Goal: Task Accomplishment & Management: Use online tool/utility

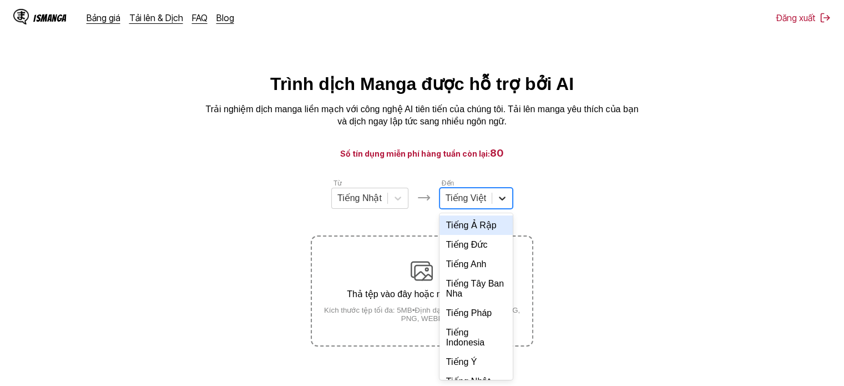
click at [502, 199] on icon at bounding box center [502, 198] width 11 height 11
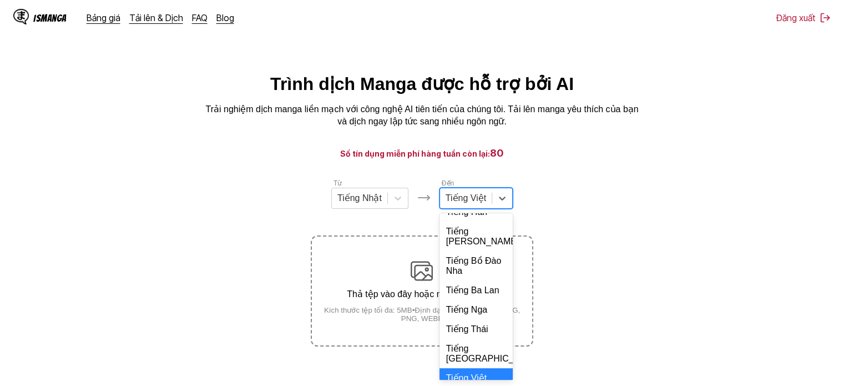
scroll to position [240, 0]
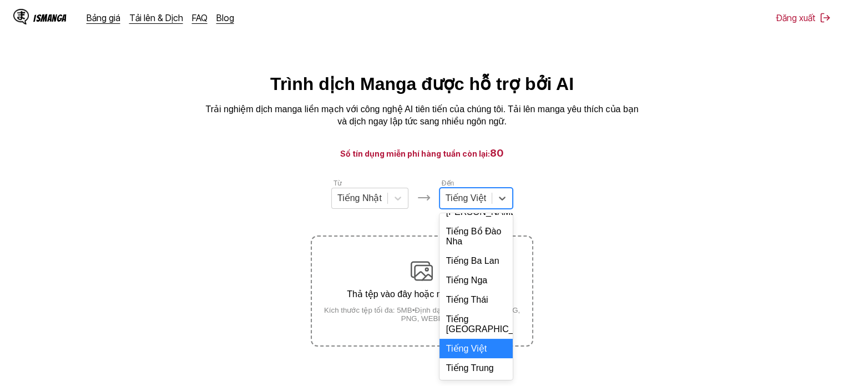
click at [473, 353] on div "Tiếng Việt" at bounding box center [476, 348] width 73 height 19
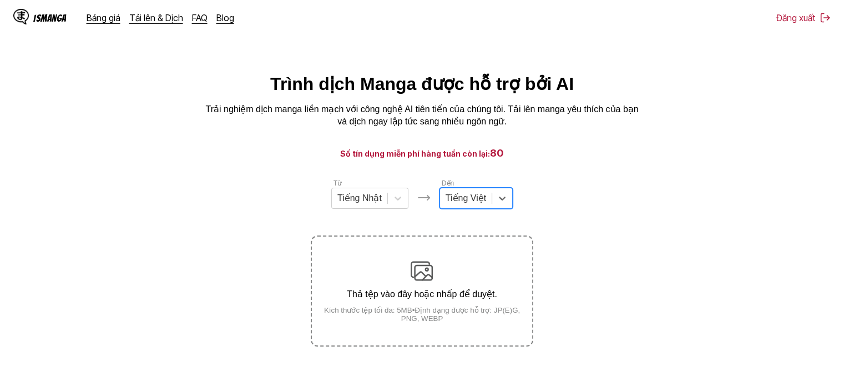
click at [464, 295] on p "Thả tệp vào đây hoặc nhấp để duyệt." at bounding box center [422, 294] width 220 height 11
click at [0, 0] on input "Thả tệp vào đây hoặc nhấp để duyệt. Kích thước tệp tối đa: 5MB • Định dạng được…" at bounding box center [0, 0] width 0 height 0
click at [422, 309] on small "Kích thước tệp tối đa: 5MB • Định dạng được hỗ trợ: JP(E)G, PNG, WEBP" at bounding box center [422, 314] width 220 height 17
click at [0, 0] on input "Thả tệp vào đây hoặc nhấp để duyệt. Kích thước tệp tối đa: 5MB • Định dạng được…" at bounding box center [0, 0] width 0 height 0
click at [384, 282] on div "Thả tệp vào đây hoặc nhấp để duyệt. Kích thước tệp tối đa: 5MB • Định dạng được…" at bounding box center [422, 291] width 220 height 63
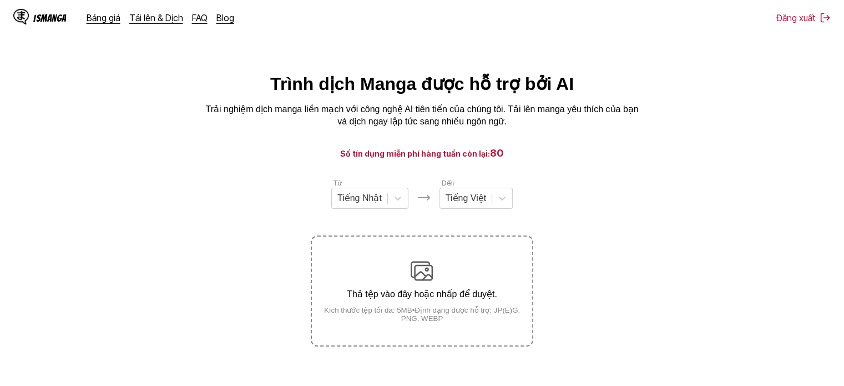
click at [0, 0] on input "Thả tệp vào đây hoặc nhấp để duyệt. Kích thước tệp tối đa: 5MB • Định dạng được…" at bounding box center [0, 0] width 0 height 0
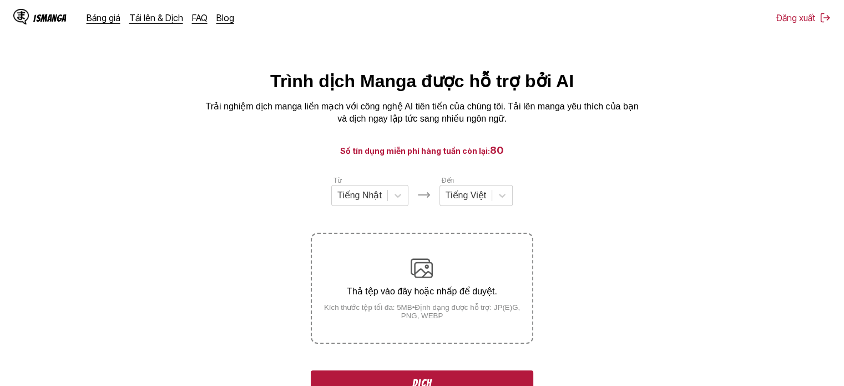
scroll to position [111, 0]
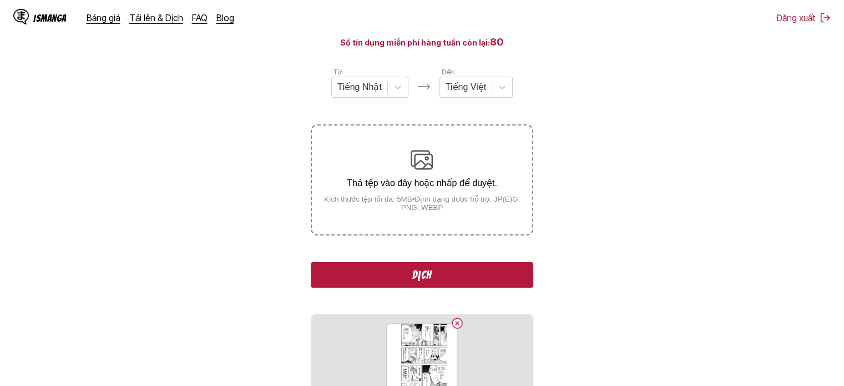
click at [433, 275] on button "Dịch" at bounding box center [422, 275] width 222 height 26
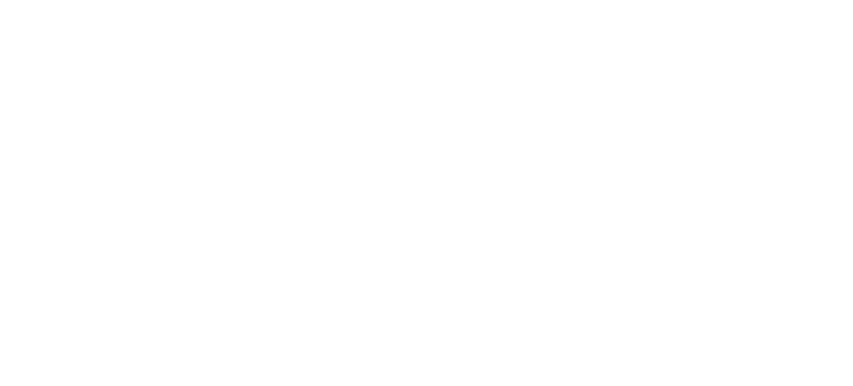
scroll to position [0, 0]
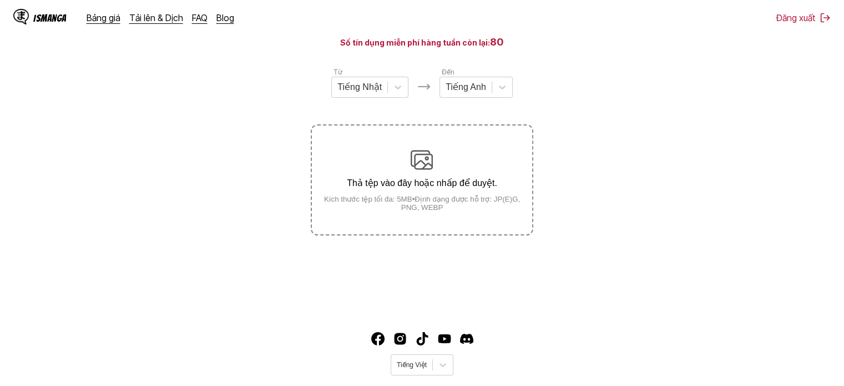
click at [440, 184] on p "Thả tệp vào đây hoặc nhấp để duyệt." at bounding box center [422, 183] width 220 height 11
click at [0, 0] on input "Thả tệp vào đây hoặc nhấp để duyệt. Kích thước tệp tối đa: 5MB • Định dạng được…" at bounding box center [0, 0] width 0 height 0
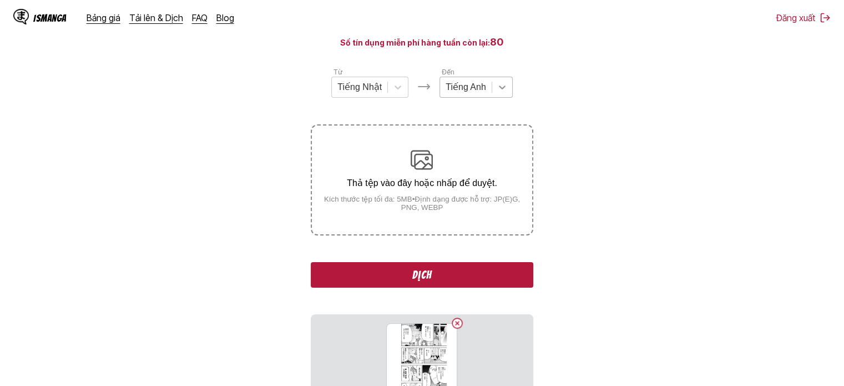
click at [500, 93] on icon at bounding box center [502, 87] width 11 height 11
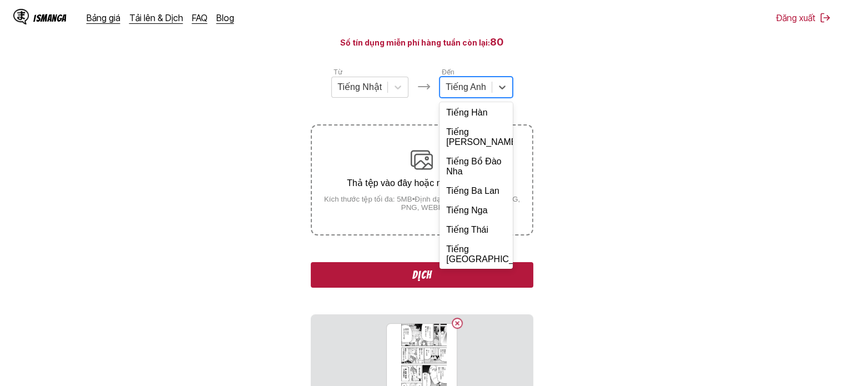
scroll to position [240, 0]
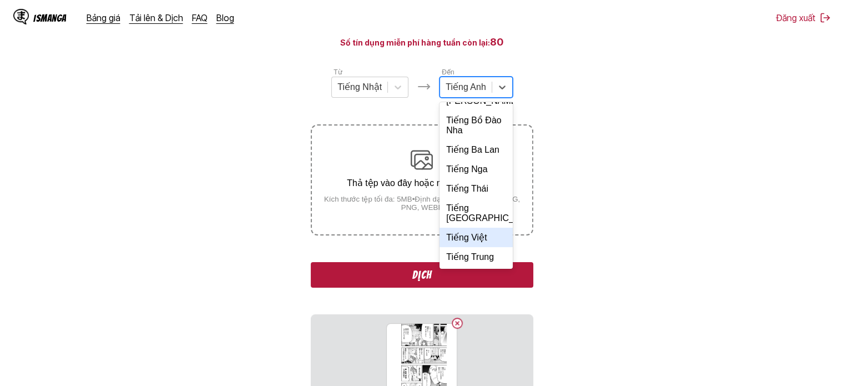
click at [476, 235] on div "Tiếng Việt" at bounding box center [476, 237] width 73 height 19
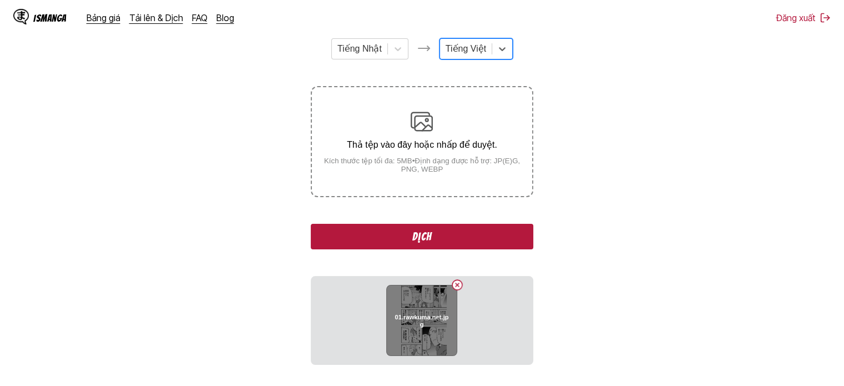
scroll to position [222, 0]
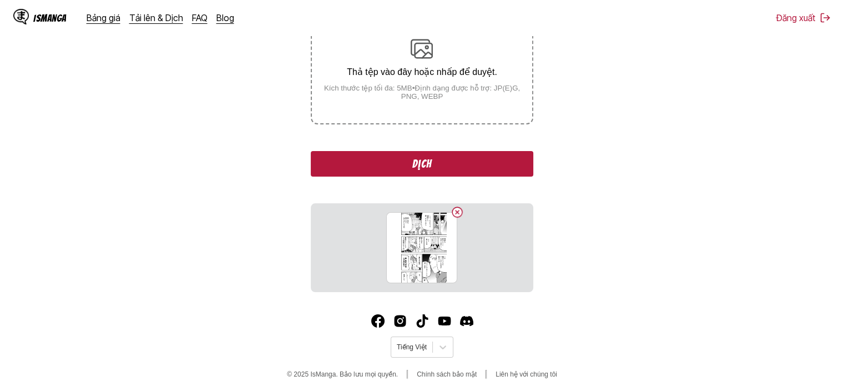
click at [435, 167] on button "Dịch" at bounding box center [422, 164] width 222 height 26
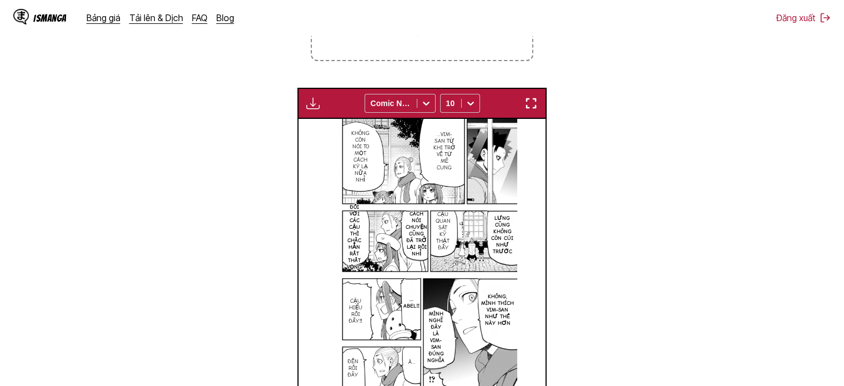
scroll to position [341, 0]
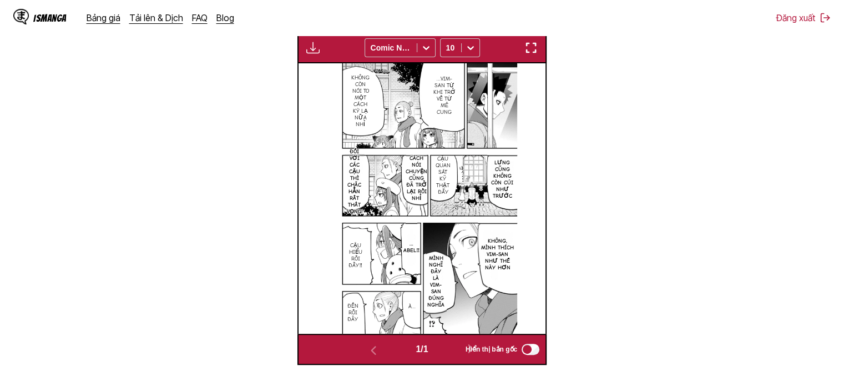
click at [314, 53] on img "button" at bounding box center [312, 47] width 13 height 13
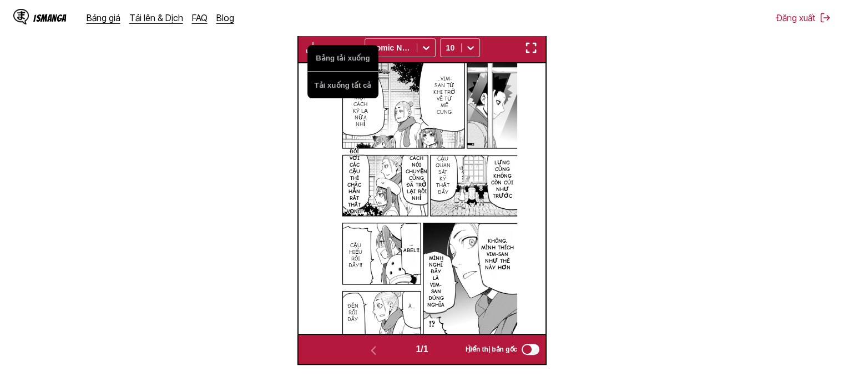
click at [535, 44] on img "button" at bounding box center [531, 47] width 13 height 13
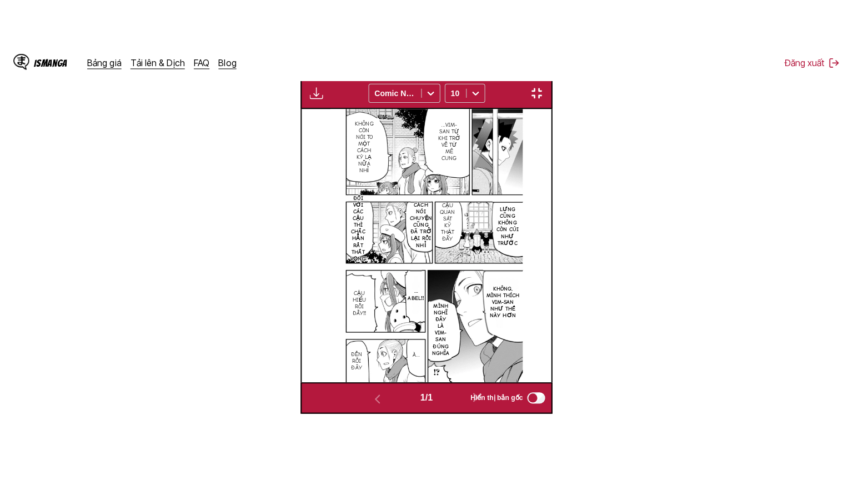
scroll to position [129, 0]
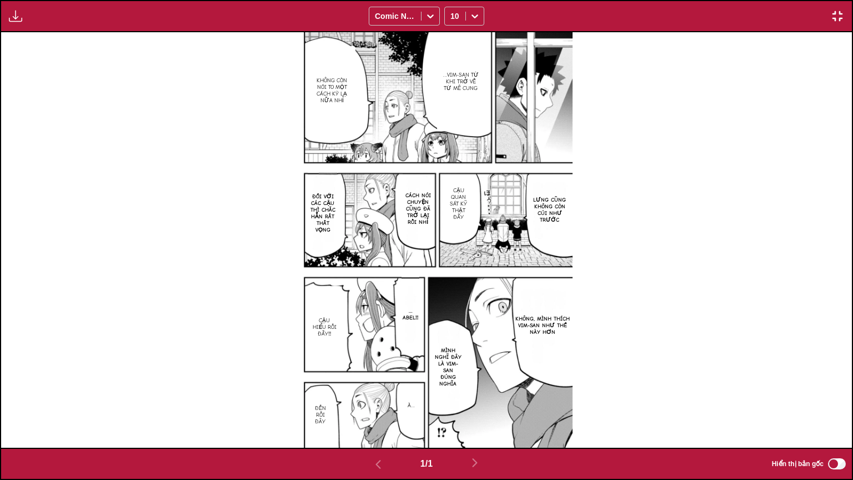
click at [19, 16] on img "button" at bounding box center [15, 15] width 13 height 13
click at [40, 22] on button "Bảng tải xuống" at bounding box center [45, 26] width 71 height 27
click at [842, 16] on img "button" at bounding box center [836, 15] width 13 height 13
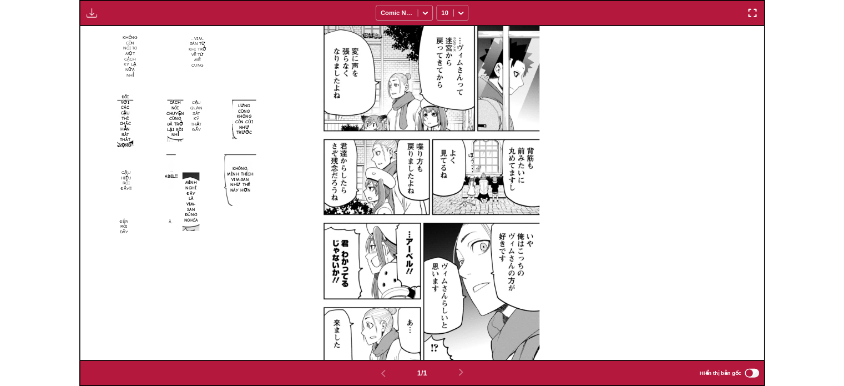
scroll to position [290, 0]
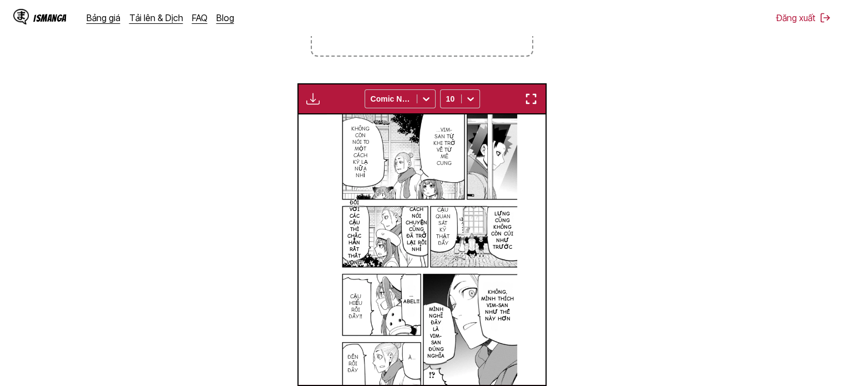
click at [744, 195] on section "Từ Tiếng Nhật Đến Tiếng Việt Thả tệp vào đây hoặc nhấp để duyệt. Kích thước tệp…" at bounding box center [422, 152] width 827 height 528
click at [528, 94] on img "button" at bounding box center [531, 98] width 13 height 13
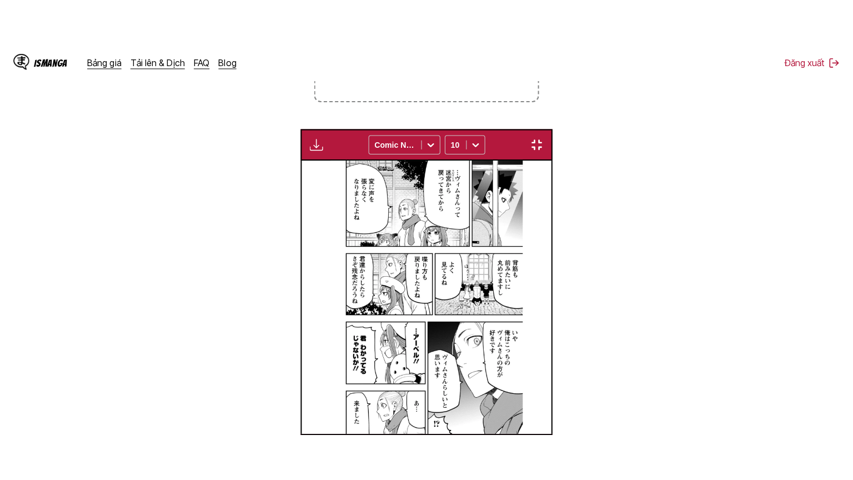
scroll to position [129, 0]
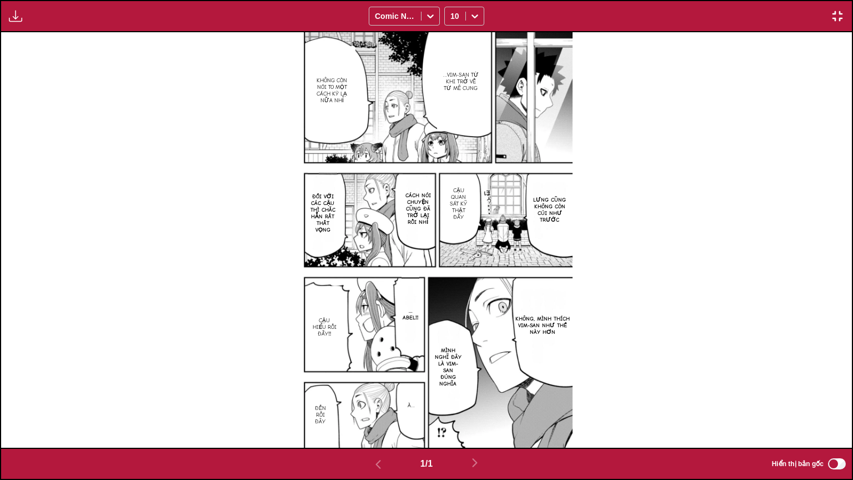
click at [6, 19] on button "button" at bounding box center [16, 16] width 20 height 14
click at [129, 136] on div "…Vim-san từ khi trở về từ mê cung không còn nói to một cách kỳ lạ nữa nhỉ lưng …" at bounding box center [426, 239] width 850 height 415
click at [17, 11] on img "button" at bounding box center [15, 15] width 13 height 13
click at [41, 54] on button "Tải xuống tất cả" at bounding box center [45, 53] width 71 height 27
click at [462, 198] on p "Cậu quan sát kỹ thật đấy" at bounding box center [458, 204] width 26 height 38
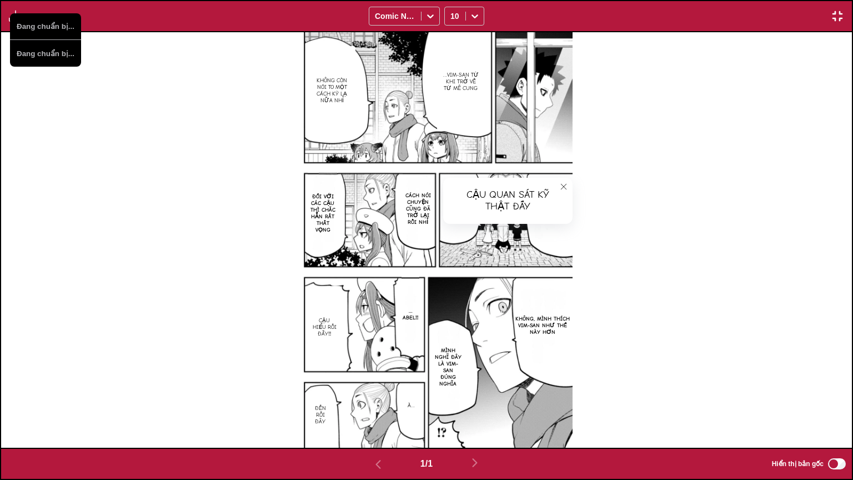
click at [514, 200] on div "Cậu quan sát kỹ thật đấy" at bounding box center [507, 201] width 129 height 46
click at [507, 192] on div "Cậu quan sát kỹ thật đấy" at bounding box center [507, 201] width 129 height 46
drag, startPoint x: 507, startPoint y: 192, endPoint x: 512, endPoint y: 193, distance: 5.8
click at [512, 193] on div "Cậu quan sát kỹ thật đấy" at bounding box center [507, 201] width 129 height 46
click at [513, 194] on div "Cậu quan sát kỹ thật đấy" at bounding box center [507, 201] width 129 height 46
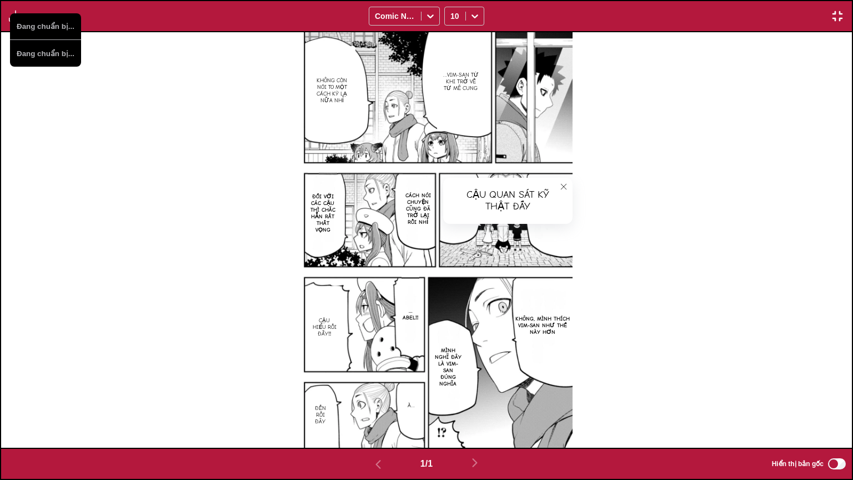
click at [513, 195] on div "Cậu quan sát kỹ thật đấy" at bounding box center [507, 201] width 129 height 46
click at [533, 265] on img at bounding box center [426, 239] width 292 height 415
drag, startPoint x: 475, startPoint y: 239, endPoint x: 516, endPoint y: 213, distance: 48.2
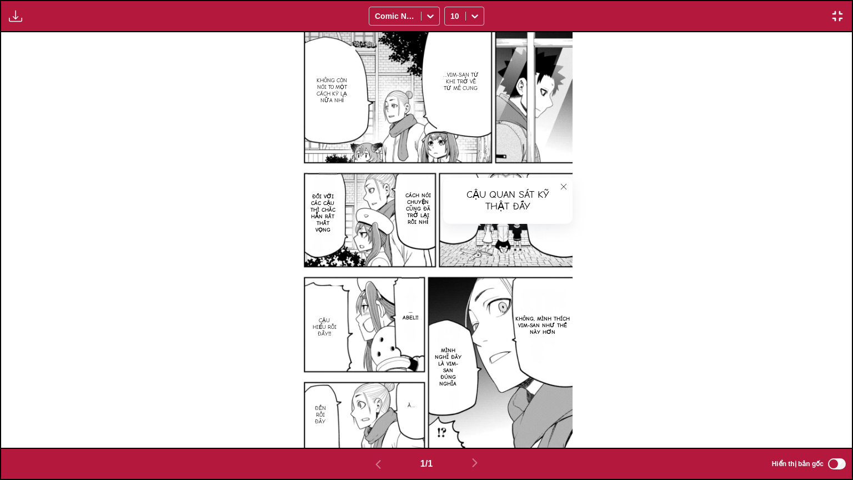
click at [475, 238] on img at bounding box center [426, 239] width 292 height 415
click at [560, 185] on icon "close-tooltip" at bounding box center [564, 187] width 8 height 8
click at [545, 211] on p "lưng cũng không còn cúi như trước" at bounding box center [549, 209] width 46 height 31
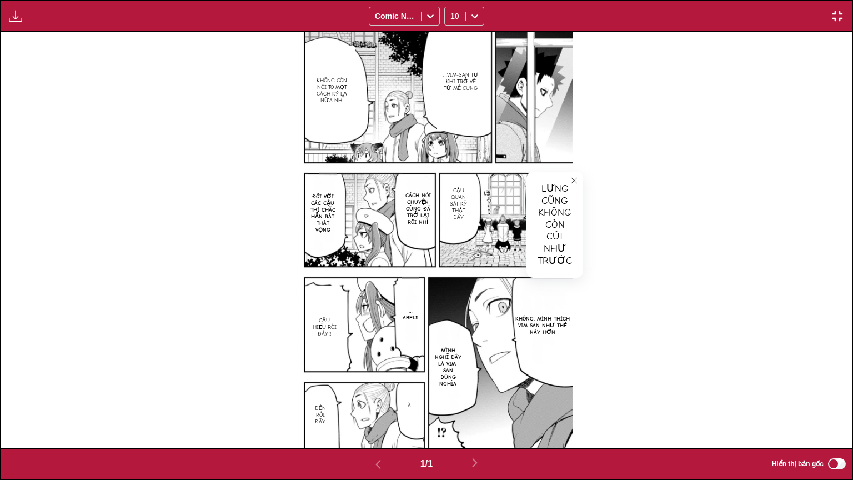
click at [447, 202] on p "Cậu quan sát kỹ thật đấy" at bounding box center [458, 204] width 26 height 38
click at [563, 184] on icon "close-tooltip" at bounding box center [564, 187] width 8 height 8
click at [572, 180] on icon "close-tooltip" at bounding box center [574, 181] width 6 height 6
click at [13, 12] on img "button" at bounding box center [15, 15] width 13 height 13
click at [842, 15] on img "button" at bounding box center [836, 15] width 13 height 13
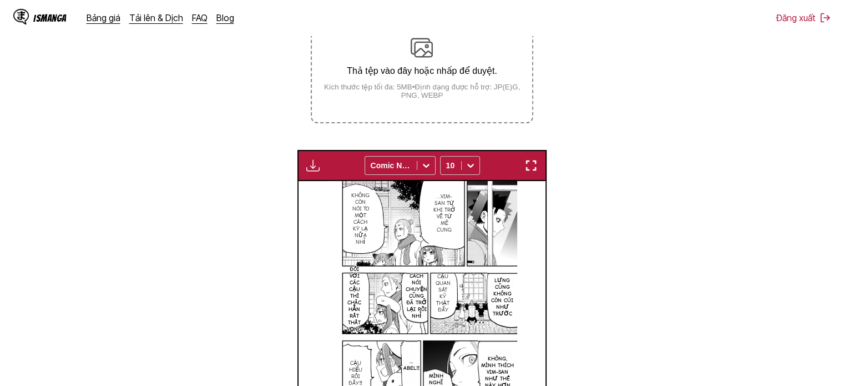
scroll to position [123, 0]
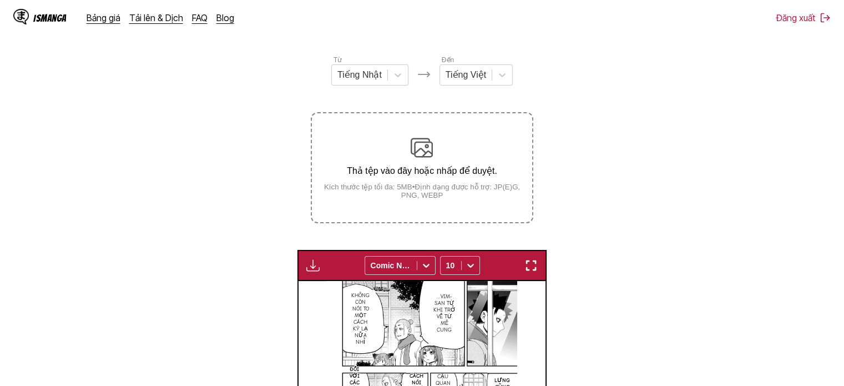
click at [415, 187] on small "Kích thước tệp tối đa: 5MB • Định dạng được hỗ trợ: JP(E)G, PNG, WEBP" at bounding box center [422, 191] width 220 height 17
click at [0, 0] on input "Thả tệp vào đây hoặc nhấp để duyệt. Kích thước tệp tối đa: 5MB • Định dạng được…" at bounding box center [0, 0] width 0 height 0
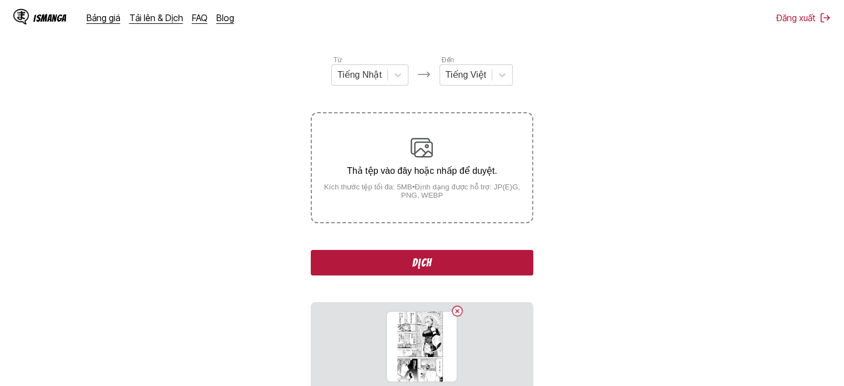
click at [436, 261] on button "Dịch" at bounding box center [422, 263] width 222 height 26
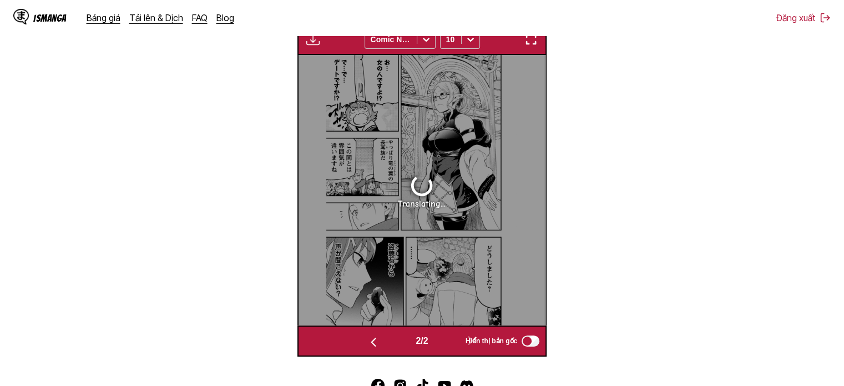
scroll to position [349, 0]
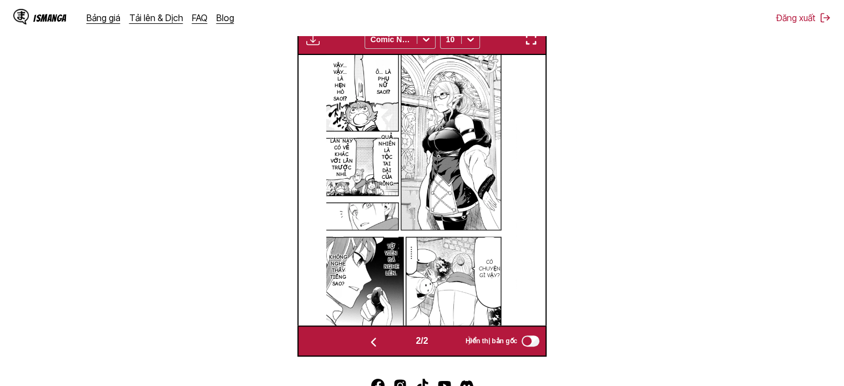
click at [530, 39] on img "button" at bounding box center [531, 39] width 13 height 13
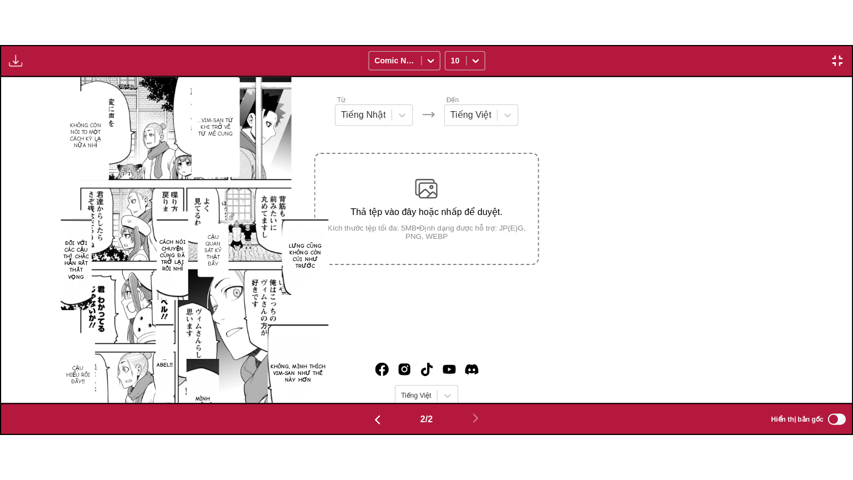
scroll to position [0, 850]
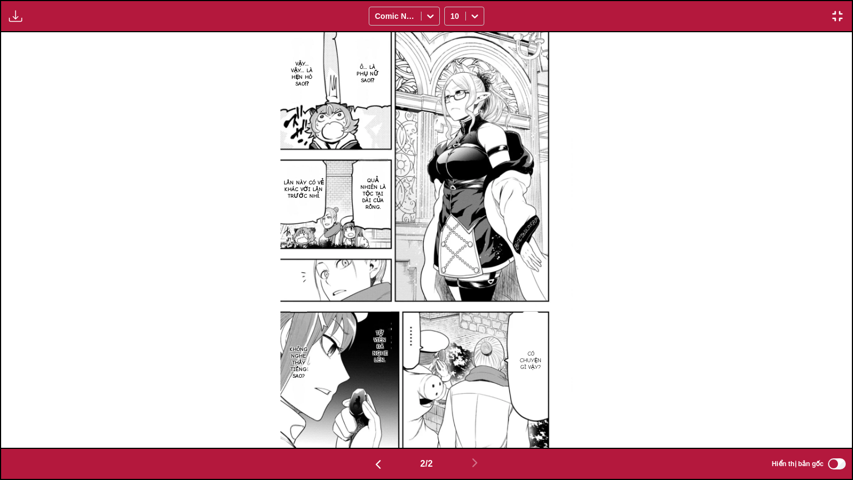
click at [363, 82] on p "Ô… là phụ nữ sao⁉" at bounding box center [367, 74] width 32 height 24
click at [428, 43] on div "Ô… là phụ nữ sao⁉" at bounding box center [410, 49] width 119 height 34
click at [428, 46] on div "Ô… là phụ nữ sao⁉" at bounding box center [410, 49] width 119 height 34
click at [420, 127] on img at bounding box center [426, 239] width 292 height 415
click at [463, 38] on icon "close-tooltip" at bounding box center [462, 41] width 8 height 8
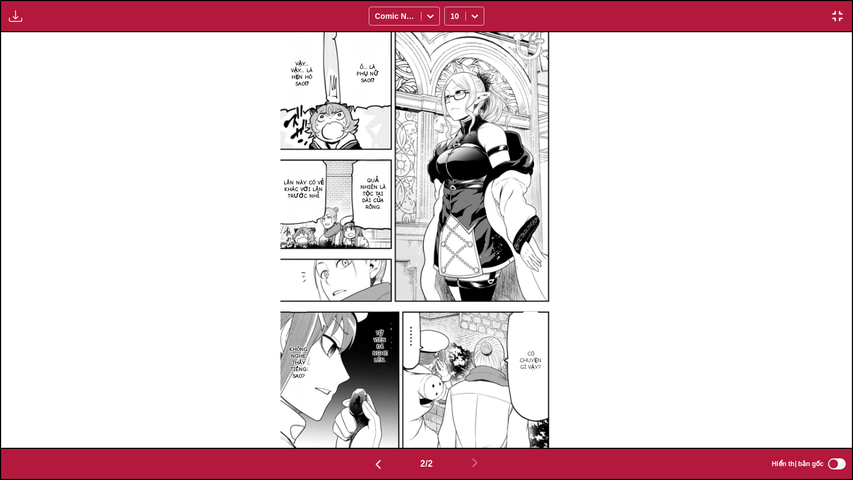
click at [390, 332] on p "Từ viên đá nghe lén." at bounding box center [380, 347] width 22 height 38
click at [474, 359] on img at bounding box center [426, 239] width 292 height 415
click at [399, 360] on img at bounding box center [426, 239] width 292 height 415
click at [489, 317] on icon "close-tooltip" at bounding box center [490, 318] width 8 height 8
click at [840, 13] on img "button" at bounding box center [836, 15] width 13 height 13
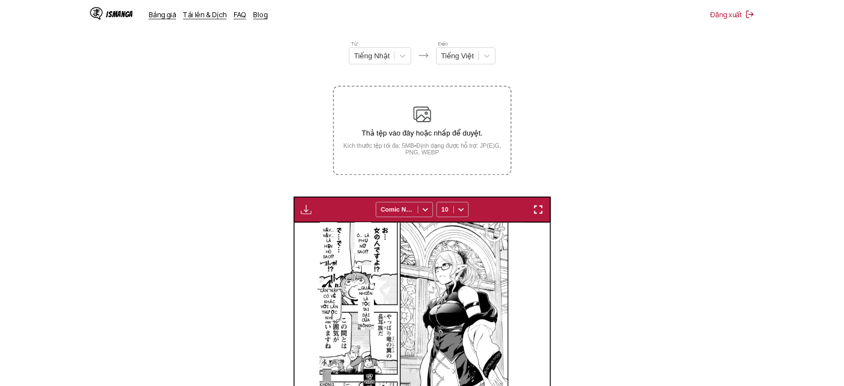
scroll to position [0, 248]
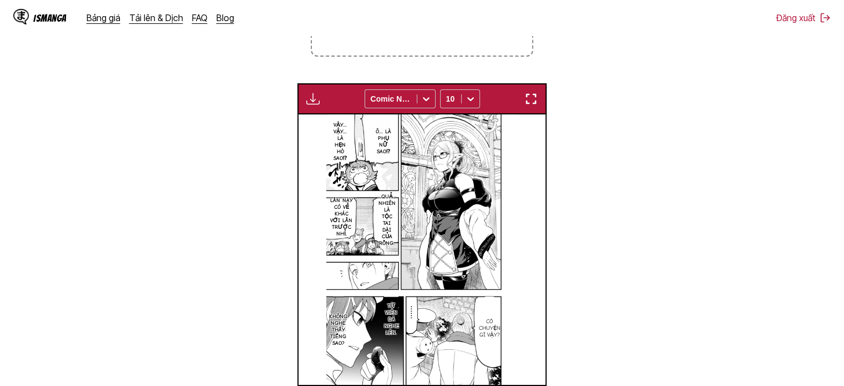
click at [531, 99] on img "button" at bounding box center [531, 98] width 13 height 13
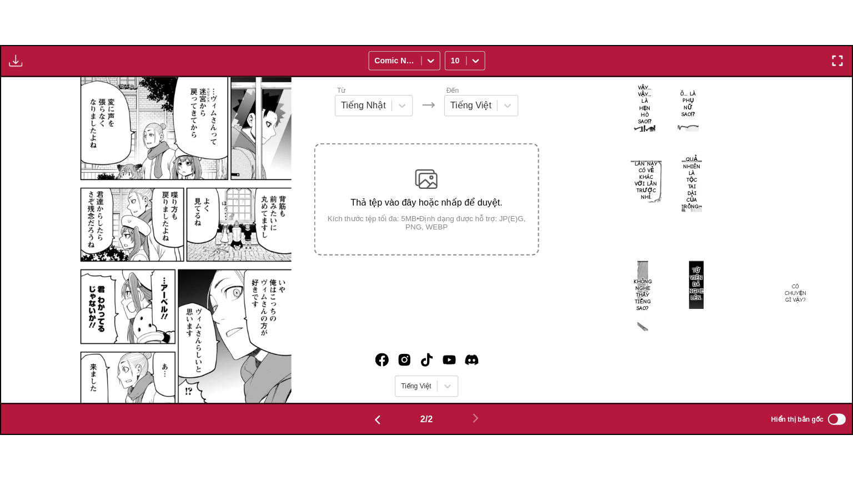
scroll to position [0, 850]
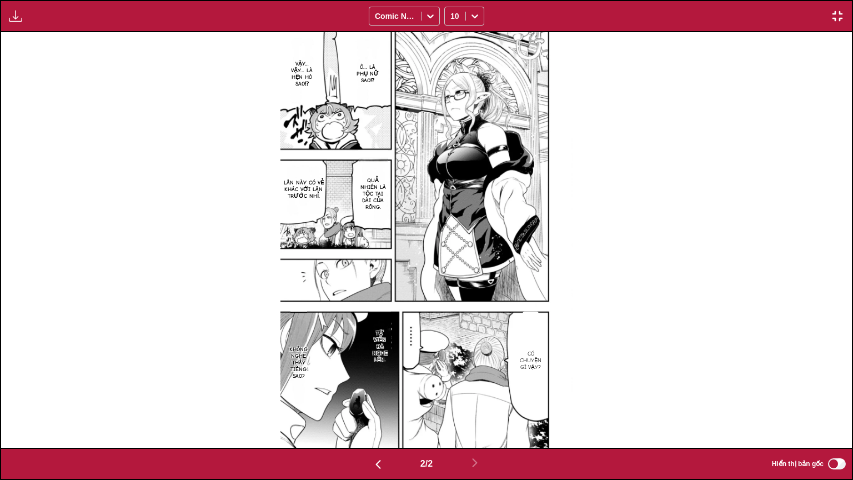
click at [16, 18] on img "button" at bounding box center [15, 15] width 13 height 13
click at [38, 27] on button "Bảng tải xuống" at bounding box center [45, 26] width 71 height 27
click at [844, 16] on img "button" at bounding box center [836, 15] width 13 height 13
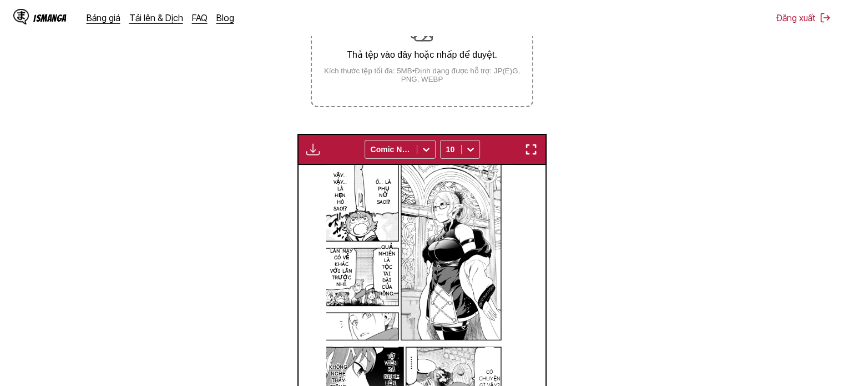
scroll to position [179, 0]
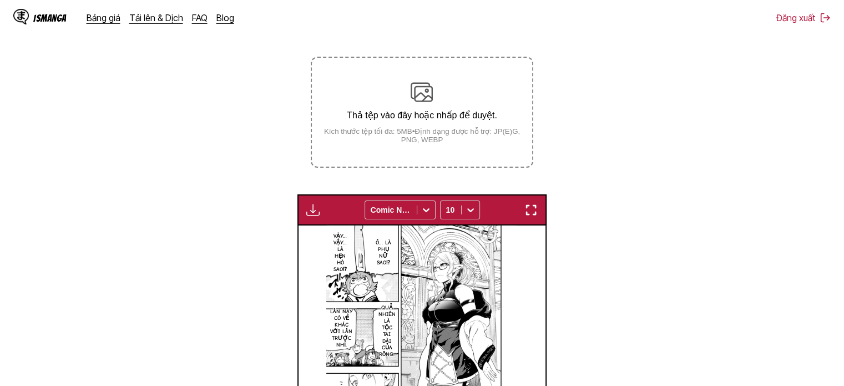
click at [449, 117] on p "Thả tệp vào đây hoặc nhấp để duyệt." at bounding box center [422, 115] width 220 height 11
click at [0, 0] on input "Thả tệp vào đây hoặc nhấp để duyệt. Kích thước tệp tối đa: 5MB • Định dạng được…" at bounding box center [0, 0] width 0 height 0
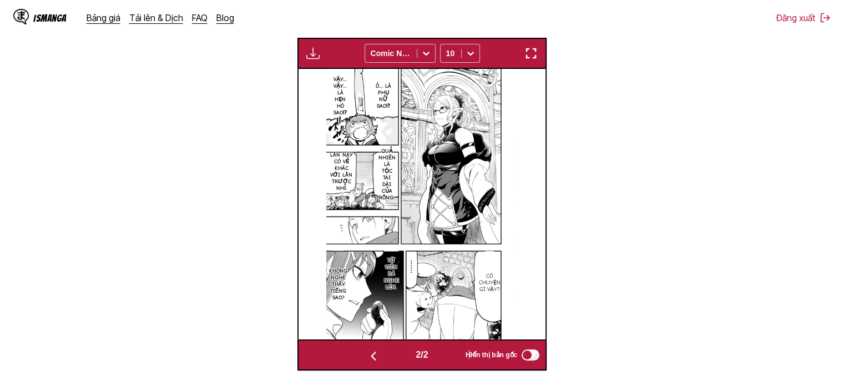
scroll to position [456, 0]
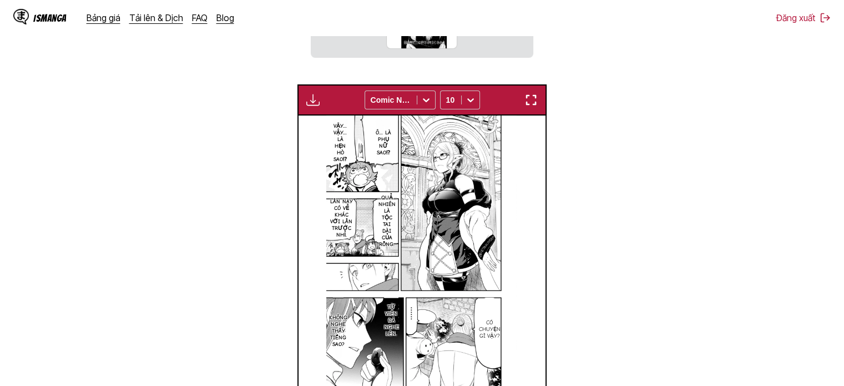
click at [533, 103] on img "button" at bounding box center [531, 99] width 13 height 13
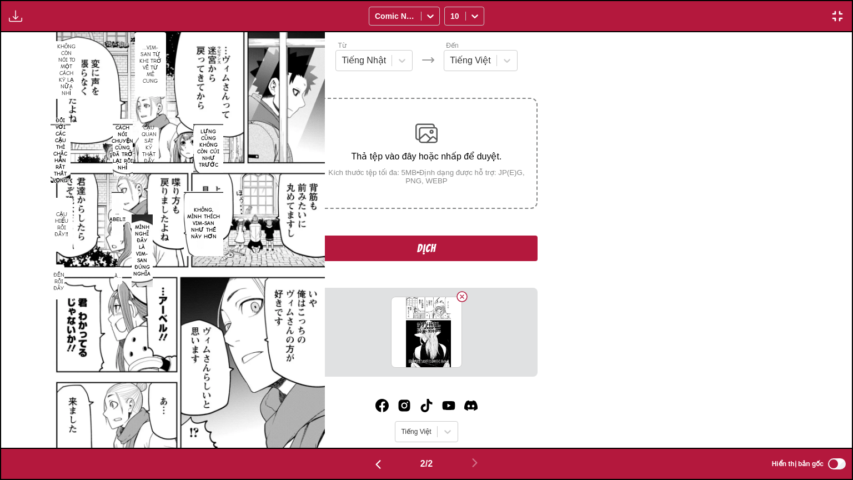
scroll to position [0, 850]
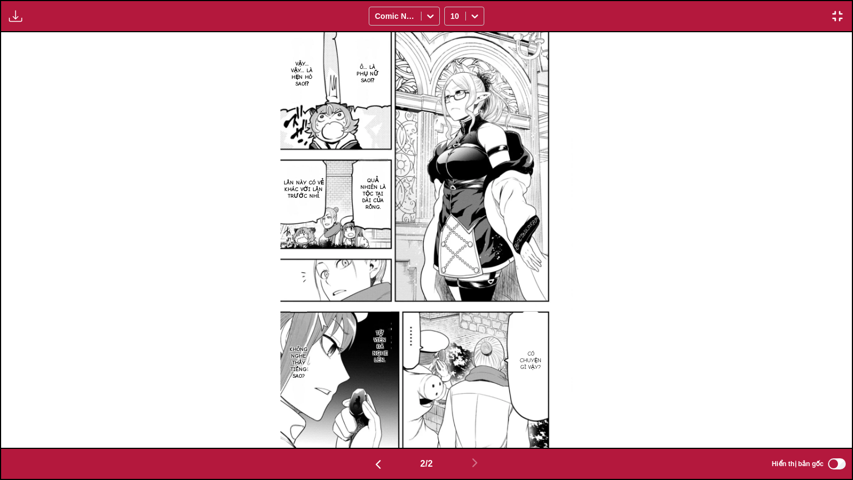
click at [835, 17] on img "button" at bounding box center [836, 15] width 13 height 13
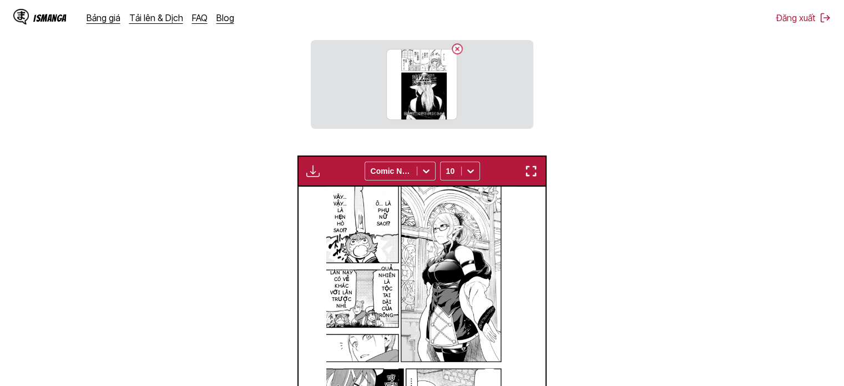
scroll to position [235, 0]
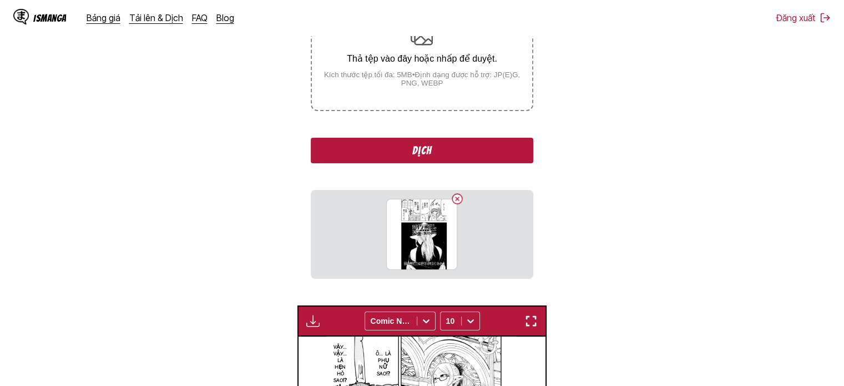
click at [427, 152] on button "Dịch" at bounding box center [422, 151] width 222 height 26
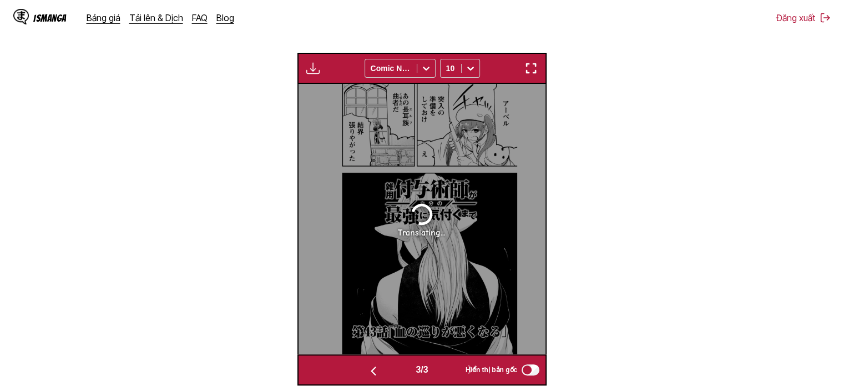
scroll to position [333, 0]
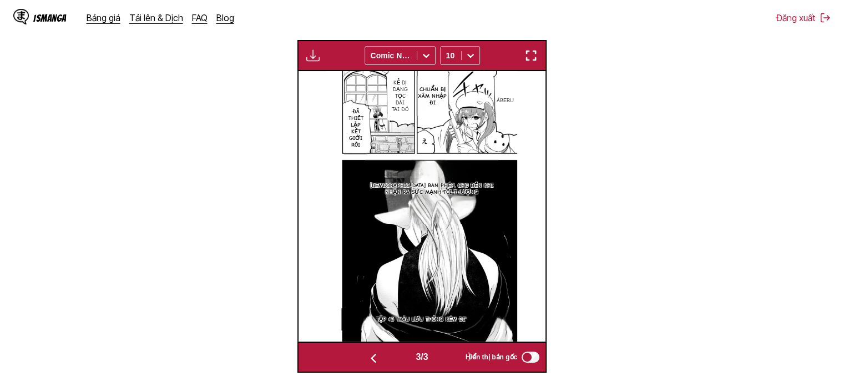
click at [530, 51] on img "button" at bounding box center [531, 55] width 13 height 13
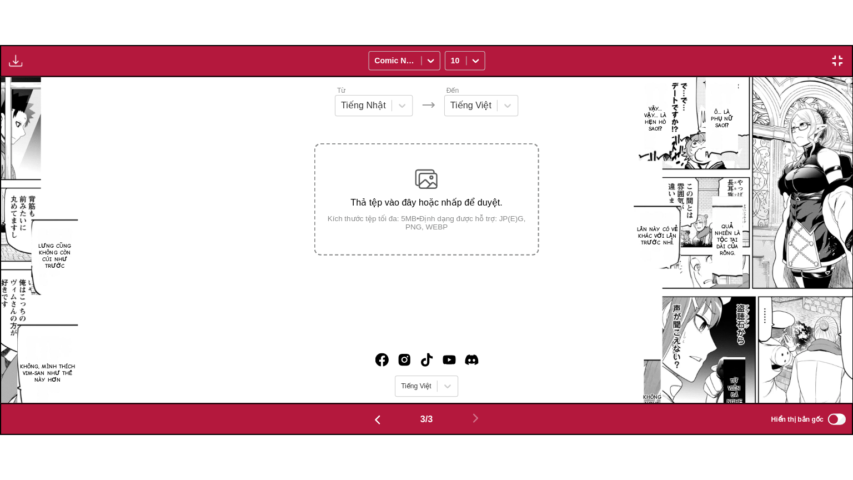
scroll to position [0, 1701]
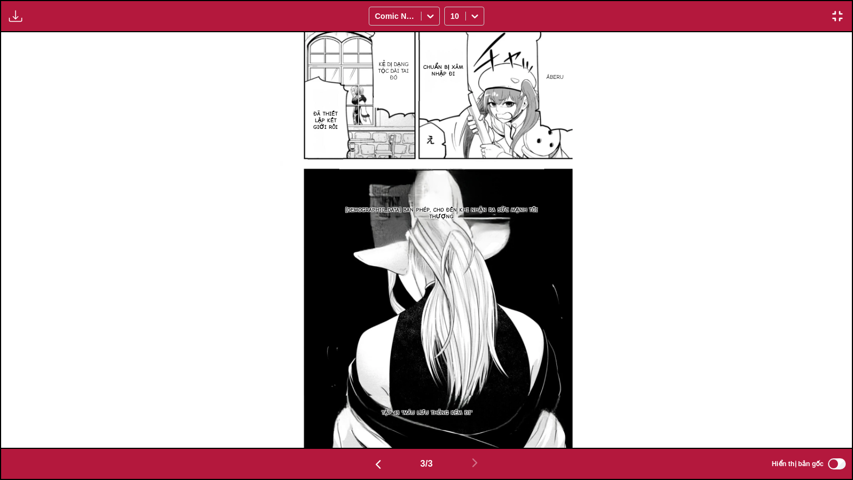
click at [558, 73] on p "Áberu" at bounding box center [555, 77] width 22 height 11
click at [565, 65] on div "Áberu" at bounding box center [571, 65] width 53 height 34
click at [839, 13] on img "button" at bounding box center [836, 15] width 13 height 13
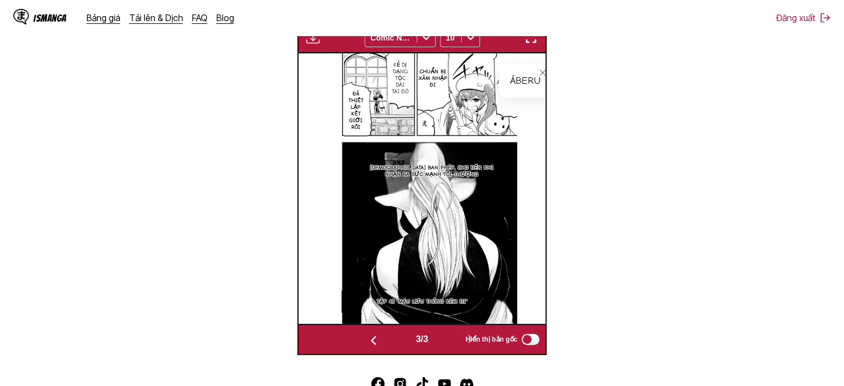
scroll to position [258, 0]
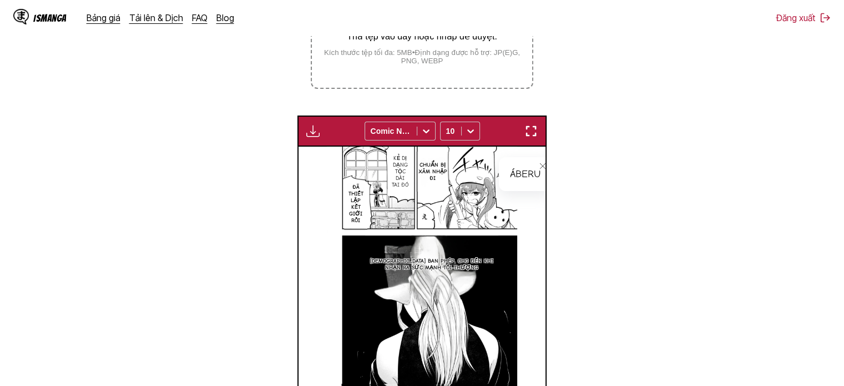
click at [532, 138] on img "button" at bounding box center [531, 130] width 13 height 13
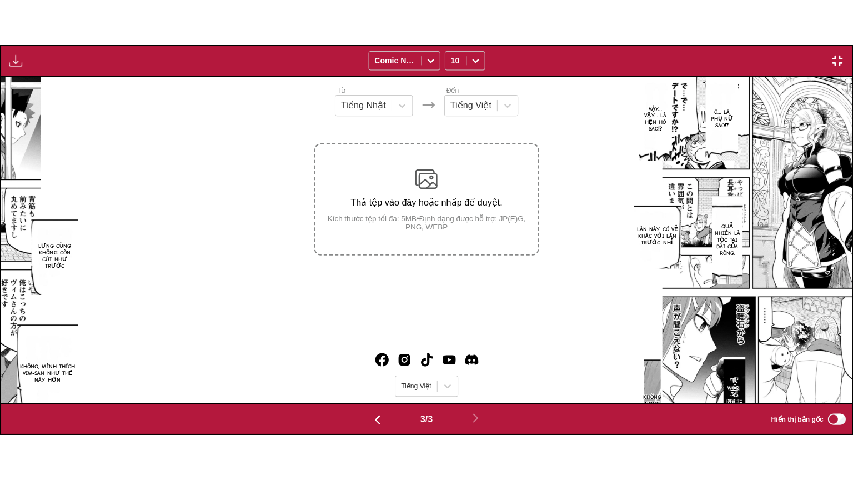
scroll to position [0, 1701]
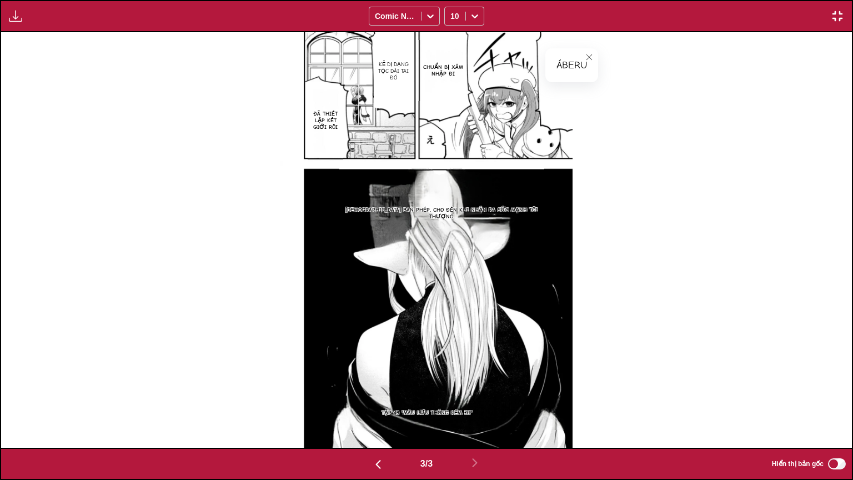
click at [581, 82] on div "Áberu" at bounding box center [571, 65] width 53 height 34
click at [585, 59] on icon "close-tooltip" at bounding box center [589, 57] width 8 height 8
click at [423, 215] on p "[DEMOGRAPHIC_DATA] ban phép, cho đến khi nhận ra sức mạnh tối thượng" at bounding box center [441, 213] width 205 height 18
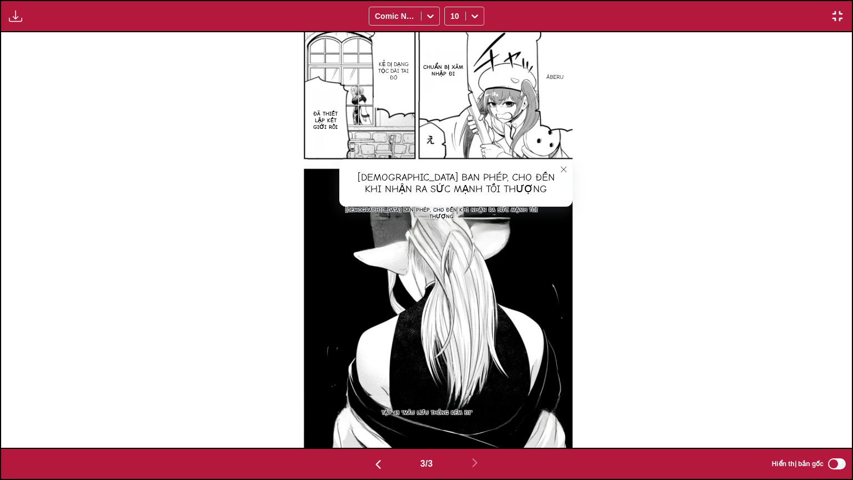
click at [565, 169] on icon "close-tooltip" at bounding box center [564, 169] width 8 height 8
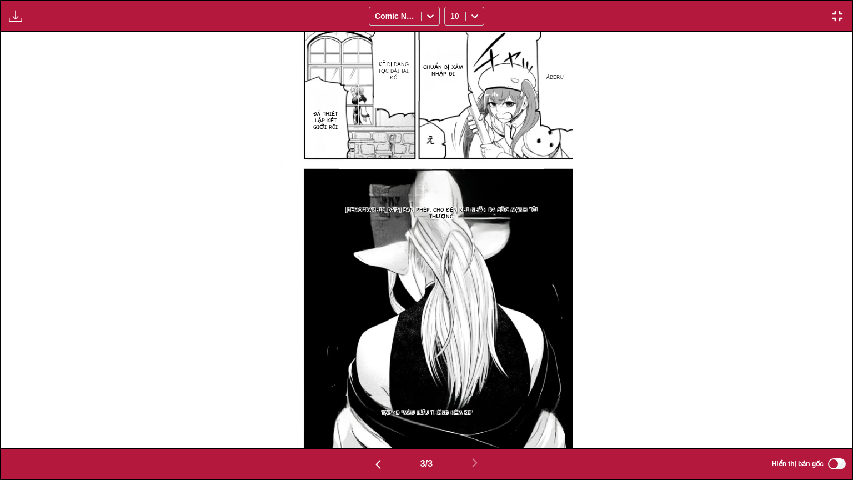
click at [16, 17] on img "button" at bounding box center [15, 15] width 13 height 13
click at [66, 33] on button "Bảng tải xuống" at bounding box center [45, 26] width 71 height 27
click at [836, 11] on img "button" at bounding box center [836, 15] width 13 height 13
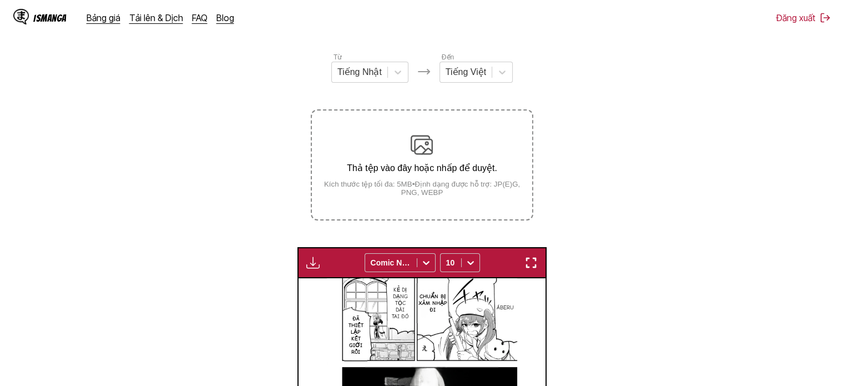
scroll to position [123, 0]
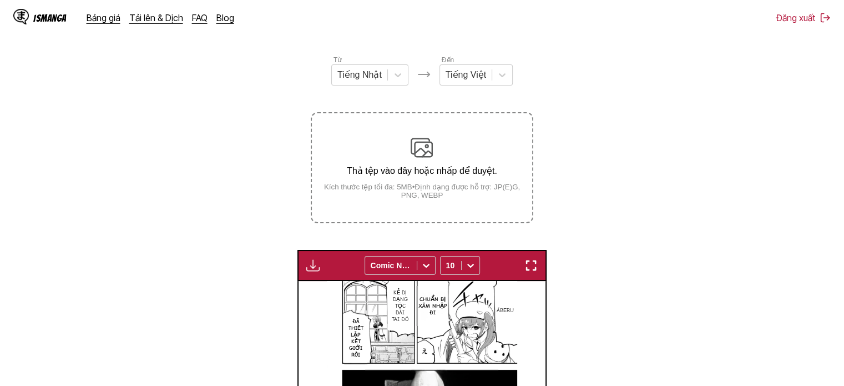
click at [487, 162] on div "Thả tệp vào đây hoặc nhấp để duyệt. Kích thước tệp tối đa: 5MB • Định dạng được…" at bounding box center [422, 168] width 220 height 63
click at [0, 0] on input "Thả tệp vào đây hoặc nhấp để duyệt. Kích thước tệp tối đa: 5MB • Định dạng được…" at bounding box center [0, 0] width 0 height 0
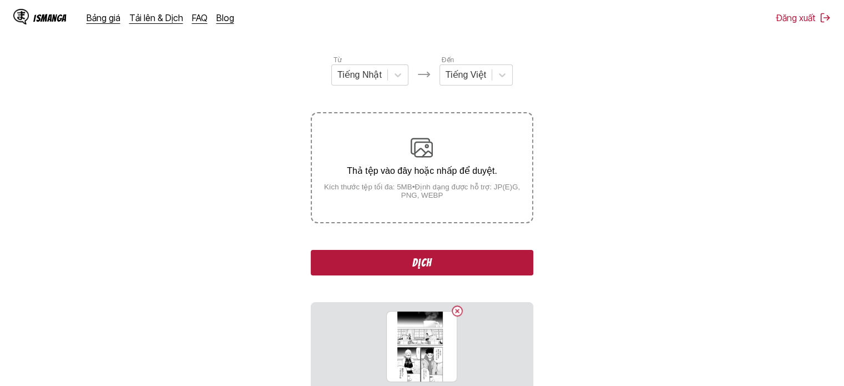
click at [431, 263] on button "Dịch" at bounding box center [422, 263] width 222 height 26
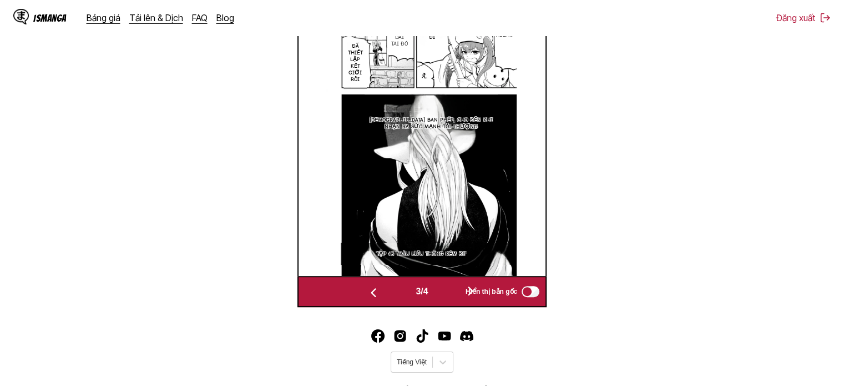
scroll to position [401, 0]
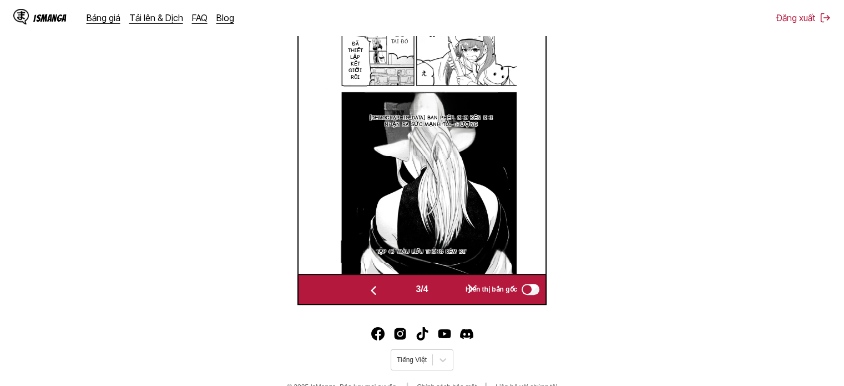
click at [478, 279] on div "3 / 4 Hiển thị bản gốc" at bounding box center [422, 289] width 249 height 31
click at [473, 293] on span "Hiển thị bản gốc" at bounding box center [492, 289] width 52 height 8
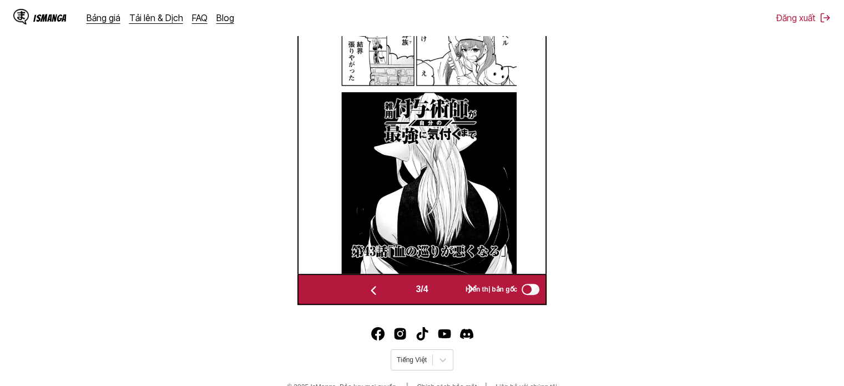
click at [475, 289] on span "Hiển thị bản gốc" at bounding box center [492, 289] width 52 height 8
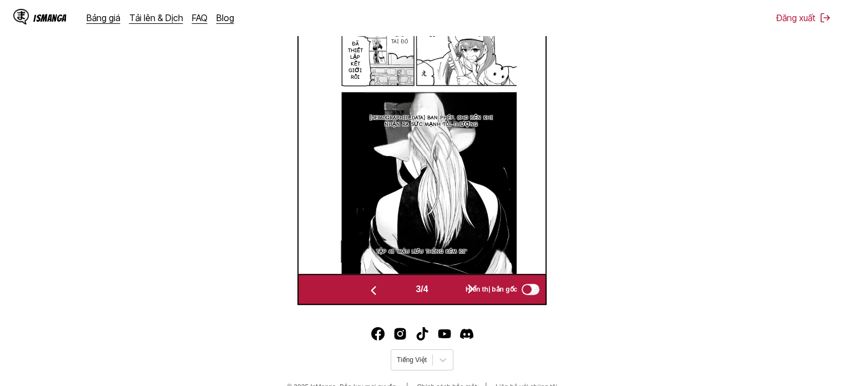
click at [470, 226] on img at bounding box center [421, 138] width 190 height 270
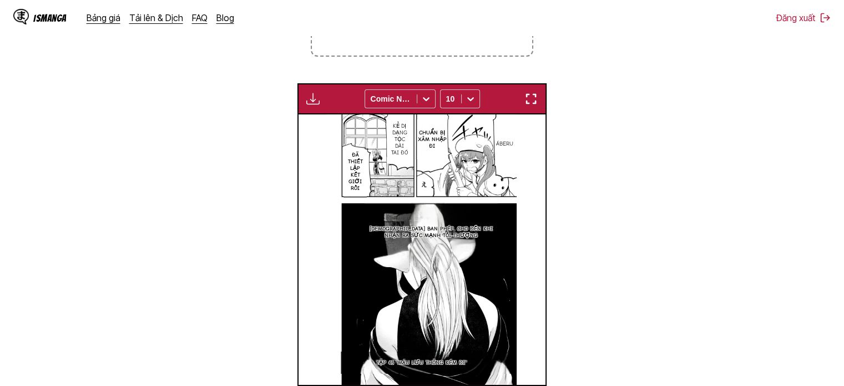
click at [531, 100] on img "button" at bounding box center [531, 98] width 13 height 13
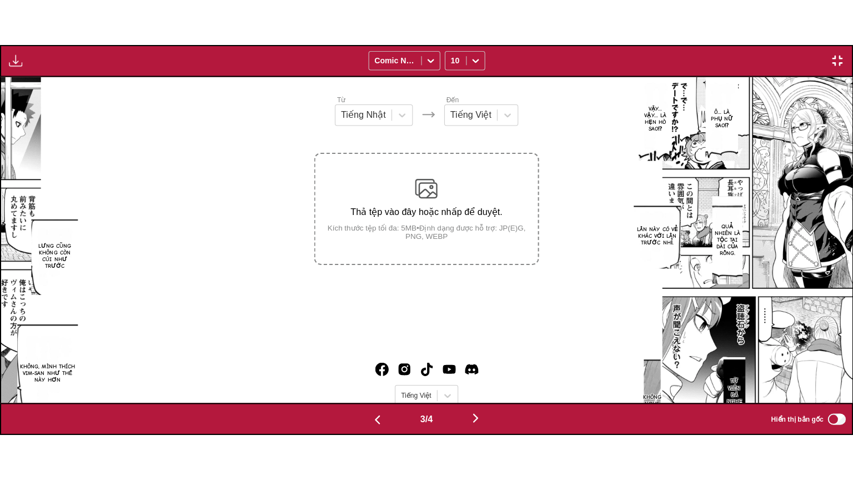
scroll to position [0, 1701]
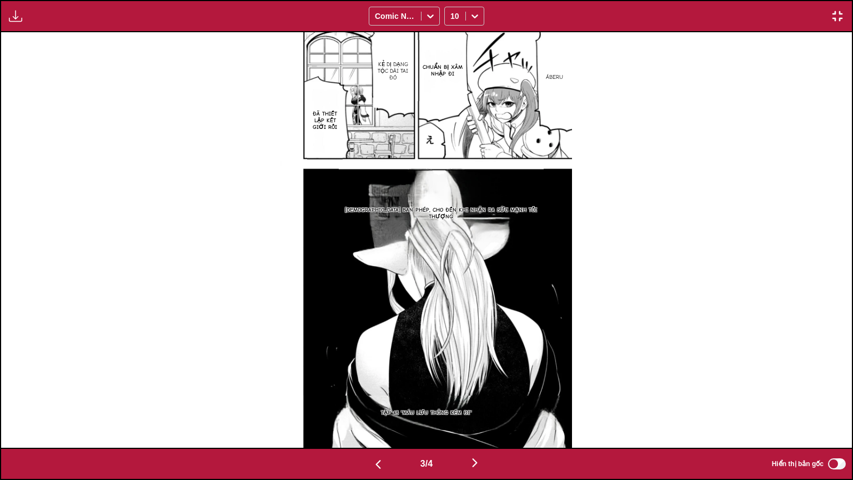
click at [479, 377] on img "button" at bounding box center [474, 462] width 13 height 13
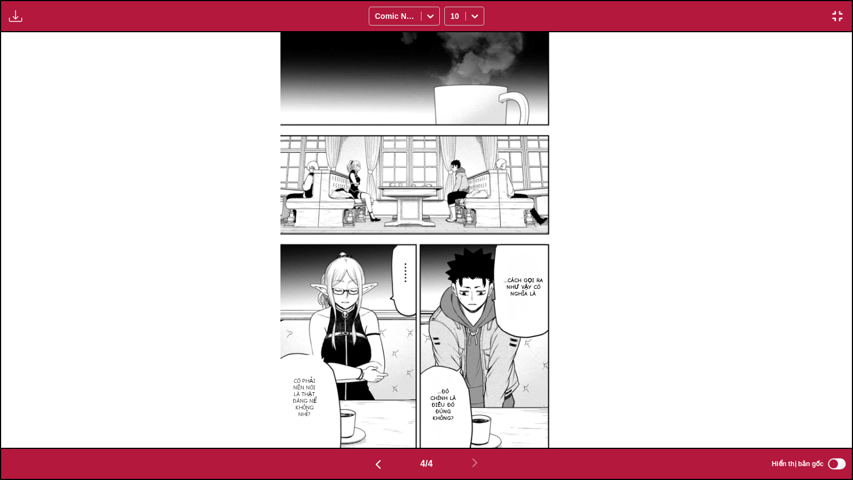
click at [312, 377] on p "Có phải nên nói là thật đáng nể không nhỉ?" at bounding box center [304, 397] width 30 height 44
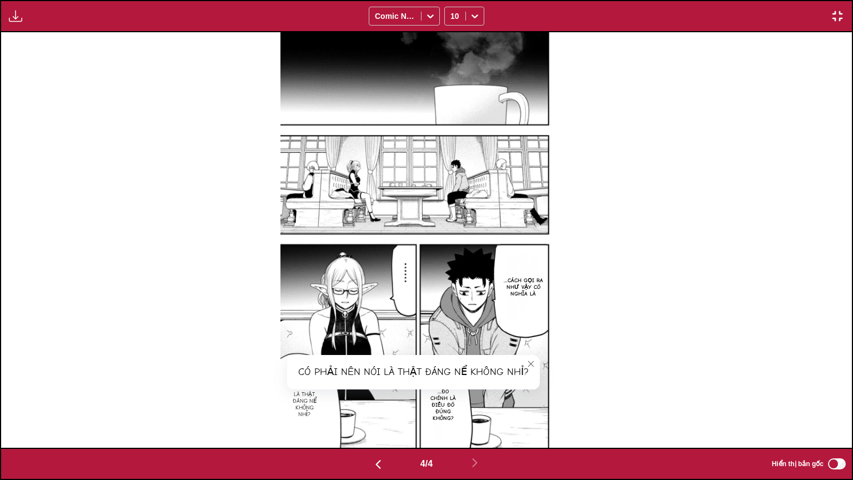
click at [531, 360] on icon "close-tooltip" at bounding box center [531, 364] width 8 height 8
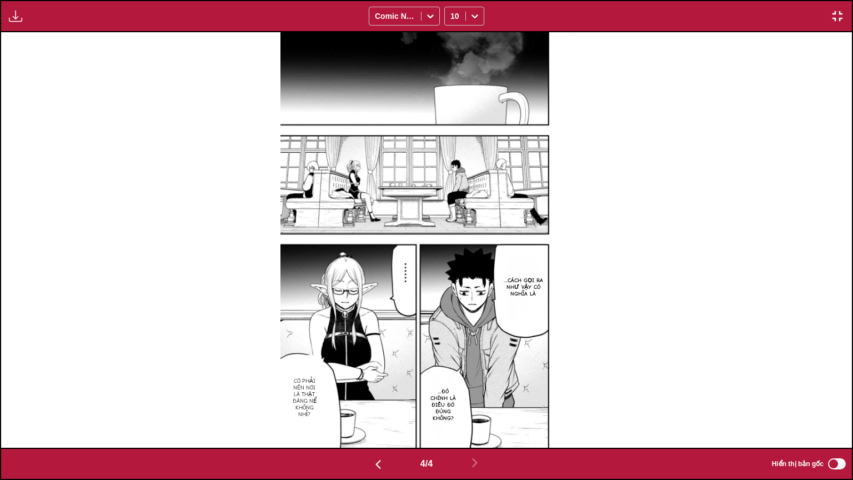
click at [844, 12] on button "button" at bounding box center [837, 16] width 20 height 14
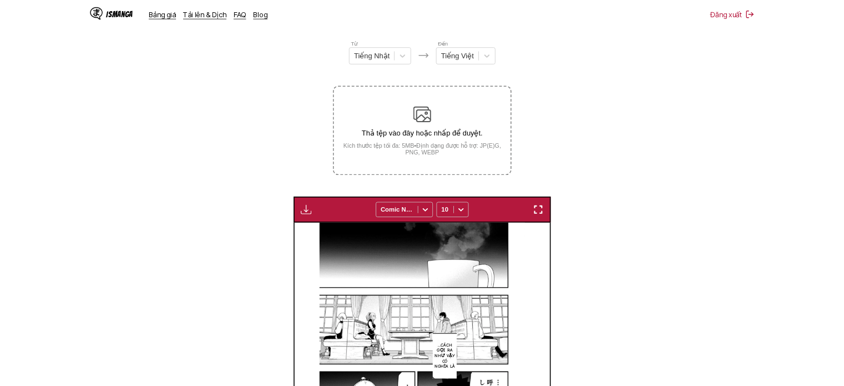
scroll to position [0, 743]
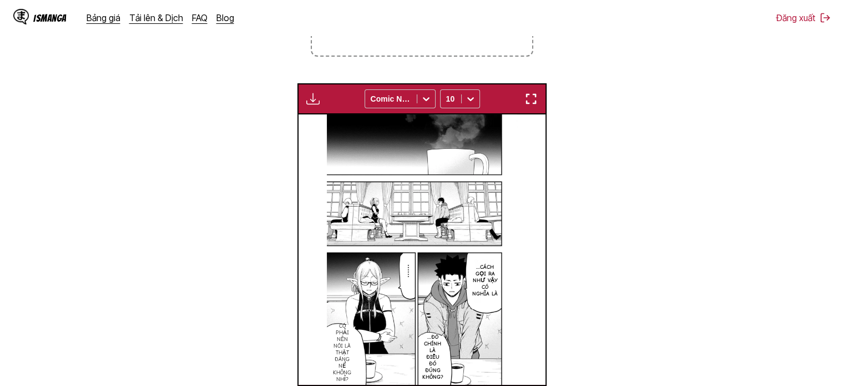
click at [527, 97] on img "button" at bounding box center [531, 98] width 13 height 13
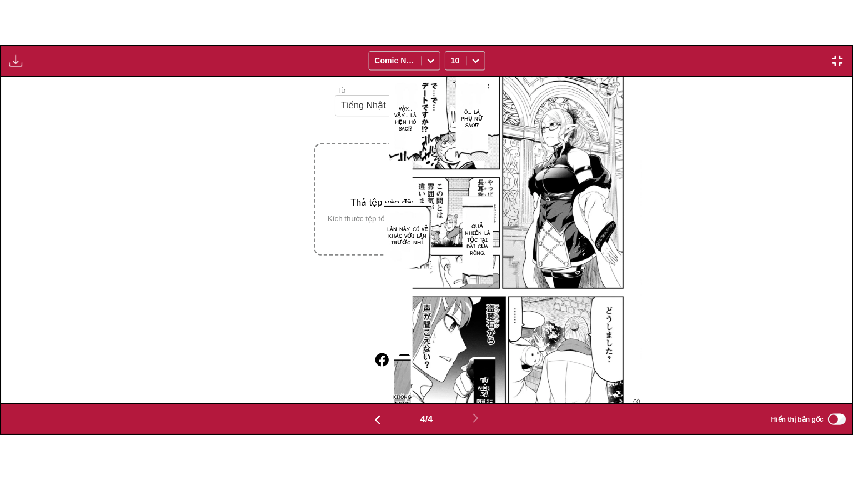
scroll to position [0, 2552]
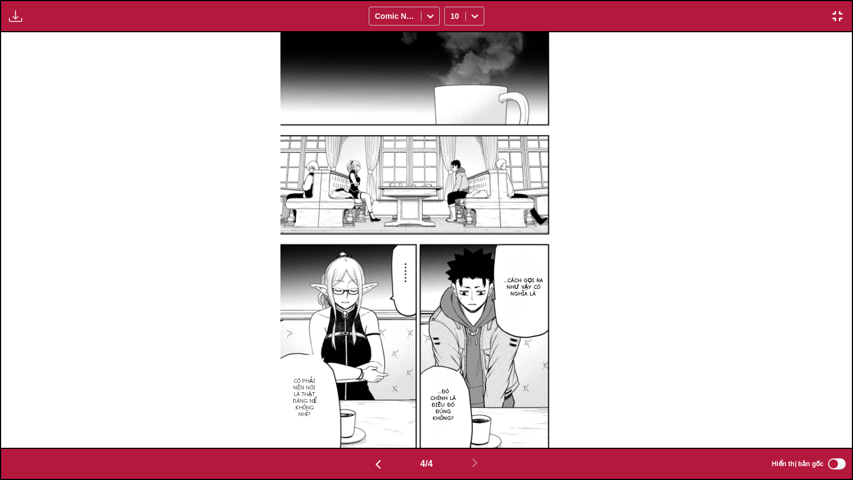
click at [11, 23] on div "Bảng tải xuống Tải xuống tất cả Comic Neue 10" at bounding box center [426, 16] width 853 height 32
click at [24, 18] on button "button" at bounding box center [16, 16] width 20 height 14
click at [53, 32] on button "Bảng tải xuống" at bounding box center [45, 26] width 71 height 27
click at [839, 12] on img "button" at bounding box center [836, 15] width 13 height 13
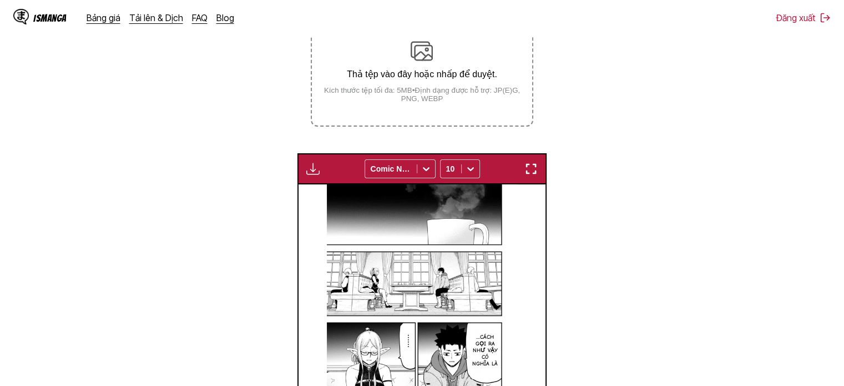
scroll to position [123, 0]
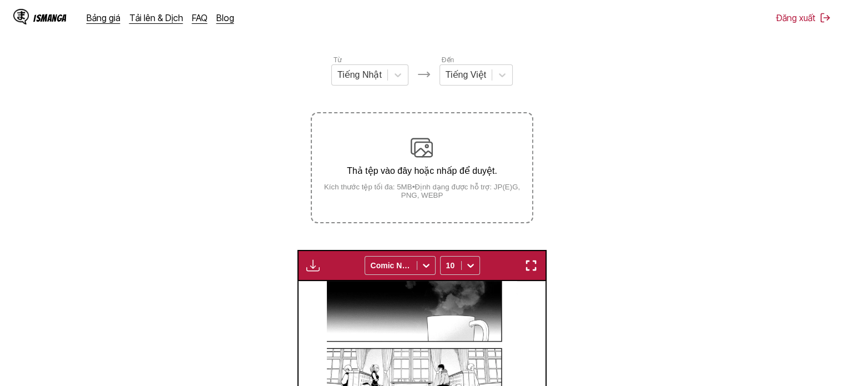
click at [473, 168] on p "Thả tệp vào đây hoặc nhấp để duyệt." at bounding box center [422, 170] width 220 height 11
click at [0, 0] on input "Thả tệp vào đây hoặc nhấp để duyệt. Kích thước tệp tối đa: 5MB • Định dạng được…" at bounding box center [0, 0] width 0 height 0
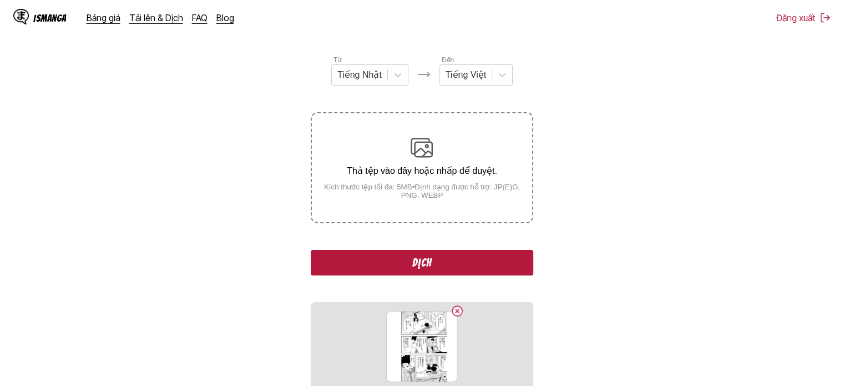
click at [442, 259] on button "Dịch" at bounding box center [422, 263] width 222 height 26
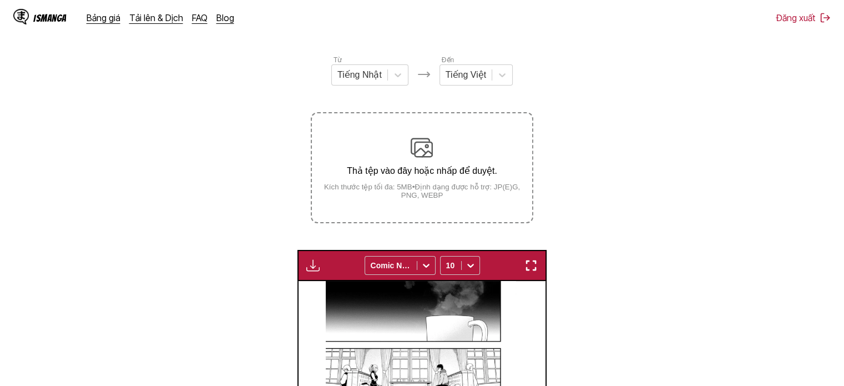
scroll to position [345, 0]
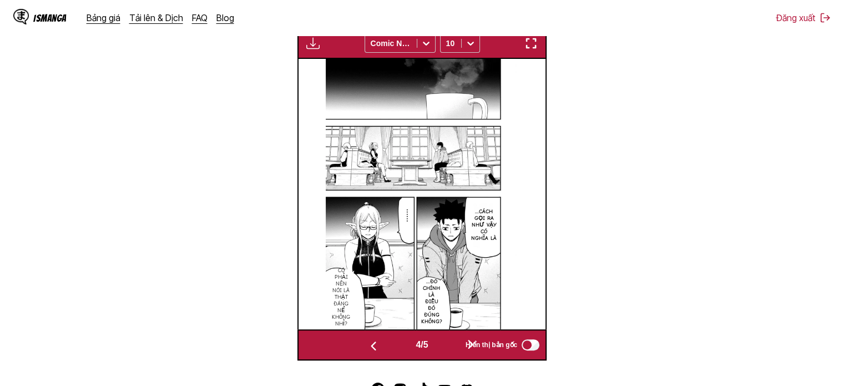
click at [538, 39] on button "button" at bounding box center [531, 43] width 20 height 14
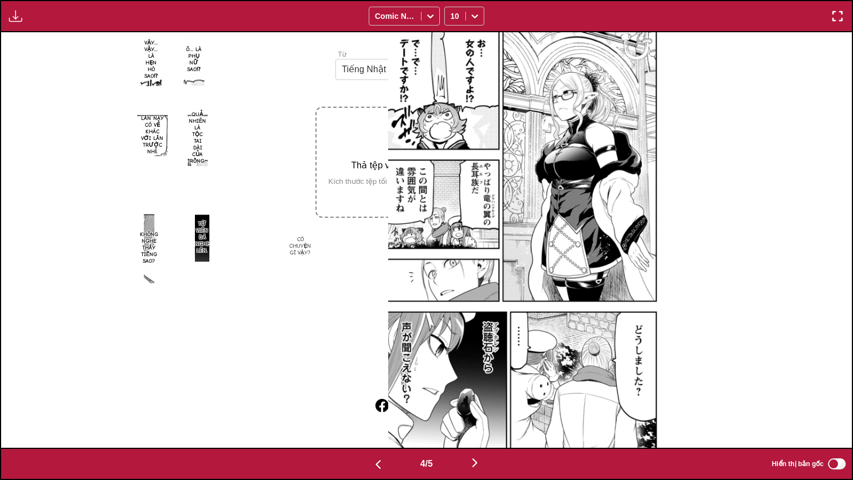
scroll to position [0, 2552]
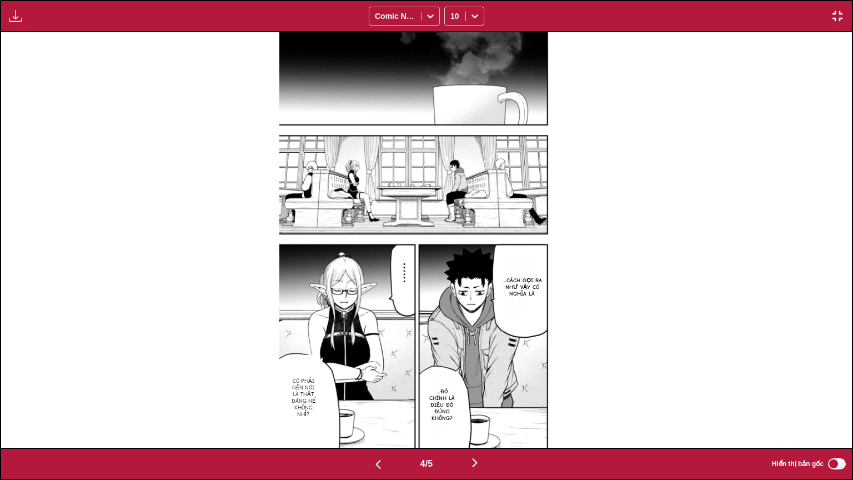
click at [486, 377] on button "button" at bounding box center [474, 463] width 67 height 16
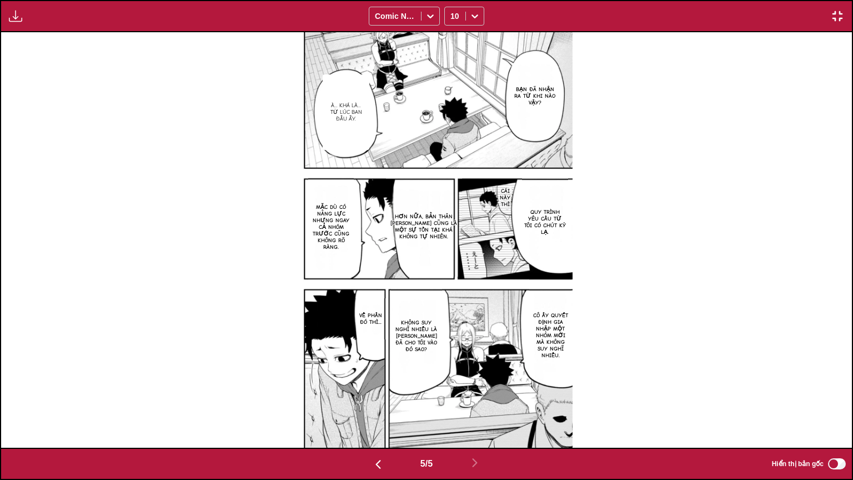
click at [833, 14] on img "button" at bounding box center [836, 15] width 13 height 13
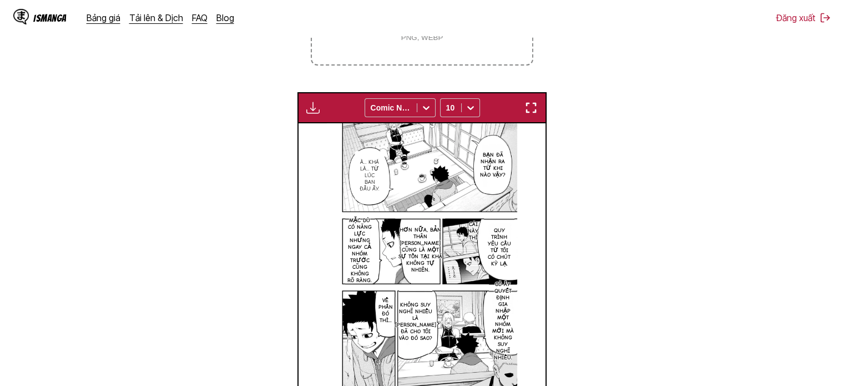
scroll to position [179, 0]
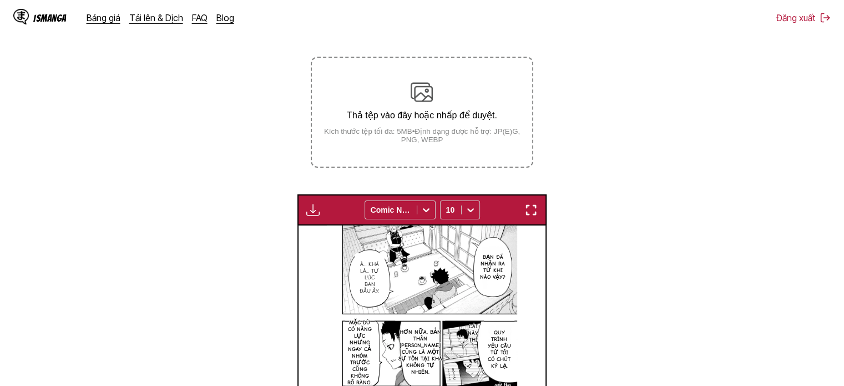
click at [409, 119] on p "Thả tệp vào đây hoặc nhấp để duyệt." at bounding box center [422, 115] width 220 height 11
click at [0, 0] on input "Thả tệp vào đây hoặc nhấp để duyệt. Kích thước tệp tối đa: 5MB • Định dạng được…" at bounding box center [0, 0] width 0 height 0
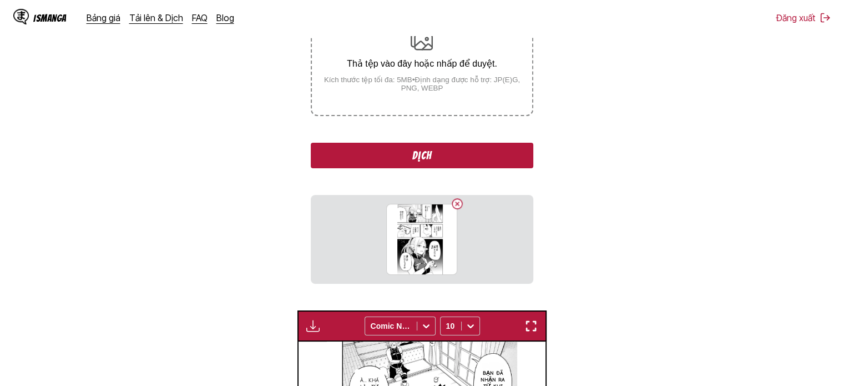
scroll to position [290, 0]
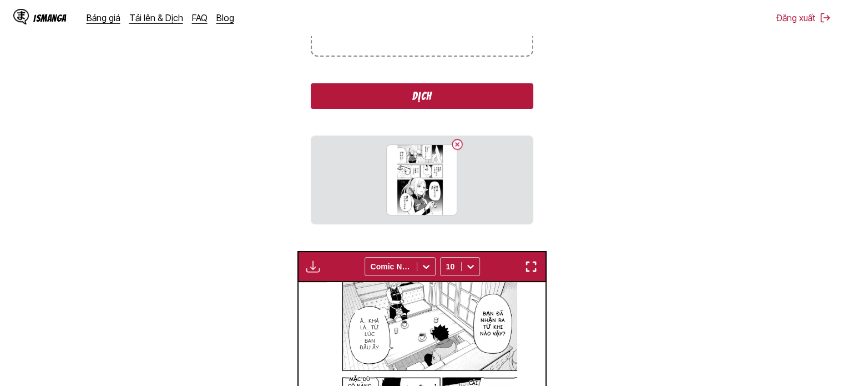
click at [475, 97] on button "Dịch" at bounding box center [422, 96] width 222 height 26
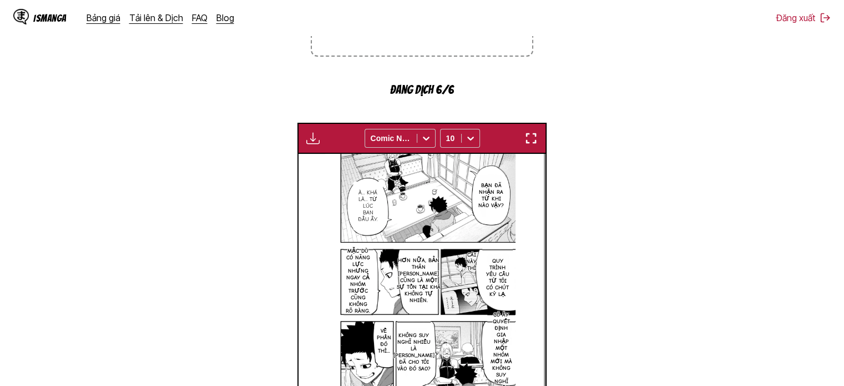
click at [527, 139] on img "button" at bounding box center [531, 138] width 13 height 13
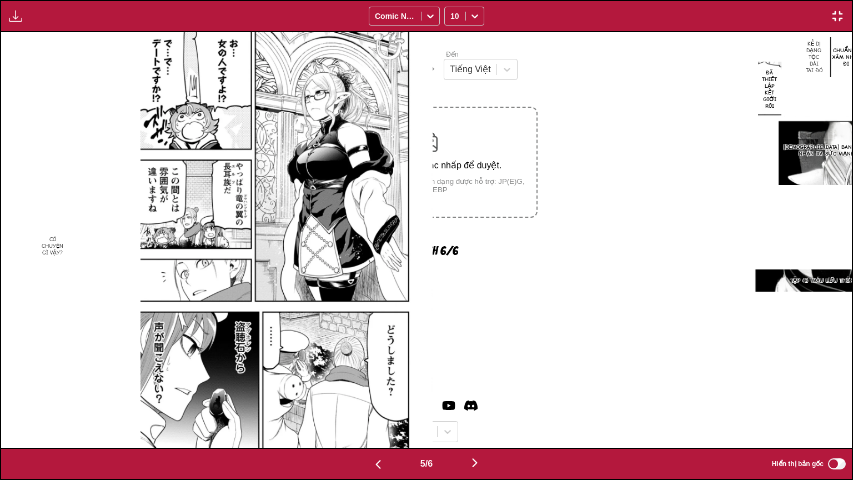
scroll to position [0, 3403]
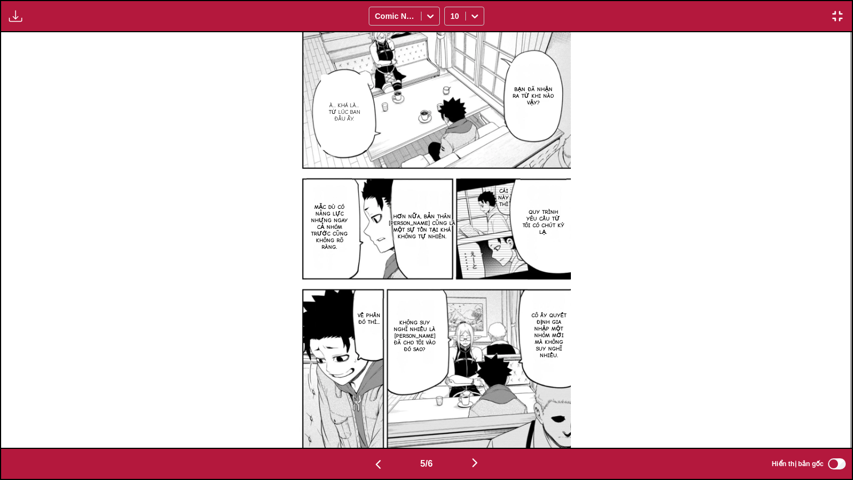
click at [7, 12] on button "button" at bounding box center [16, 16] width 20 height 14
click at [177, 163] on div "Bạn đã nhận ra từ khi nào vậy? À... khá là... từ lúc ban đầu ấy. Cái này thì qu…" at bounding box center [424, 239] width 850 height 415
click at [20, 15] on img "button" at bounding box center [15, 15] width 13 height 13
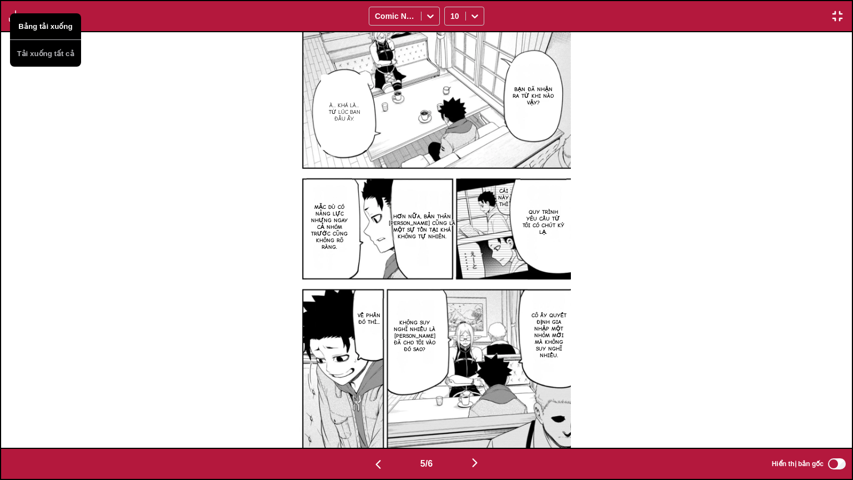
click at [41, 27] on button "Bảng tải xuống" at bounding box center [45, 26] width 71 height 27
click at [478, 377] on img "button" at bounding box center [474, 462] width 13 height 13
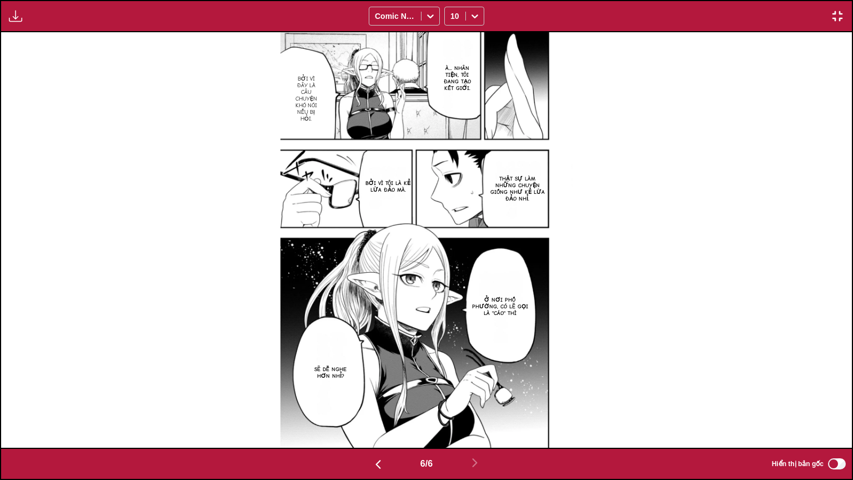
click at [9, 14] on img "button" at bounding box center [15, 15] width 13 height 13
click at [26, 27] on button "Bảng tải xuống" at bounding box center [45, 26] width 71 height 27
click at [380, 377] on img "button" at bounding box center [377, 463] width 13 height 13
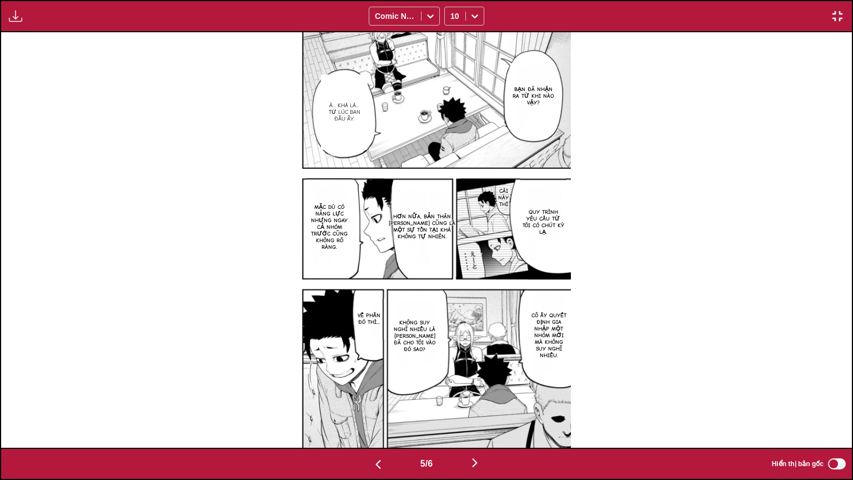
click at [835, 20] on img "button" at bounding box center [836, 15] width 13 height 13
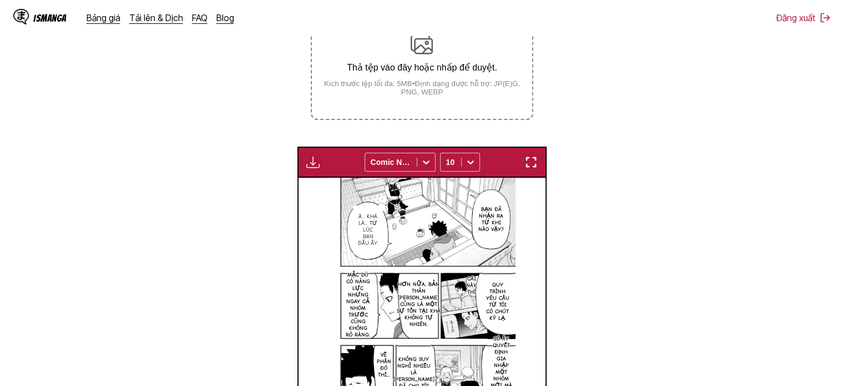
scroll to position [179, 0]
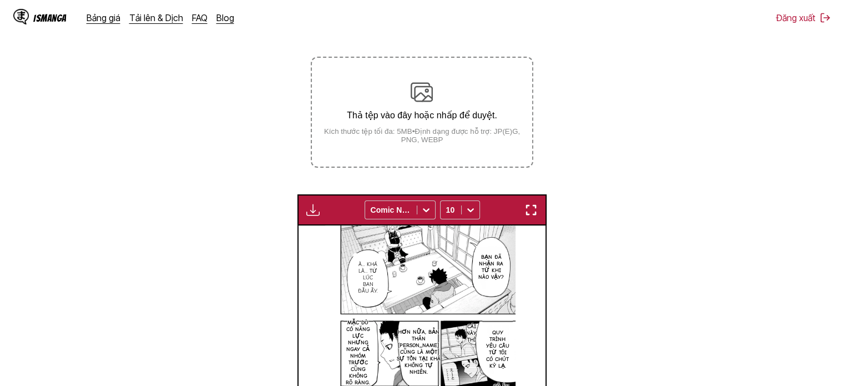
click at [444, 126] on div "Thả tệp vào đây hoặc nhấp để duyệt. Kích thước tệp tối đa: 5MB • Định dạng được…" at bounding box center [422, 112] width 220 height 63
click at [0, 0] on input "Thả tệp vào đây hoặc nhấp để duyệt. Kích thước tệp tối đa: 5MB • Định dạng được…" at bounding box center [0, 0] width 0 height 0
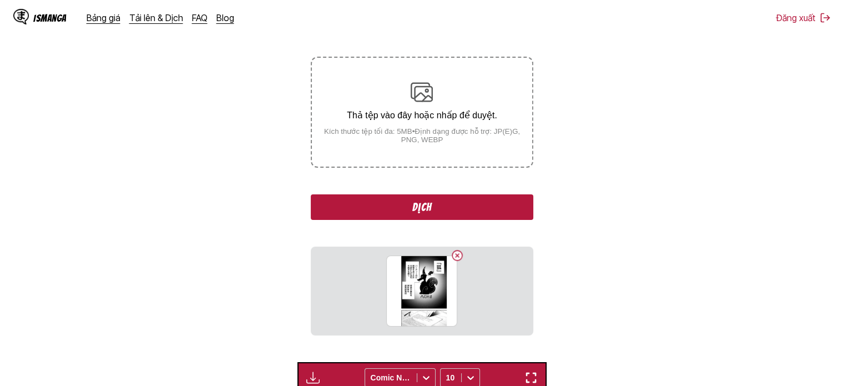
click at [444, 202] on button "Dịch" at bounding box center [422, 207] width 222 height 26
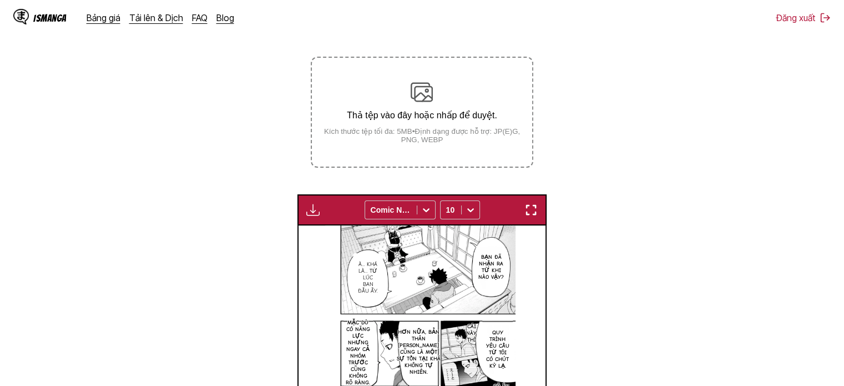
drag, startPoint x: 533, startPoint y: 206, endPoint x: 533, endPoint y: 273, distance: 66.6
click at [533, 206] on img "button" at bounding box center [531, 209] width 13 height 13
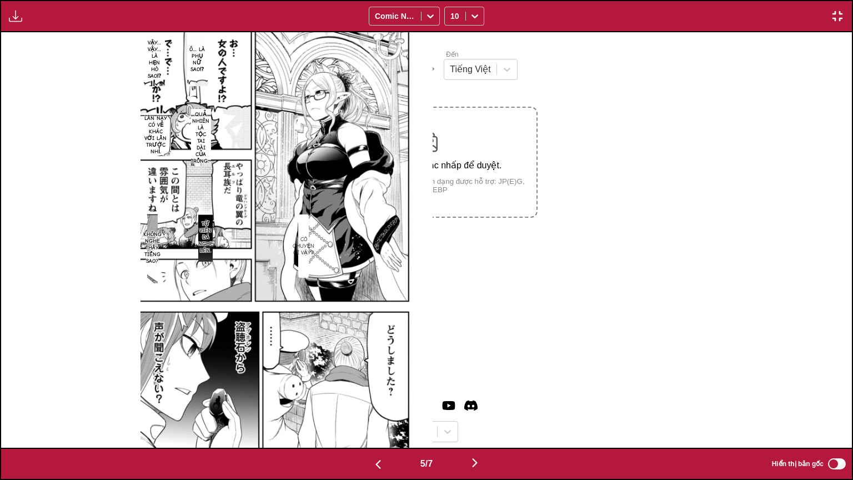
scroll to position [0, 3403]
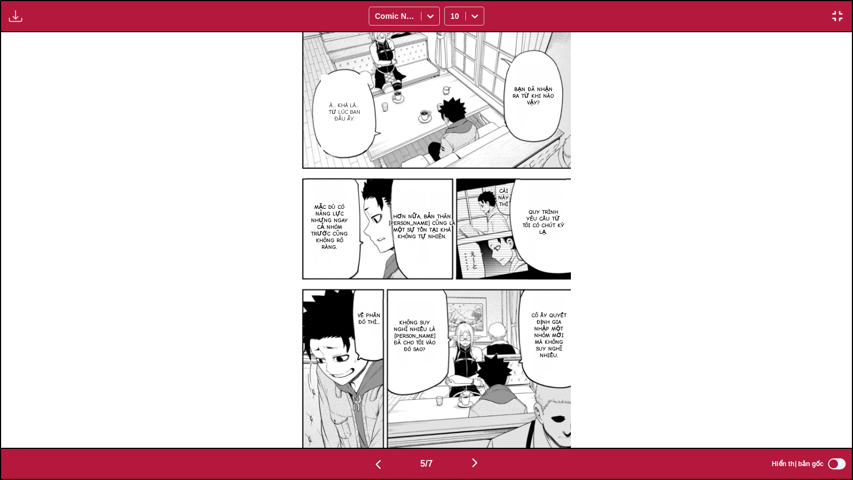
click at [476, 377] on img "button" at bounding box center [474, 462] width 13 height 13
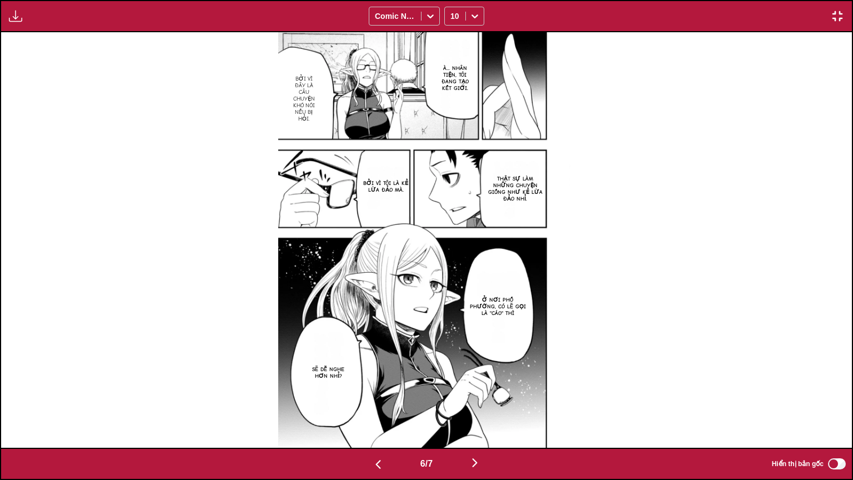
click at [476, 377] on img "button" at bounding box center [474, 462] width 13 height 13
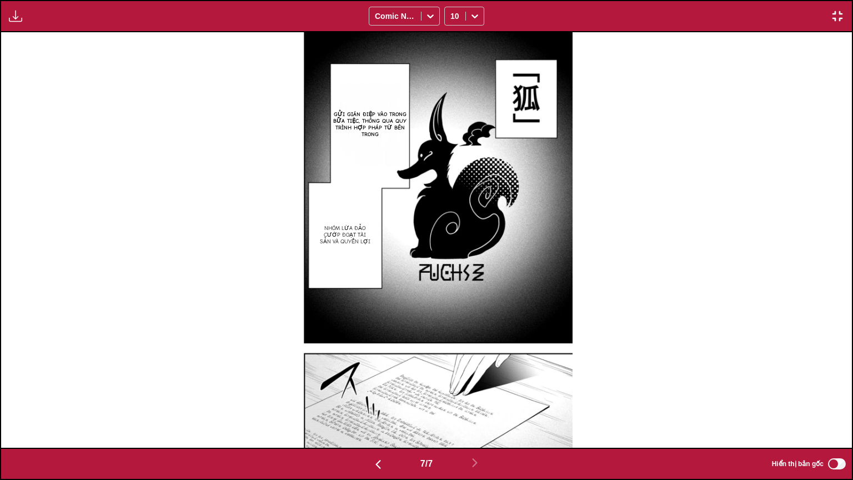
click at [837, 20] on img "button" at bounding box center [836, 15] width 13 height 13
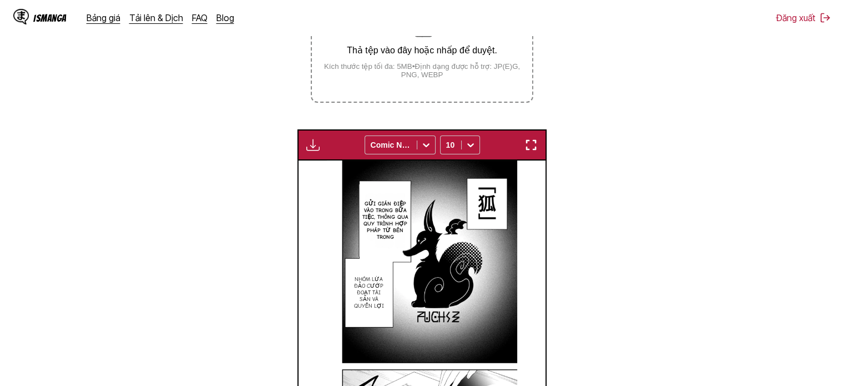
scroll to position [179, 0]
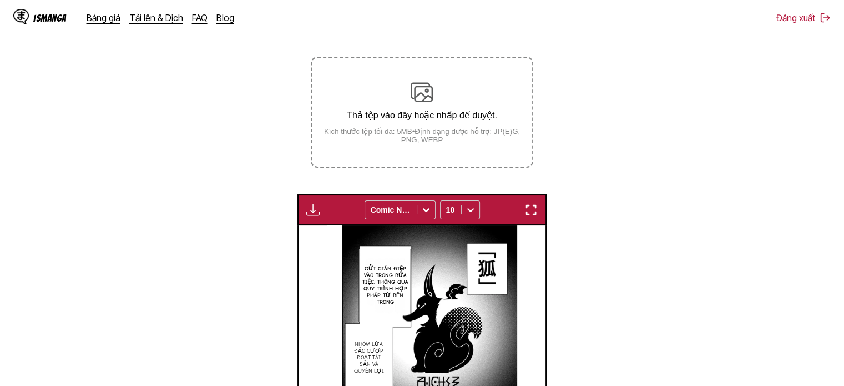
click at [465, 153] on label "Thả tệp vào đây hoặc nhấp để duyệt. Kích thước tệp tối đa: 5MB • Định dạng được…" at bounding box center [422, 112] width 220 height 109
click at [0, 0] on input "Thả tệp vào đây hoặc nhấp để duyệt. Kích thước tệp tối đa: 5MB • Định dạng được…" at bounding box center [0, 0] width 0 height 0
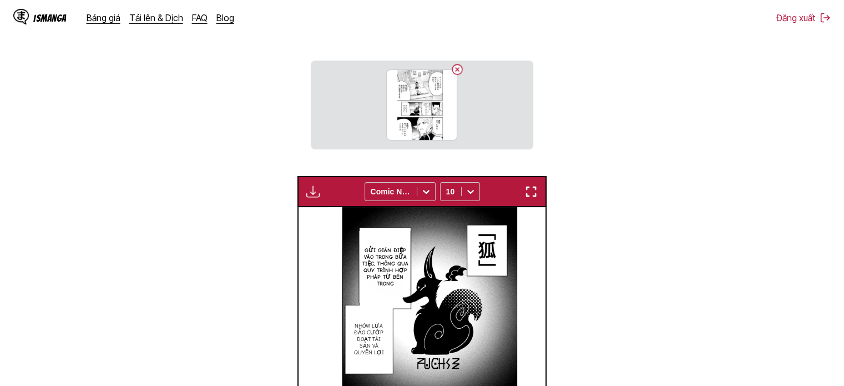
scroll to position [345, 0]
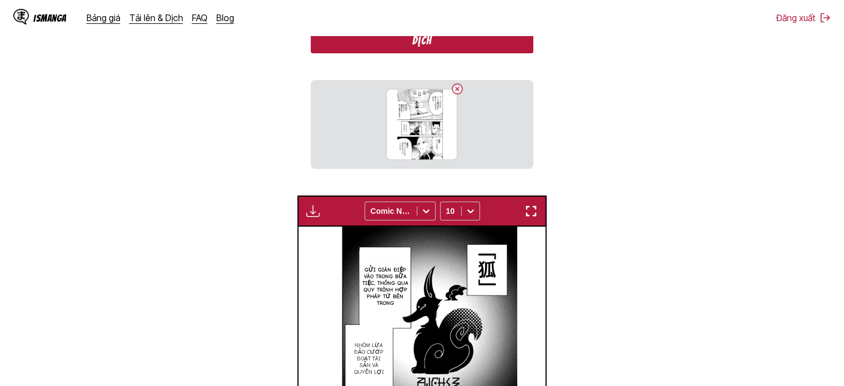
click at [454, 49] on button "Dịch" at bounding box center [422, 41] width 222 height 26
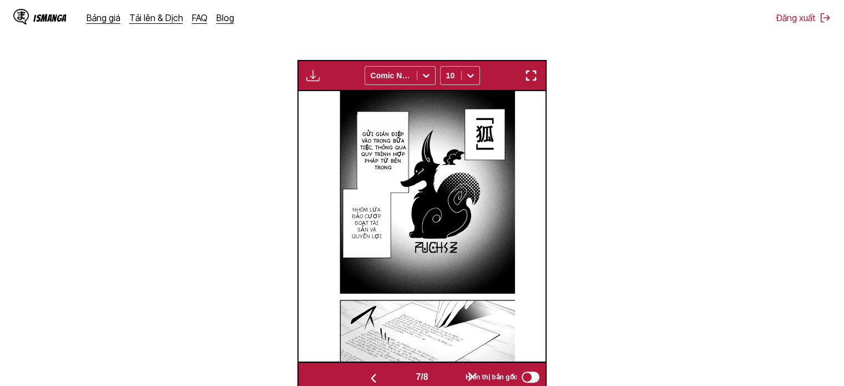
click at [531, 72] on img "button" at bounding box center [531, 75] width 13 height 13
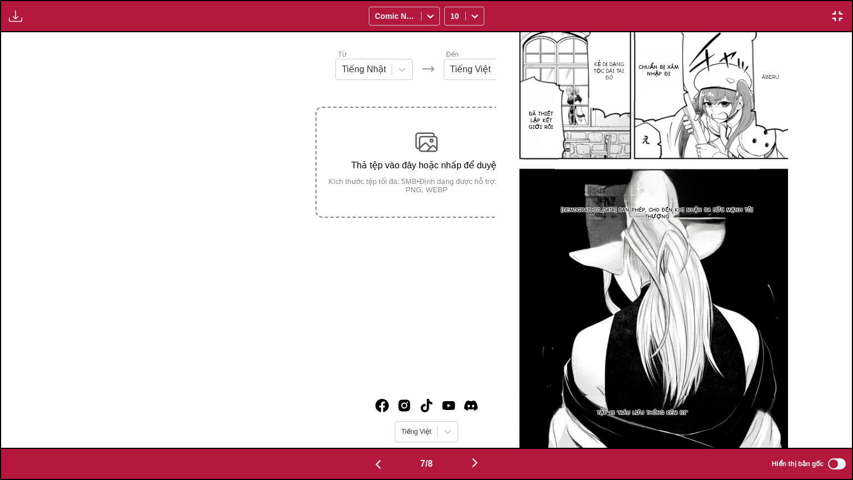
scroll to position [0, 5105]
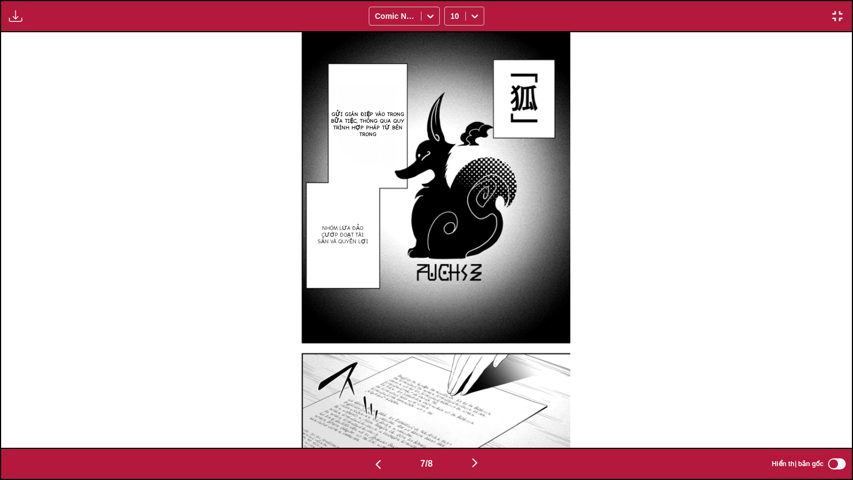
click at [480, 377] on img "button" at bounding box center [474, 462] width 13 height 13
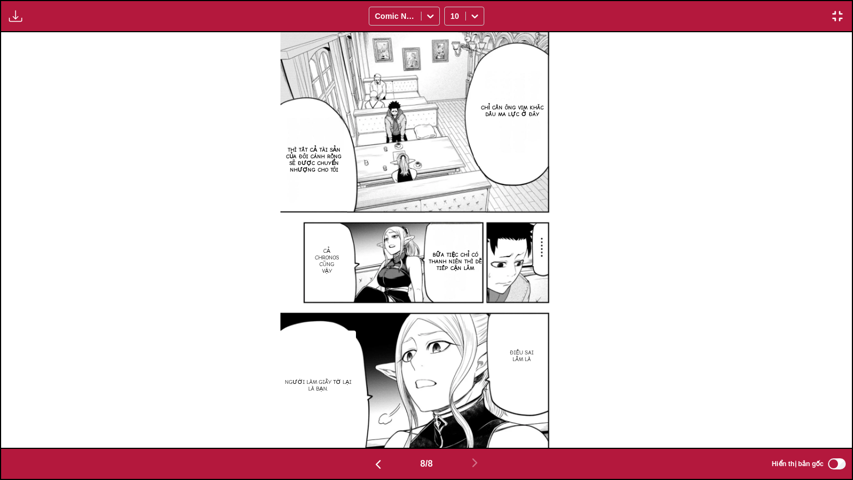
click at [18, 21] on img "button" at bounding box center [15, 15] width 13 height 13
click at [44, 36] on button "Bảng tải xuống" at bounding box center [45, 26] width 71 height 27
click at [835, 16] on img "button" at bounding box center [836, 15] width 13 height 13
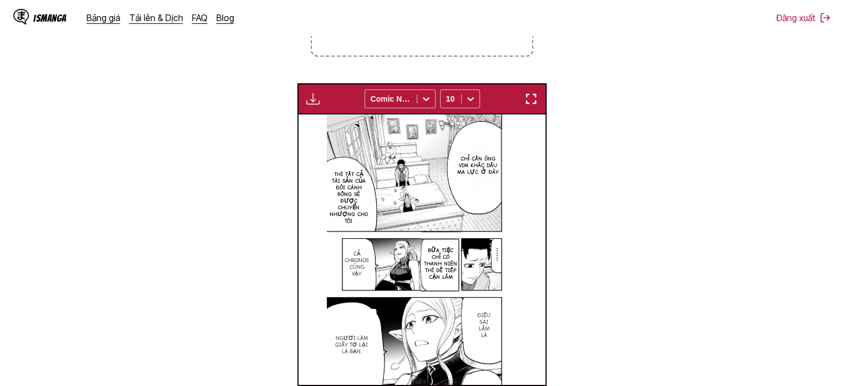
scroll to position [179, 0]
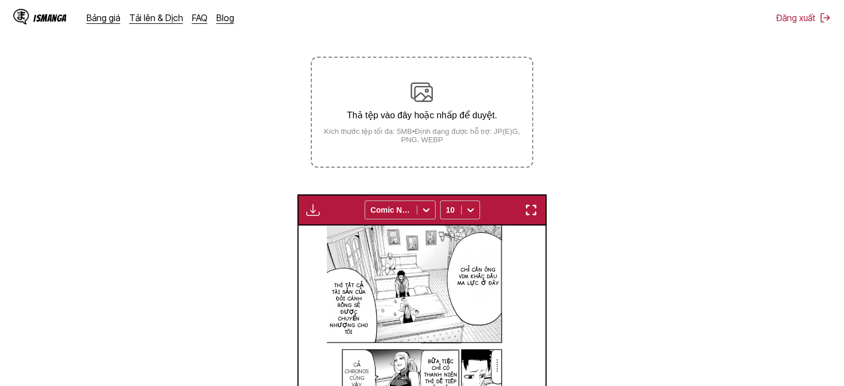
click at [405, 94] on div "Thả tệp vào đây hoặc nhấp để duyệt. Kích thước tệp tối đa: 5MB • Định dạng được…" at bounding box center [422, 112] width 220 height 63
click at [0, 0] on input "Thả tệp vào đây hoặc nhấp để duyệt. Kích thước tệp tối đa: 5MB • Định dạng được…" at bounding box center [0, 0] width 0 height 0
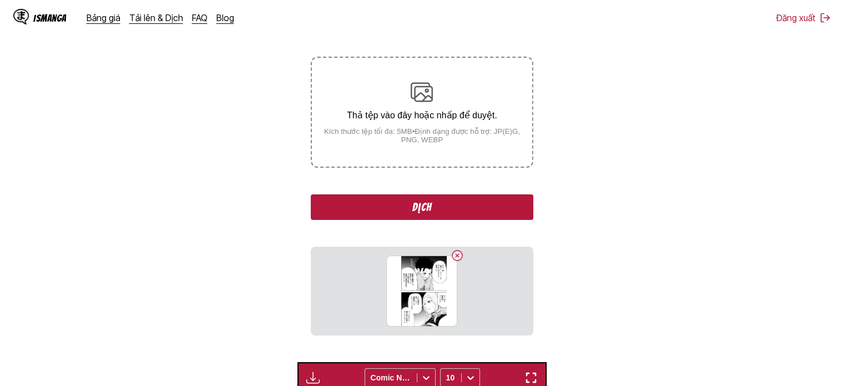
click at [377, 208] on button "Dịch" at bounding box center [422, 207] width 222 height 26
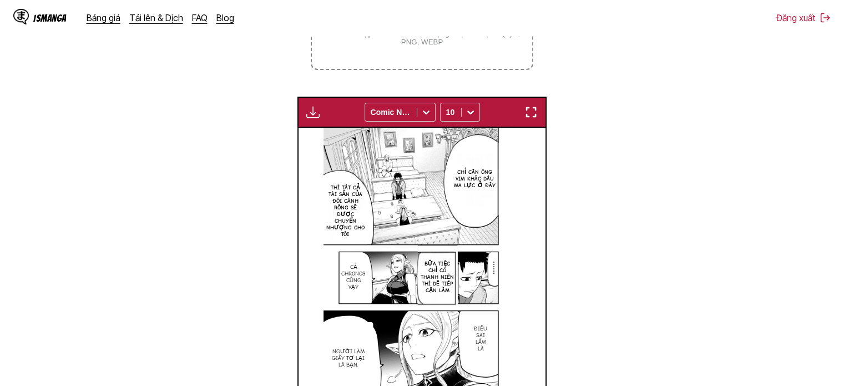
scroll to position [234, 0]
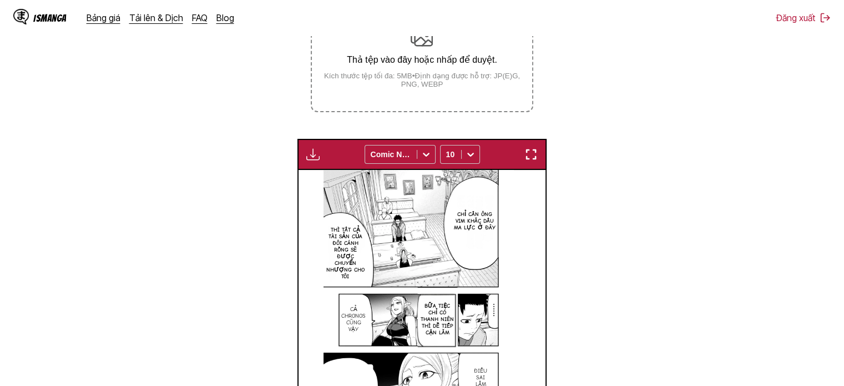
click at [427, 79] on small "Kích thước tệp tối đa: 5MB • Định dạng được hỗ trợ: JP(E)G, PNG, WEBP" at bounding box center [422, 80] width 220 height 17
click at [0, 0] on input "Thả tệp vào đây hoặc nhấp để duyệt. Kích thước tệp tối đa: 5MB • Định dạng được…" at bounding box center [0, 0] width 0 height 0
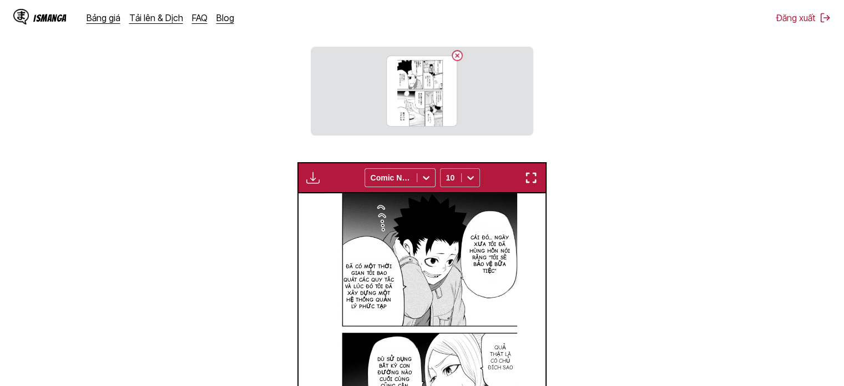
scroll to position [345, 0]
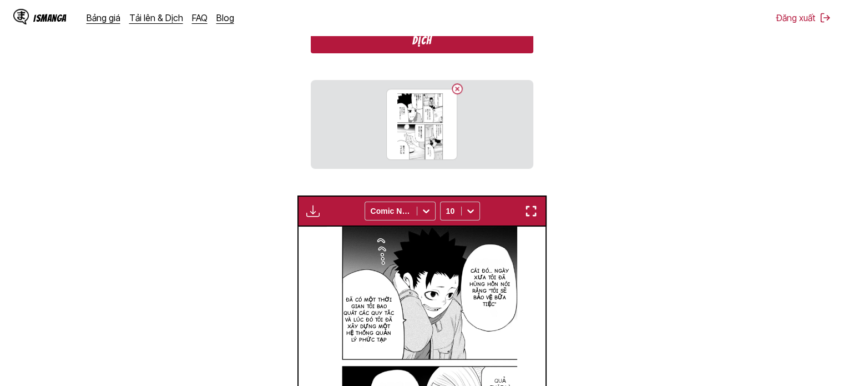
click at [478, 46] on button "Dịch" at bounding box center [422, 41] width 222 height 26
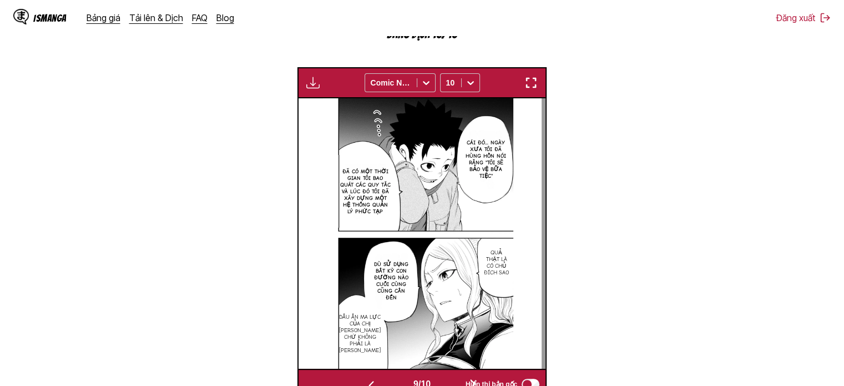
click at [526, 83] on img "button" at bounding box center [531, 82] width 13 height 13
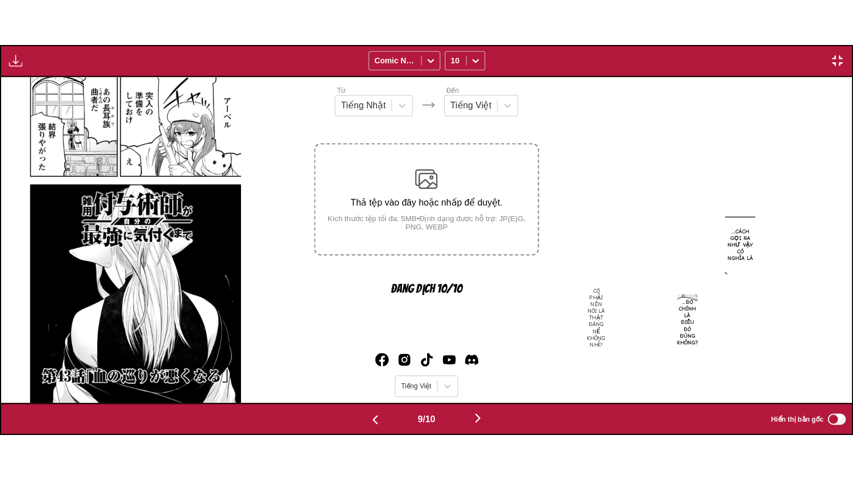
scroll to position [0, 6807]
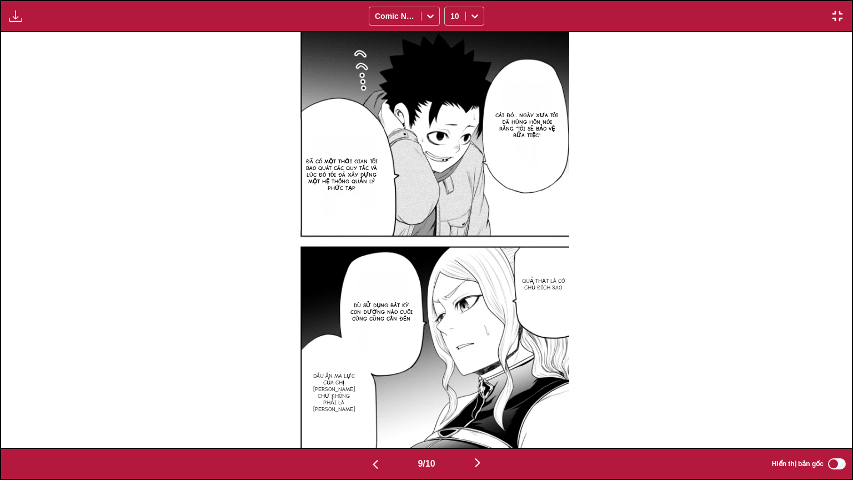
click at [481, 377] on img "button" at bounding box center [477, 462] width 13 height 13
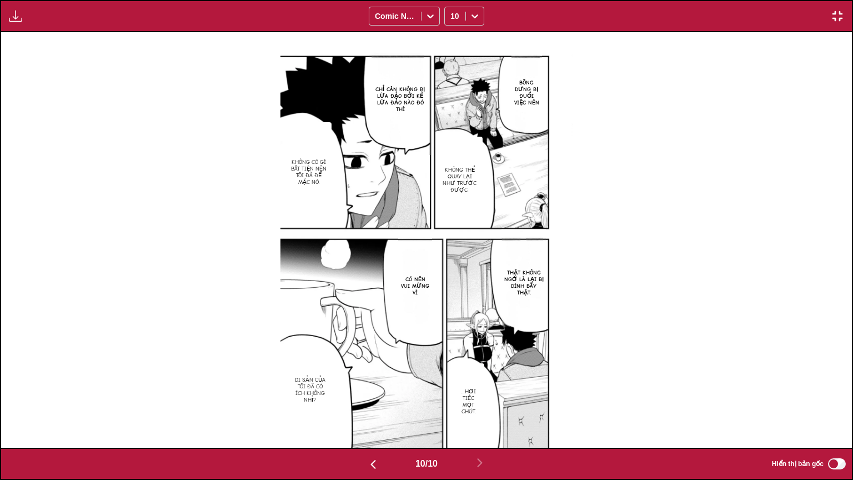
click at [429, 105] on p "Chỉ cần không bị lừa đảo bởi kẻ lừa đảo nào đó thì" at bounding box center [400, 99] width 62 height 31
click at [420, 160] on img at bounding box center [426, 239] width 292 height 415
click at [357, 132] on img at bounding box center [426, 239] width 292 height 415
click at [469, 173] on p "không thể quay lại như trước được." at bounding box center [460, 179] width 42 height 31
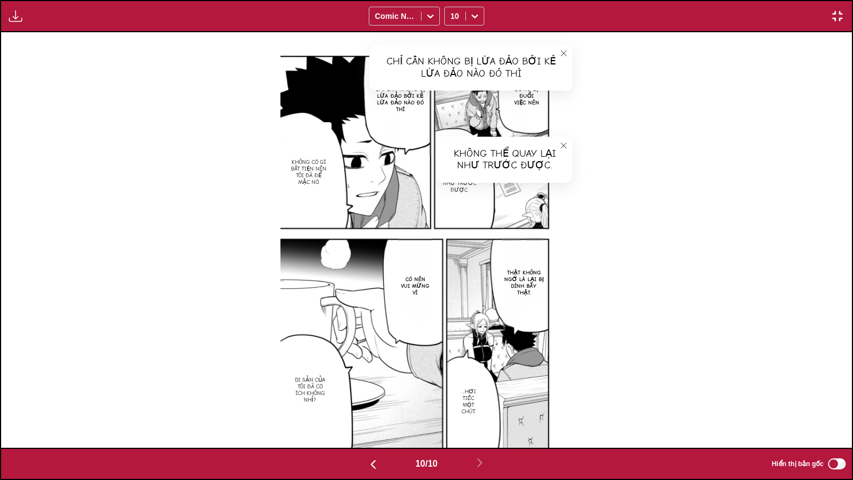
click at [654, 150] on div "Bỗng dưng bị đuổi việc nên không thể quay lại như trước được. không thể quay lạ…" at bounding box center [426, 239] width 850 height 415
click at [555, 51] on button "close-tooltip" at bounding box center [564, 53] width 18 height 18
click at [557, 142] on button "close-tooltip" at bounding box center [564, 146] width 18 height 18
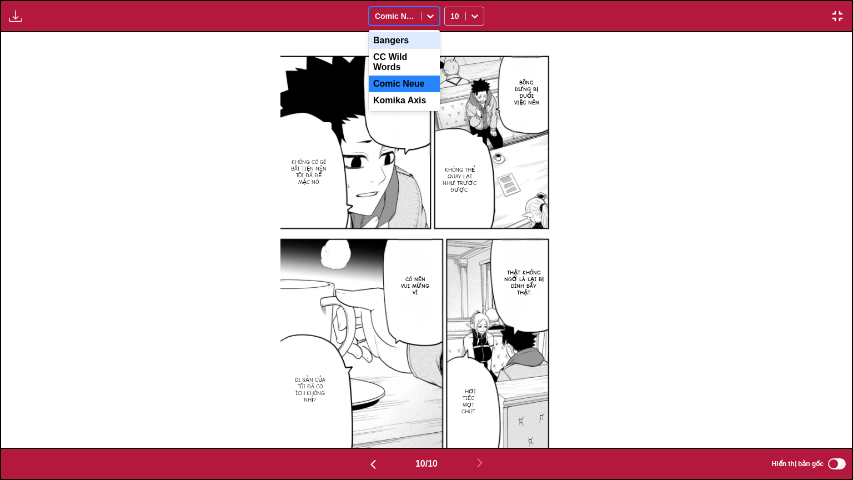
click at [427, 17] on icon at bounding box center [430, 16] width 11 height 11
click at [414, 61] on div "CC Wild Words" at bounding box center [404, 62] width 71 height 27
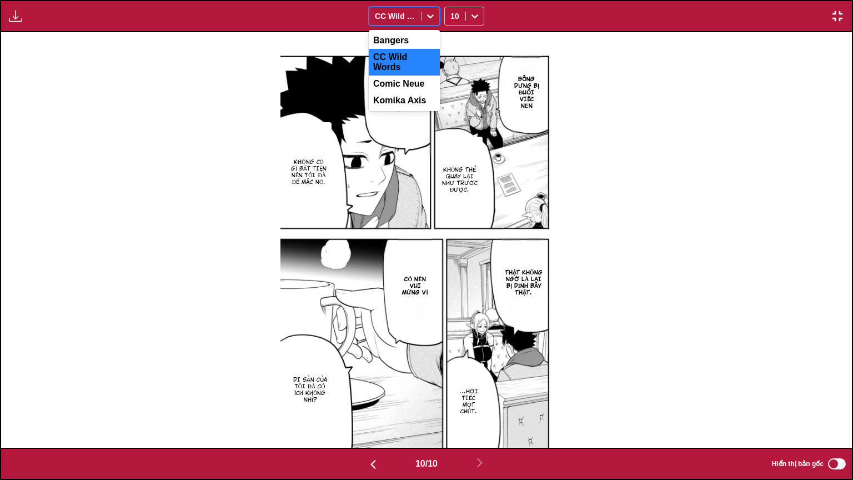
click at [425, 9] on div at bounding box center [430, 16] width 18 height 18
click at [417, 92] on div "Komika Axis" at bounding box center [404, 100] width 71 height 17
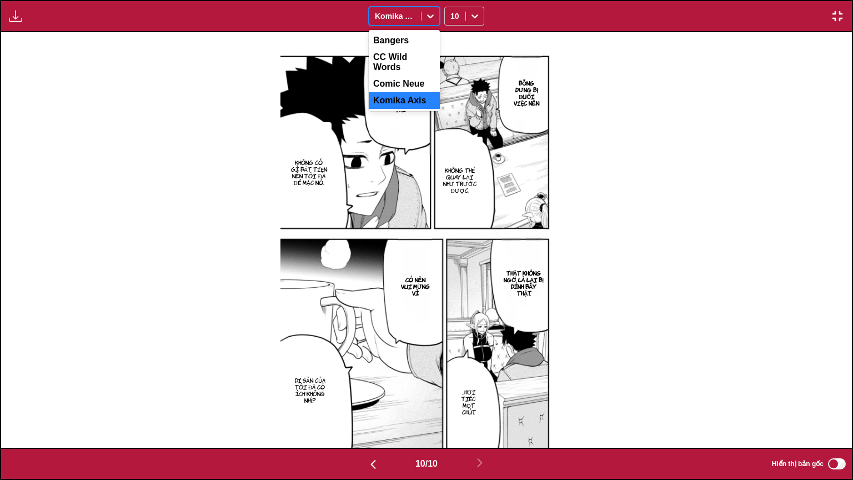
click at [432, 22] on div at bounding box center [430, 16] width 18 height 18
click at [415, 78] on div "Comic Neue" at bounding box center [404, 83] width 71 height 17
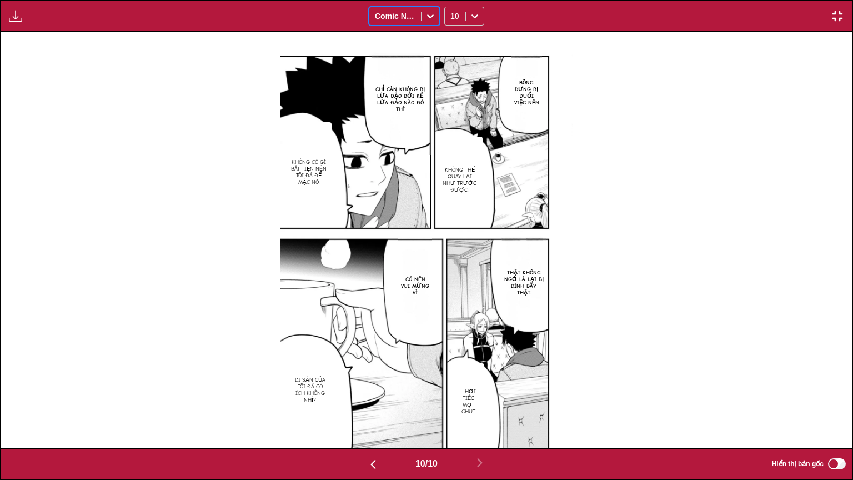
click at [19, 19] on img "button" at bounding box center [15, 15] width 13 height 13
click at [369, 377] on img "button" at bounding box center [372, 463] width 13 height 13
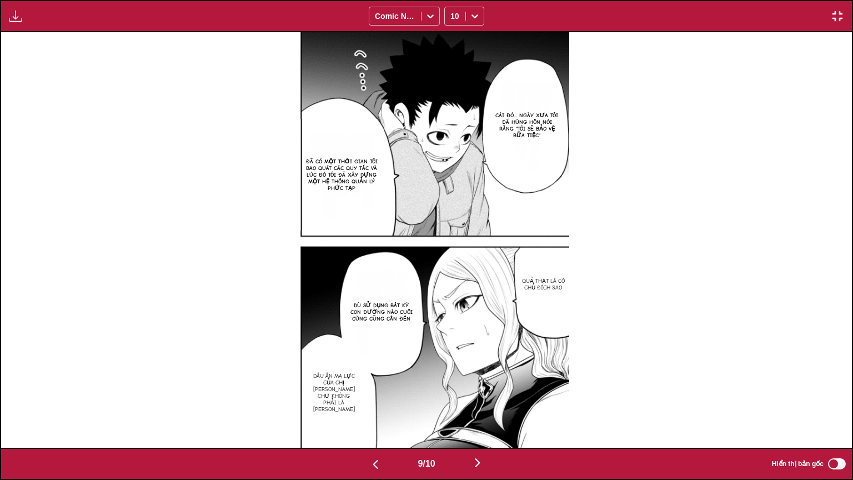
click at [9, 9] on img "button" at bounding box center [15, 15] width 13 height 13
click at [32, 26] on button "Bảng tải xuống" at bounding box center [45, 26] width 71 height 27
click at [473, 377] on button "button" at bounding box center [477, 463] width 67 height 16
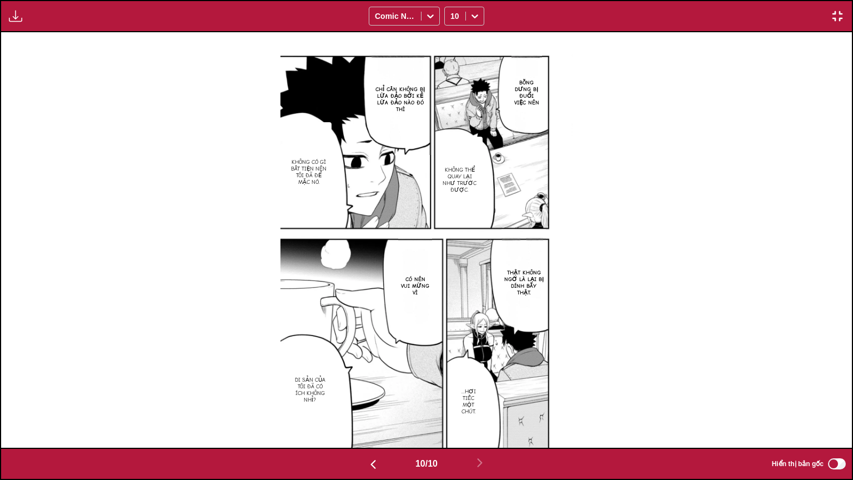
click at [19, 22] on img "button" at bounding box center [15, 15] width 13 height 13
click at [243, 150] on div "Bỗng dưng bị đuổi việc nên không thể quay lại như trước được. Chỉ cần không bị …" at bounding box center [426, 239] width 850 height 415
click at [14, 8] on div "Bảng tải xuống Tải xuống tất cả Comic Neue 10" at bounding box center [426, 16] width 853 height 32
click at [18, 13] on img "button" at bounding box center [15, 15] width 13 height 13
click at [33, 29] on button "Bảng tải xuống" at bounding box center [45, 26] width 71 height 27
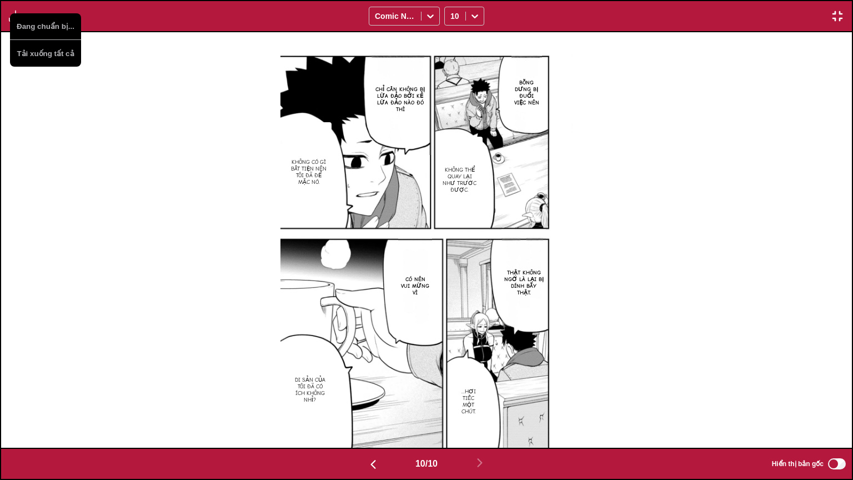
click at [837, 16] on img "button" at bounding box center [836, 15] width 13 height 13
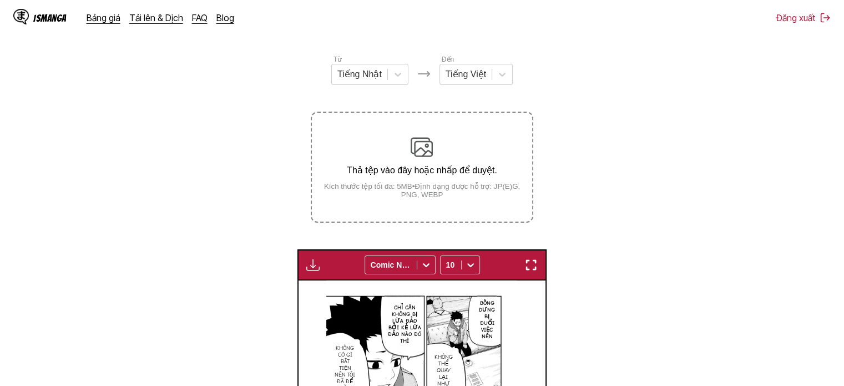
scroll to position [123, 0]
click at [449, 146] on div "Thả tệp vào đây hoặc nhấp để duyệt. Kích thước tệp tối đa: 5MB • Định dạng được…" at bounding box center [422, 168] width 220 height 63
click at [0, 0] on input "Thả tệp vào đây hoặc nhấp để duyệt. Kích thước tệp tối đa: 5MB • Định dạng được…" at bounding box center [0, 0] width 0 height 0
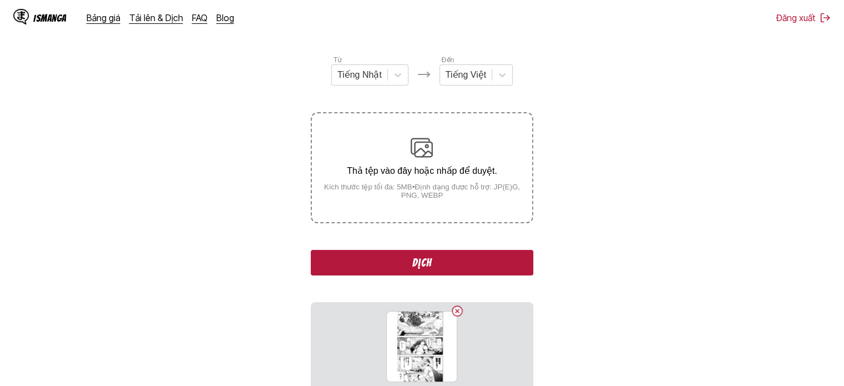
click at [482, 261] on button "Dịch" at bounding box center [422, 263] width 222 height 26
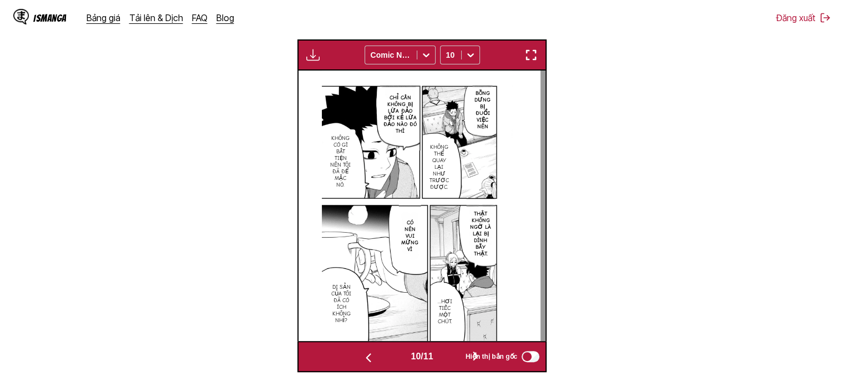
scroll to position [456, 0]
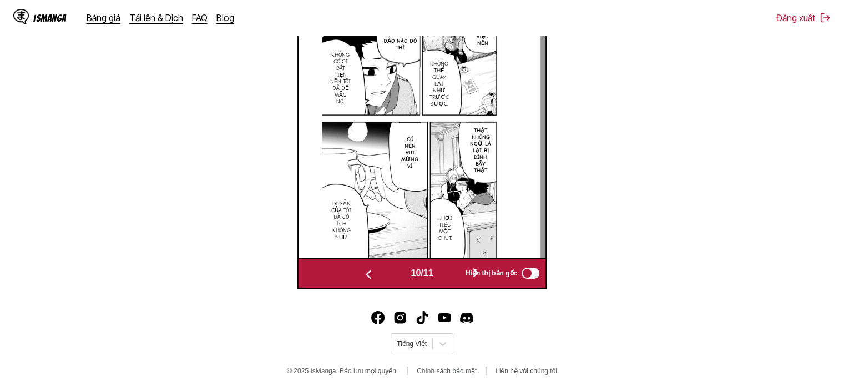
click at [417, 275] on span "10 / 11" at bounding box center [422, 273] width 22 height 10
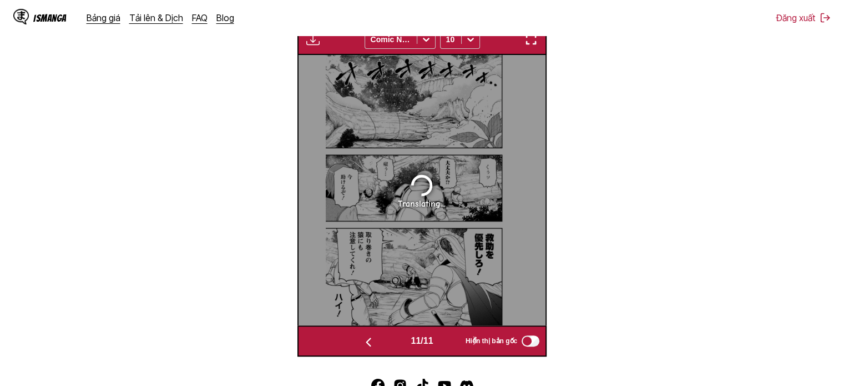
scroll to position [349, 0]
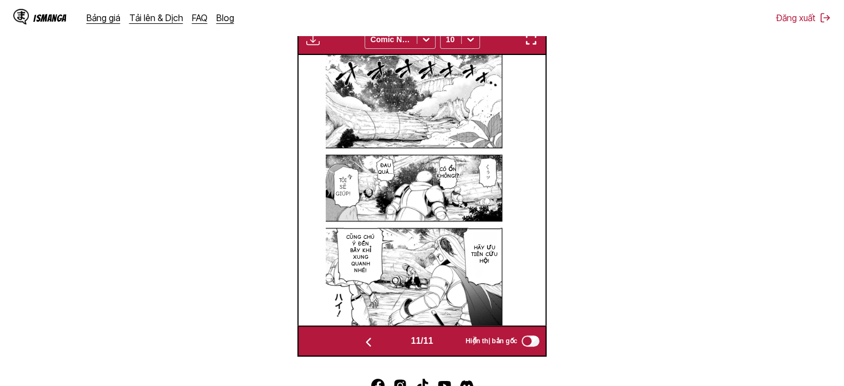
click at [537, 42] on img "button" at bounding box center [531, 39] width 13 height 13
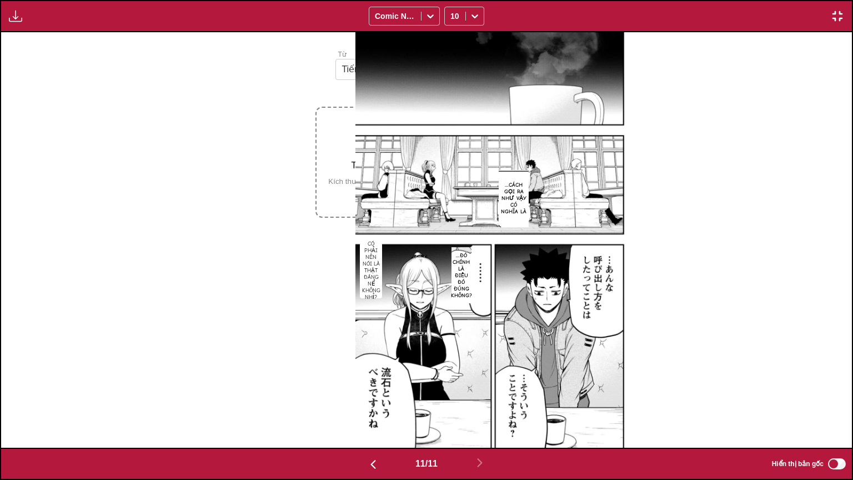
scroll to position [0, 8509]
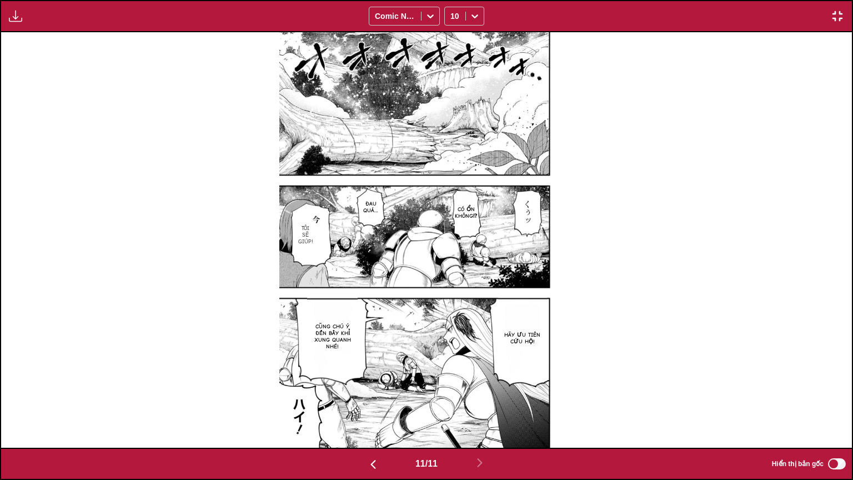
click at [837, 19] on img "button" at bounding box center [836, 15] width 13 height 13
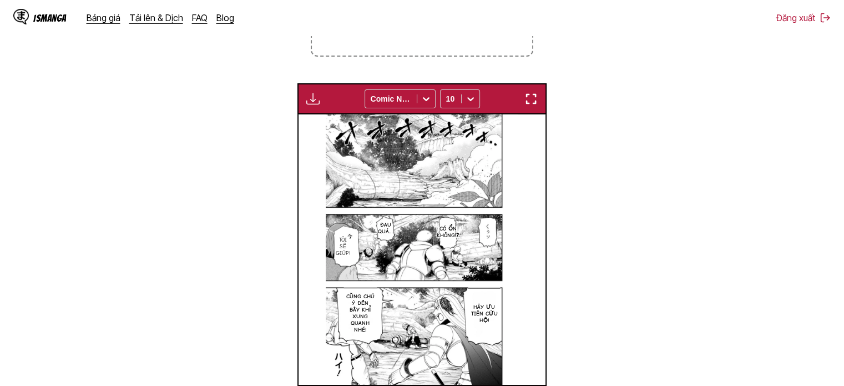
scroll to position [345, 0]
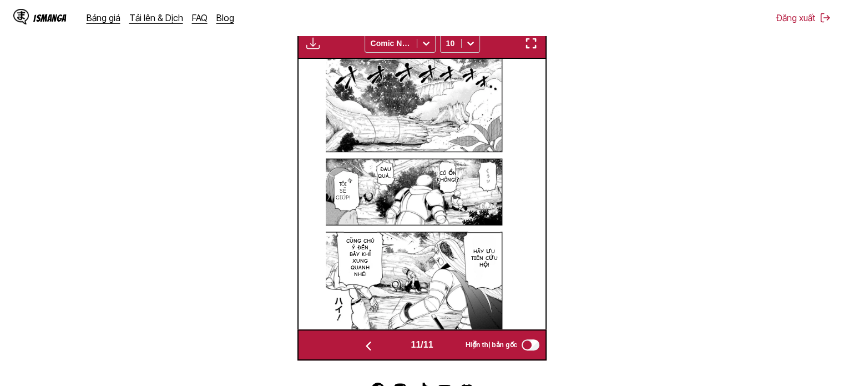
click at [531, 46] on img "button" at bounding box center [531, 43] width 13 height 13
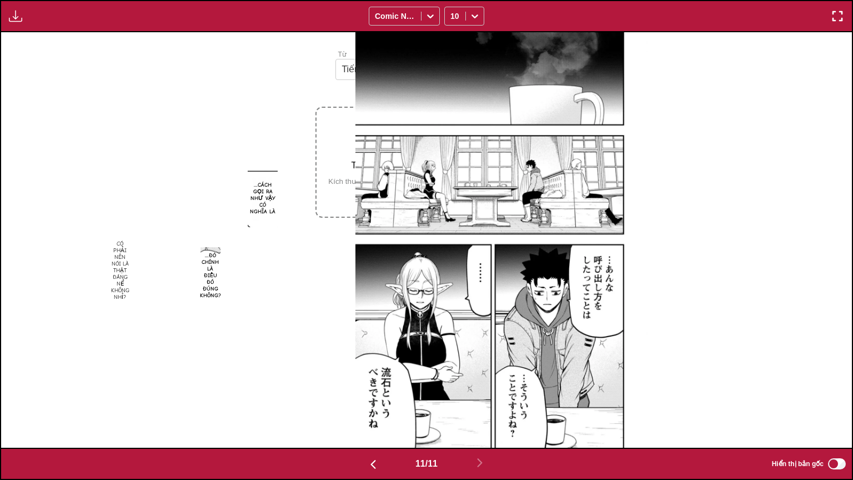
scroll to position [0, 8509]
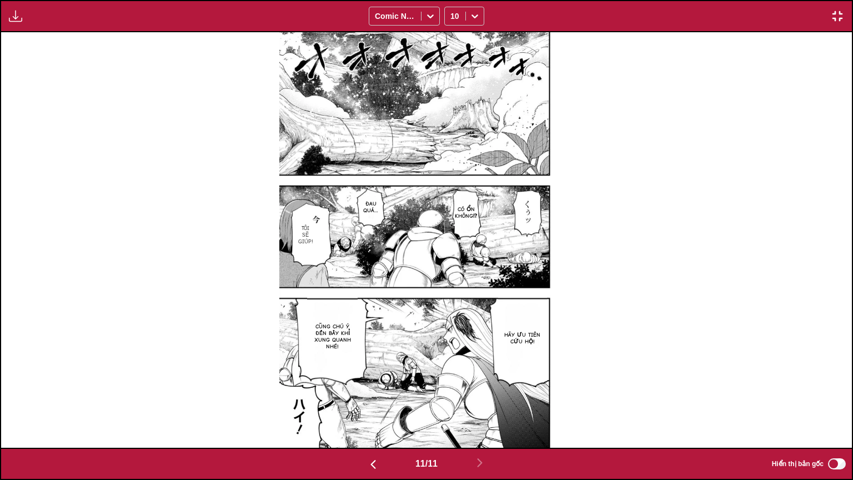
click at [8, 15] on button "button" at bounding box center [16, 16] width 20 height 14
click at [51, 25] on button "Bảng tải xuống" at bounding box center [45, 26] width 71 height 27
click at [830, 18] on img "button" at bounding box center [836, 15] width 13 height 13
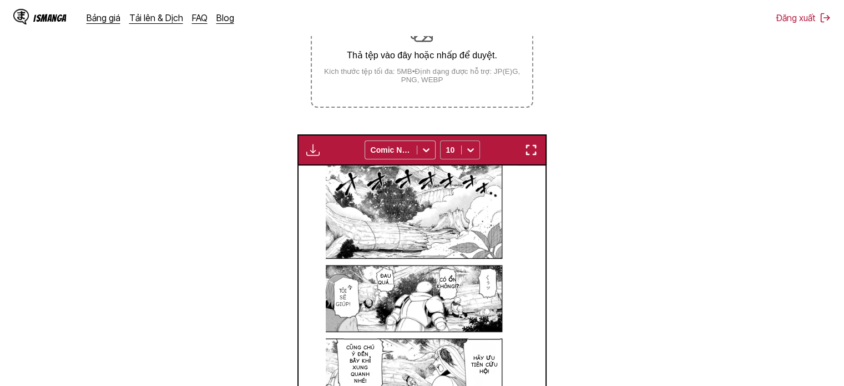
scroll to position [234, 0]
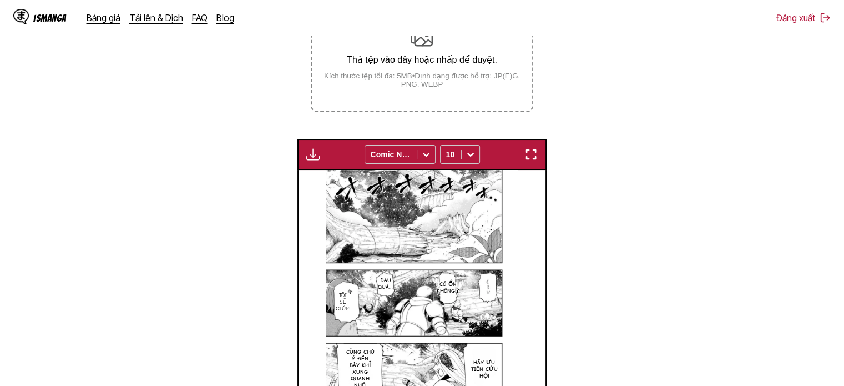
click at [404, 84] on small "Kích thước tệp tối đa: 5MB • Định dạng được hỗ trợ: JP(E)G, PNG, WEBP" at bounding box center [422, 80] width 220 height 17
click at [0, 0] on input "Thả tệp vào đây hoặc nhấp để duyệt. Kích thước tệp tối đa: 5MB • Định dạng được…" at bounding box center [0, 0] width 0 height 0
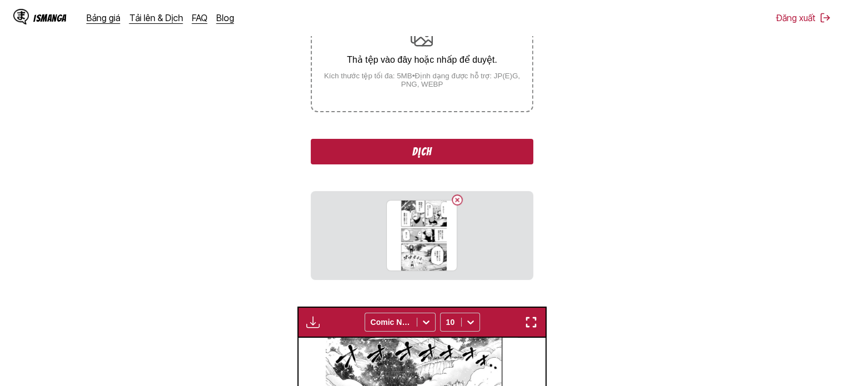
click at [445, 144] on button "Dịch" at bounding box center [422, 152] width 222 height 26
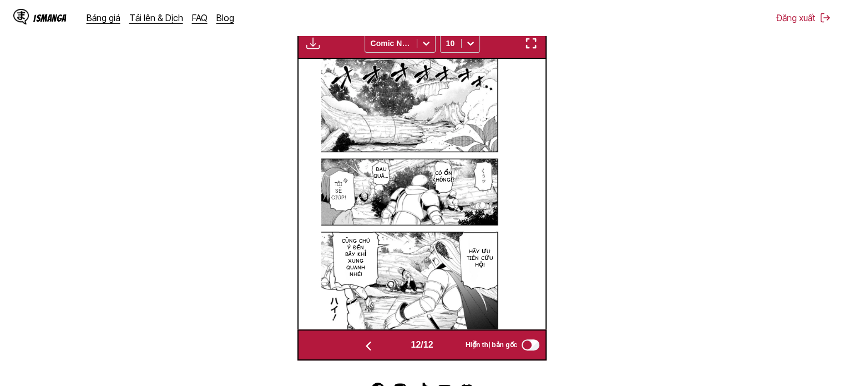
scroll to position [0, 2724]
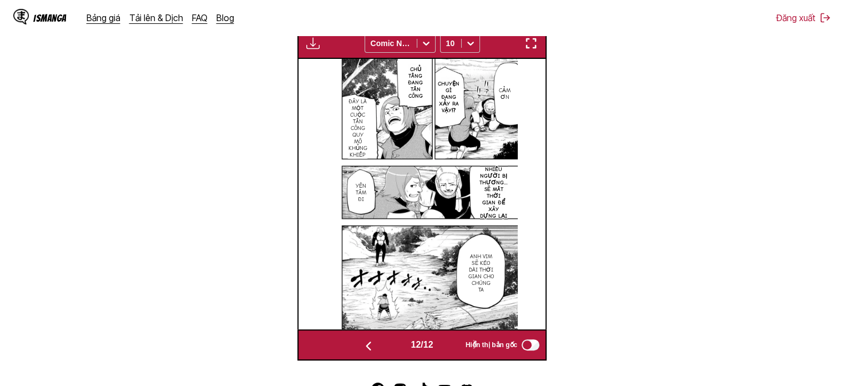
click at [533, 51] on div "Bảng tải xuống Tải xuống tất cả Comic Neue 10" at bounding box center [422, 43] width 249 height 31
click at [532, 44] on img "button" at bounding box center [531, 43] width 13 height 13
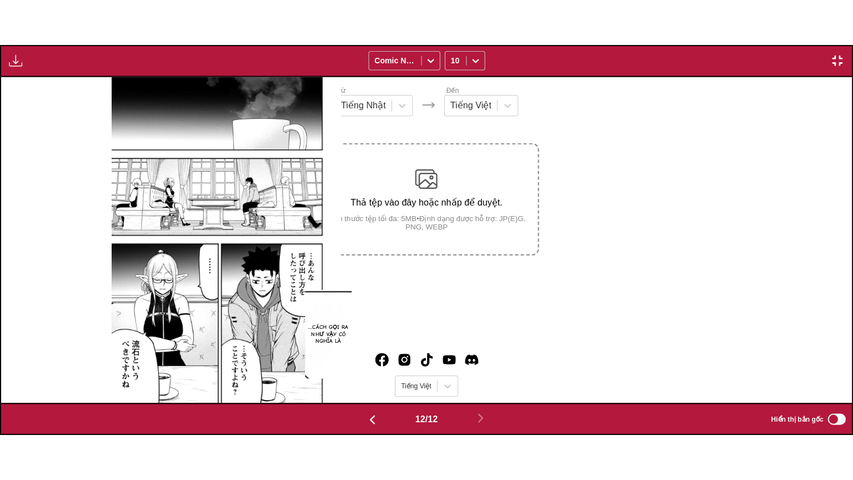
scroll to position [0, 9359]
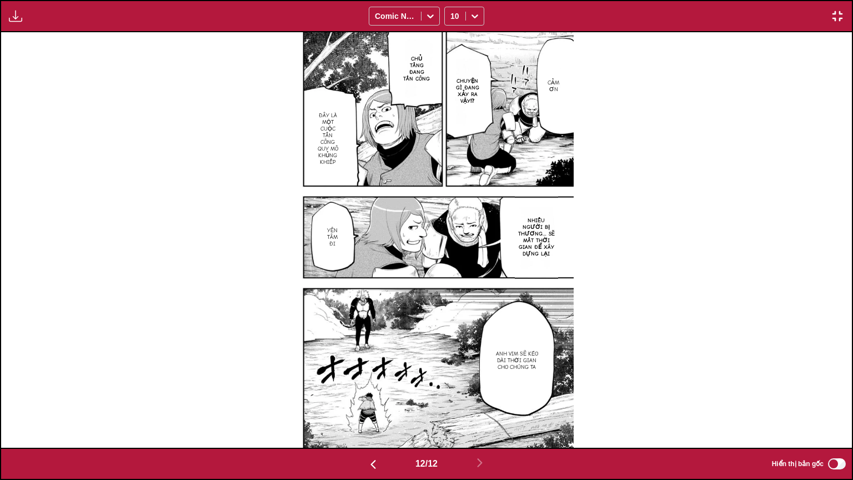
click at [14, 13] on img "button" at bounding box center [15, 15] width 13 height 13
click at [32, 28] on button "Bảng tải xuống" at bounding box center [45, 26] width 71 height 27
click at [833, 17] on img "button" at bounding box center [836, 15] width 13 height 13
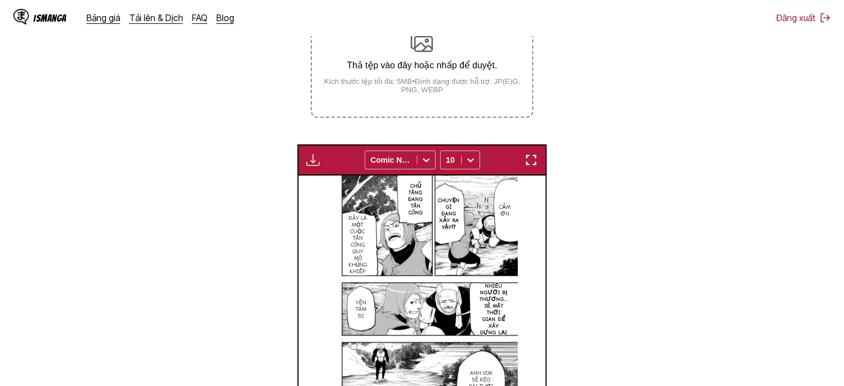
scroll to position [147, 0]
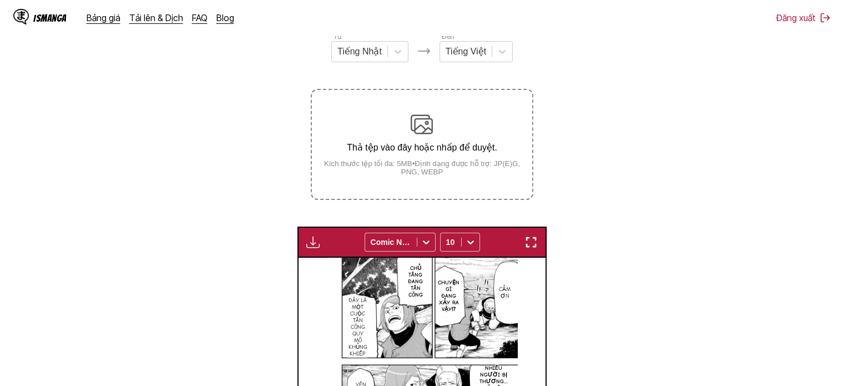
click at [536, 244] on img "button" at bounding box center [531, 241] width 13 height 13
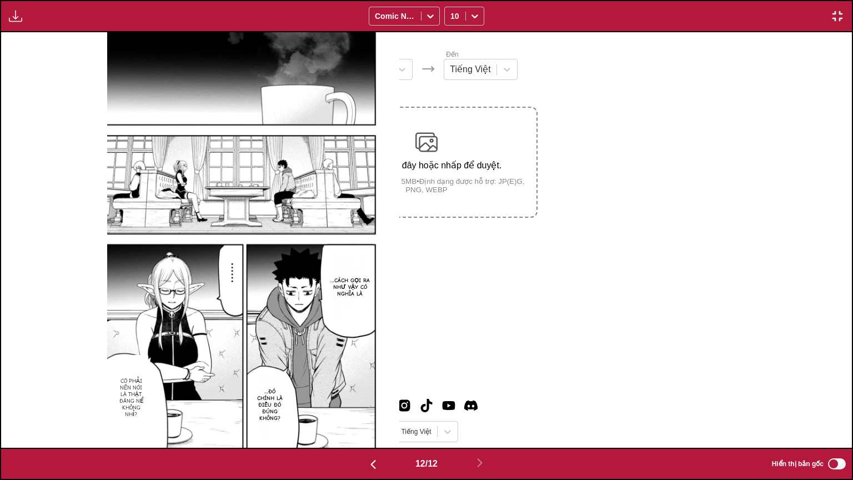
scroll to position [0, 9359]
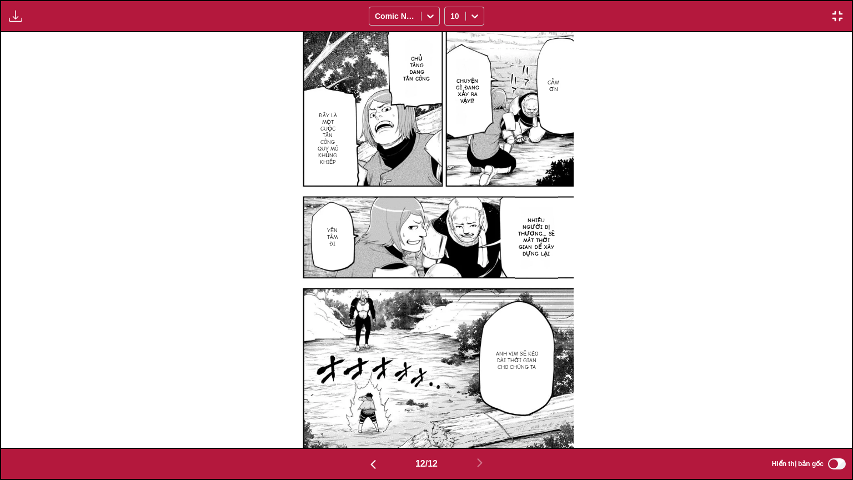
click at [9, 18] on img "button" at bounding box center [15, 15] width 13 height 13
click at [48, 32] on button "Bảng tải xuống" at bounding box center [45, 26] width 71 height 27
click at [832, 11] on img "button" at bounding box center [836, 15] width 13 height 13
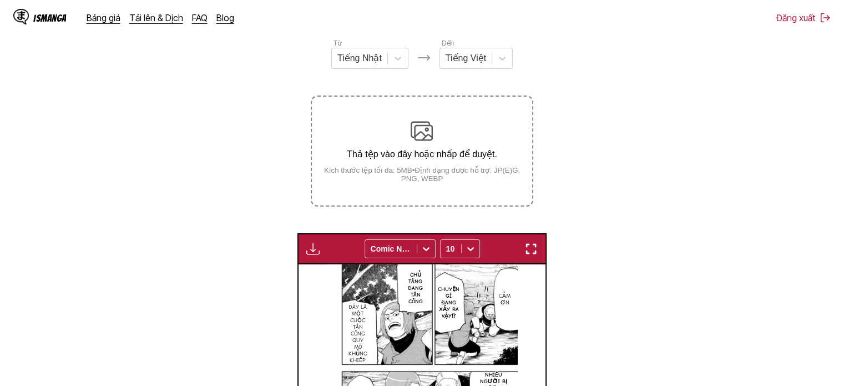
scroll to position [123, 0]
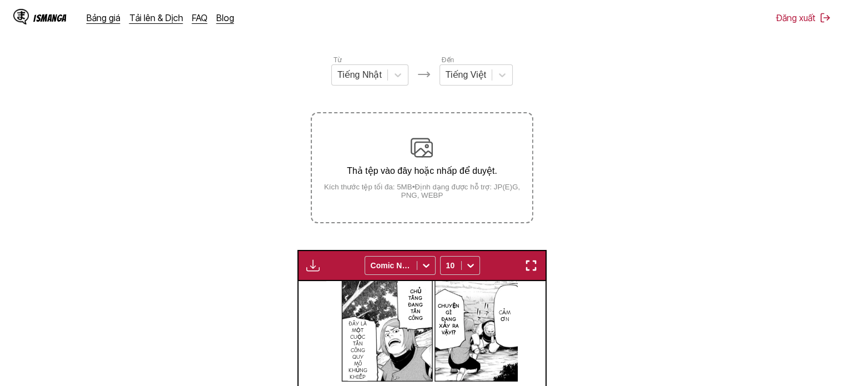
click at [424, 165] on div "Thả tệp vào đây hoặc nhấp để duyệt. Kích thước tệp tối đa: 5MB • Định dạng được…" at bounding box center [422, 168] width 220 height 63
click at [0, 0] on input "Thả tệp vào đây hoặc nhấp để duyệt. Kích thước tệp tối đa: 5MB • Định dạng được…" at bounding box center [0, 0] width 0 height 0
click at [417, 154] on img at bounding box center [422, 148] width 22 height 22
click at [0, 0] on input "Thả tệp vào đây hoặc nhấp để duyệt. Kích thước tệp tối đa: 5MB • Định dạng được…" at bounding box center [0, 0] width 0 height 0
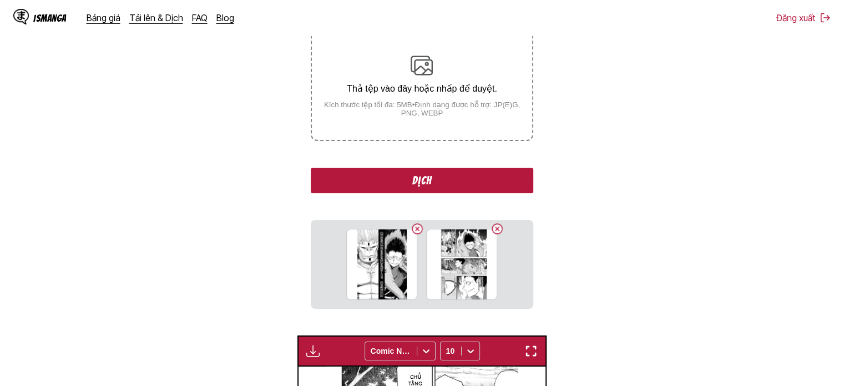
scroll to position [234, 0]
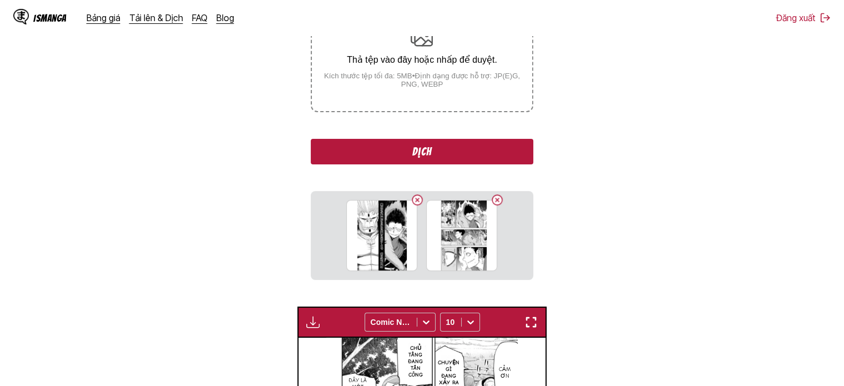
click at [488, 148] on button "Dịch" at bounding box center [422, 152] width 222 height 26
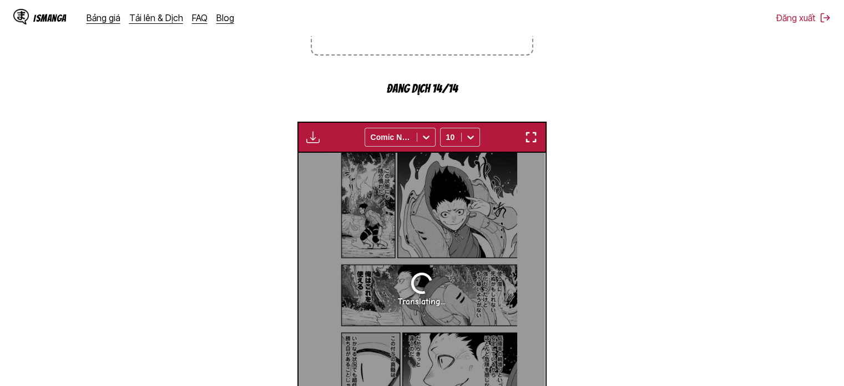
scroll to position [278, 0]
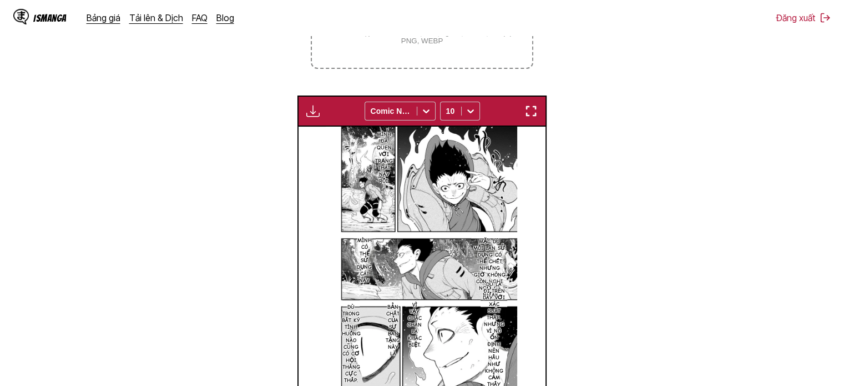
click at [531, 108] on img "button" at bounding box center [531, 110] width 13 height 13
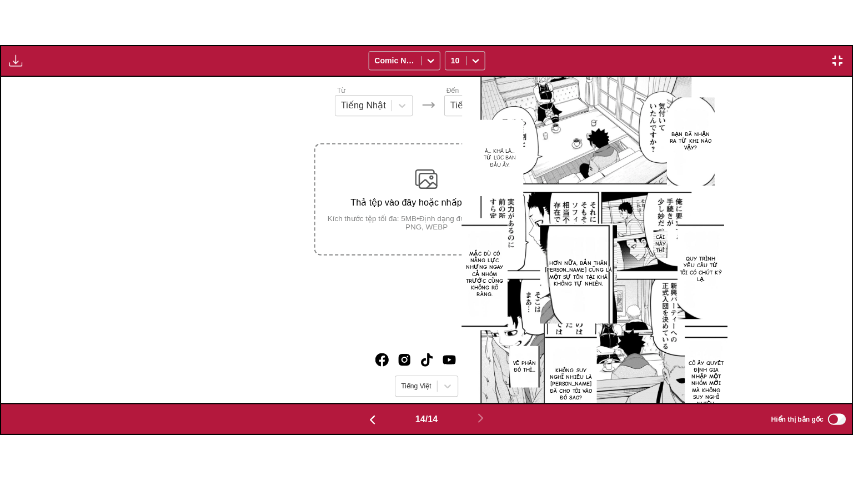
scroll to position [0, 11061]
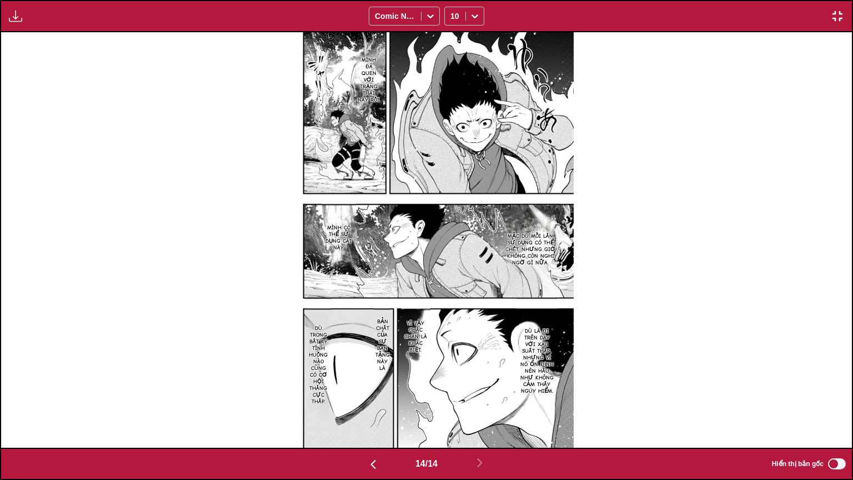
click at [11, 24] on div "Bảng tải xuống Tải xuống tất cả Comic Neue 10" at bounding box center [426, 16] width 853 height 32
click at [17, 17] on img "button" at bounding box center [15, 15] width 13 height 13
click at [25, 23] on button "Bảng tải xuống" at bounding box center [45, 26] width 71 height 27
click at [375, 377] on img "button" at bounding box center [372, 463] width 13 height 13
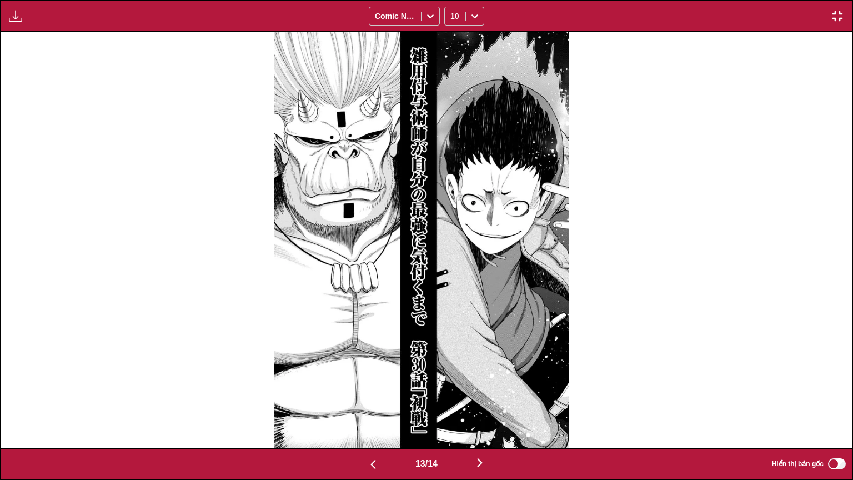
click at [17, 23] on div "Đang chuẩn bị... Tải xuống tất cả Comic Neue 10" at bounding box center [426, 16] width 853 height 32
click at [16, 19] on img "button" at bounding box center [15, 15] width 13 height 13
click at [472, 13] on icon at bounding box center [474, 16] width 11 height 11
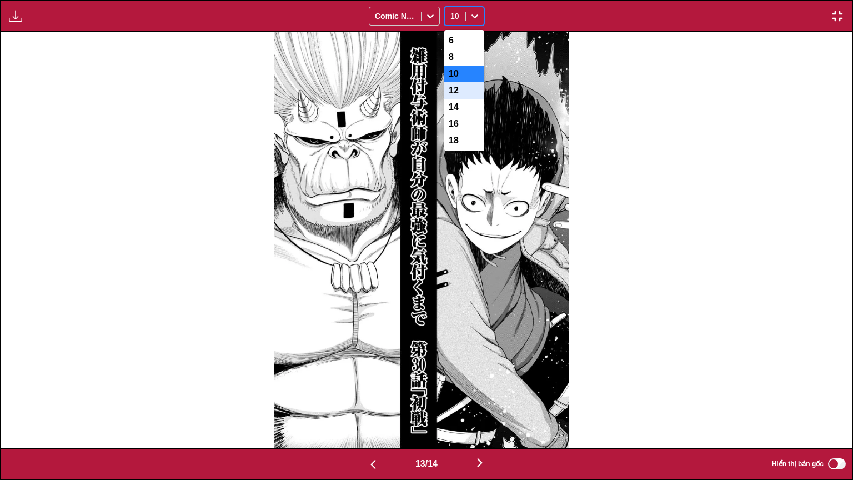
click at [464, 99] on div "12" at bounding box center [464, 90] width 40 height 17
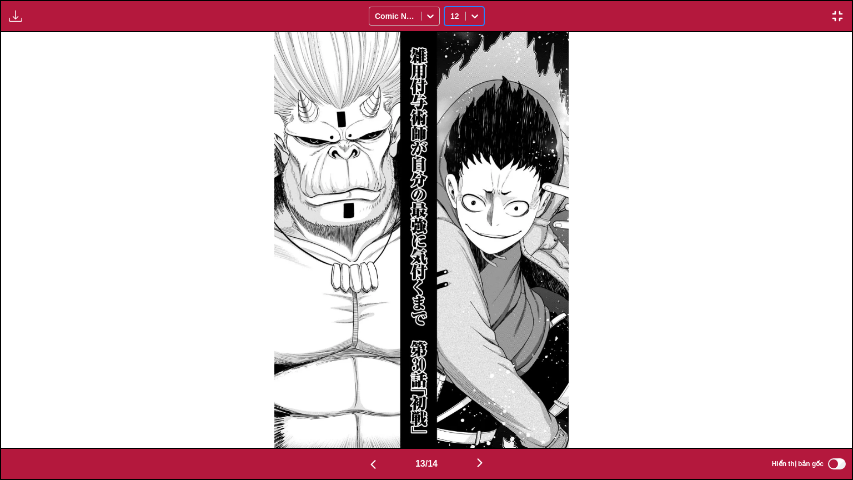
click at [476, 16] on div at bounding box center [475, 16] width 18 height 18
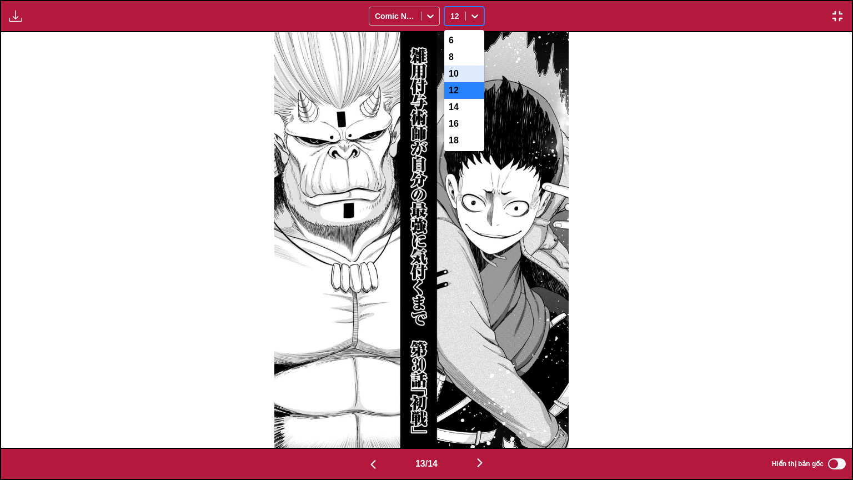
click at [460, 73] on div "10" at bounding box center [464, 74] width 40 height 17
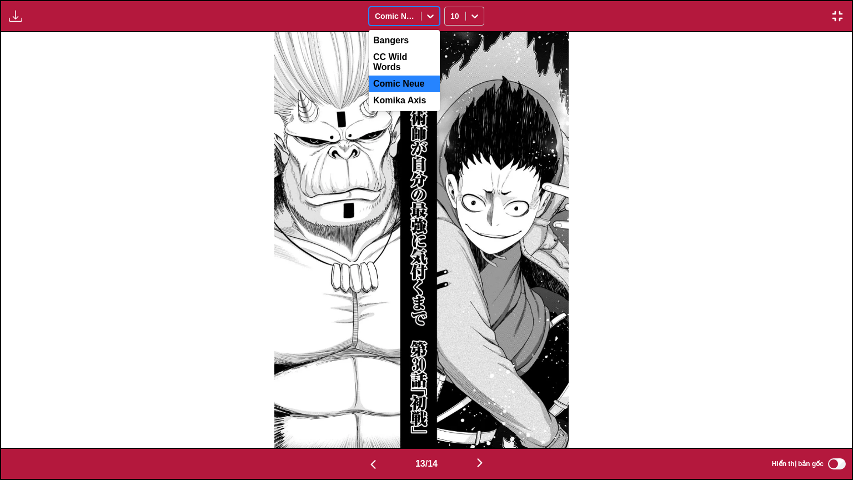
click at [430, 11] on icon at bounding box center [430, 16] width 11 height 11
click at [411, 41] on div "Bangers" at bounding box center [404, 40] width 71 height 17
click at [431, 14] on icon at bounding box center [430, 16] width 11 height 11
click at [402, 82] on div "Comic Neue" at bounding box center [404, 83] width 71 height 17
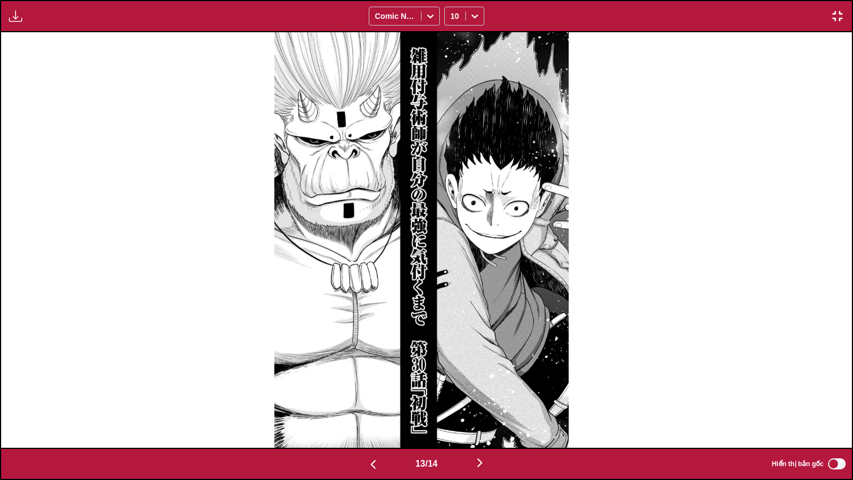
click at [18, 19] on img "button" at bounding box center [15, 15] width 13 height 13
click at [482, 377] on img "button" at bounding box center [479, 462] width 13 height 13
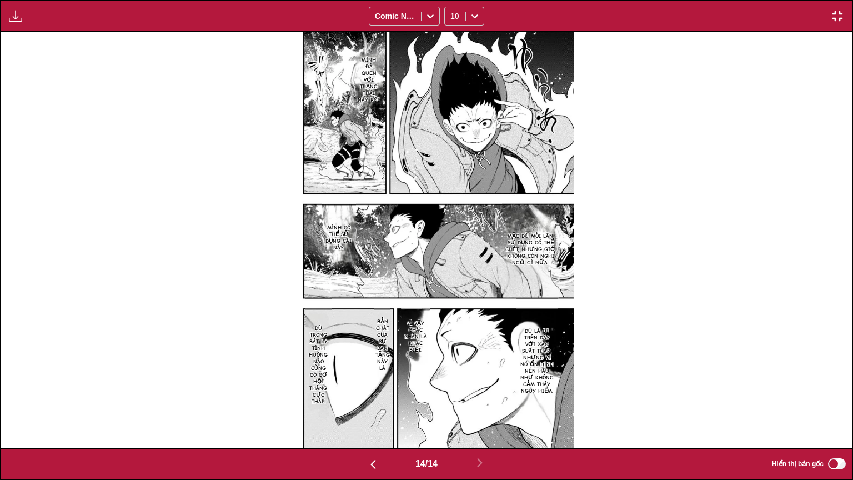
click at [379, 377] on button "button" at bounding box center [373, 463] width 67 height 16
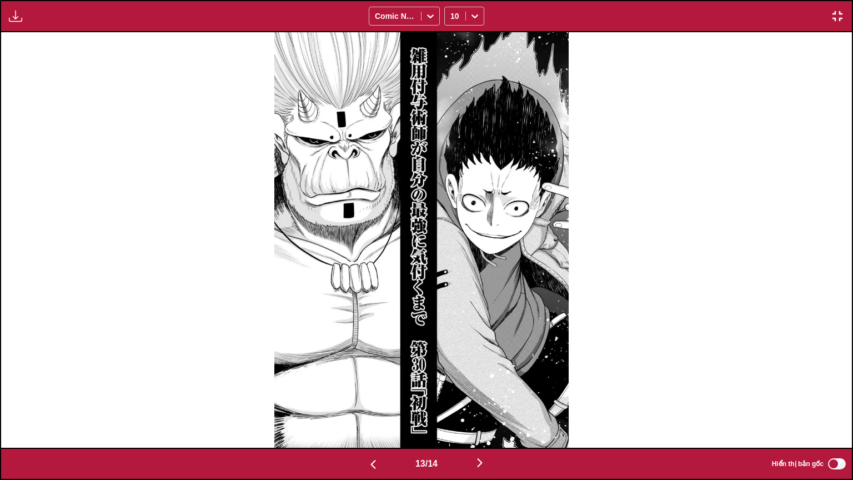
click at [4, 14] on div "Bảng tải xuống Tải xuống tất cả Comic Neue 10" at bounding box center [426, 16] width 853 height 32
click at [10, 14] on img "button" at bounding box center [15, 15] width 13 height 13
click at [16, 22] on button "Bảng tải xuống" at bounding box center [45, 26] width 71 height 27
click at [831, 17] on img "button" at bounding box center [836, 15] width 13 height 13
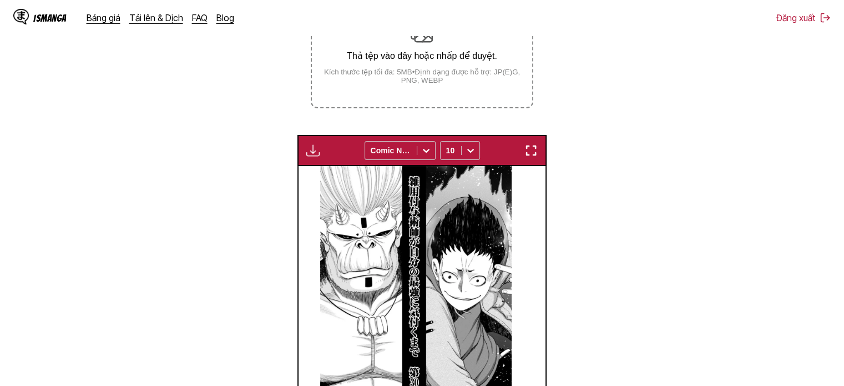
scroll to position [179, 0]
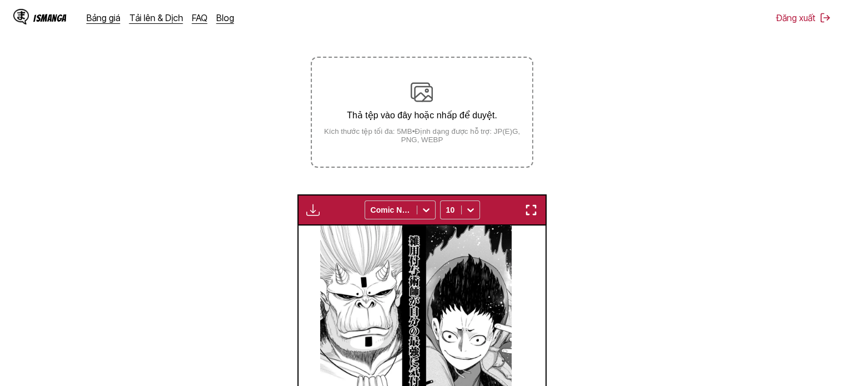
click at [448, 113] on p "Thả tệp vào đây hoặc nhấp để duyệt." at bounding box center [422, 115] width 220 height 11
click at [0, 0] on input "Thả tệp vào đây hoặc nhấp để duyệt. Kích thước tệp tối đa: 5MB • Định dạng được…" at bounding box center [0, 0] width 0 height 0
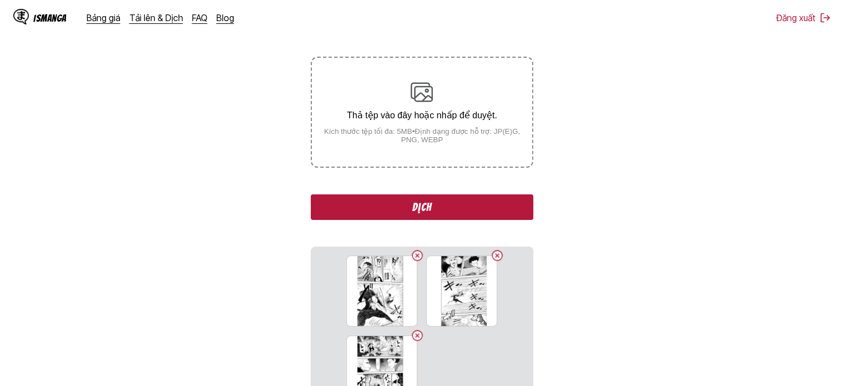
click at [389, 208] on button "Dịch" at bounding box center [422, 207] width 222 height 26
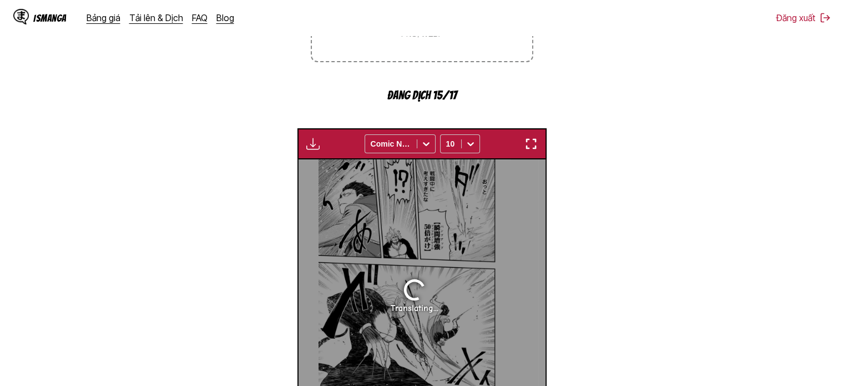
scroll to position [278, 0]
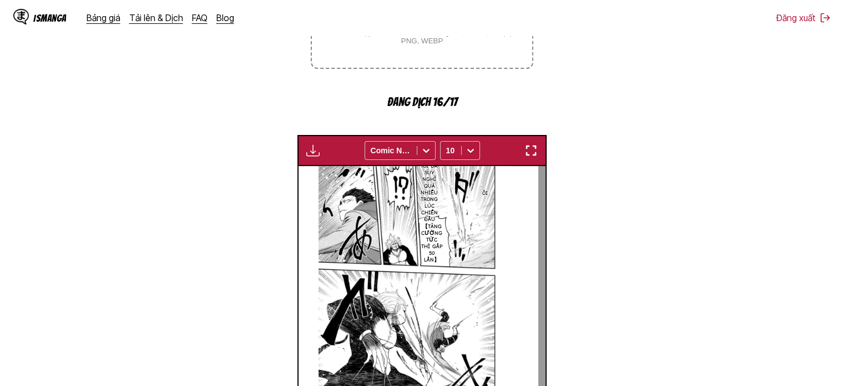
click at [535, 156] on img "button" at bounding box center [531, 150] width 13 height 13
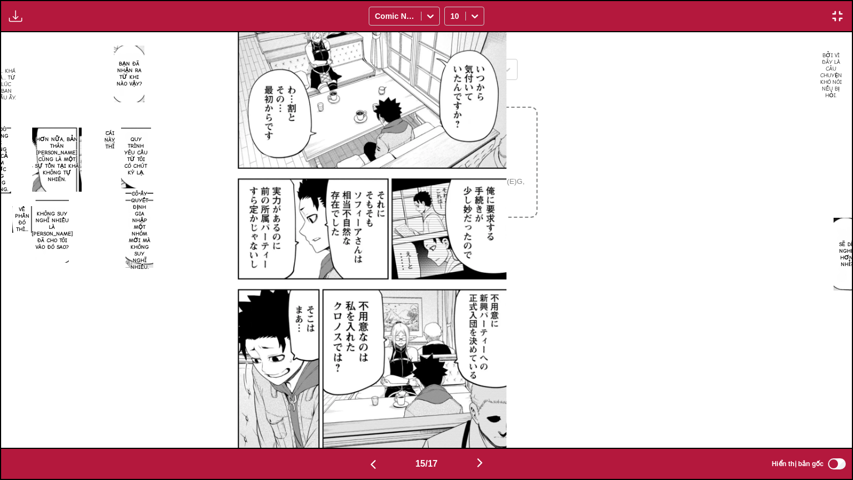
scroll to position [0, 11912]
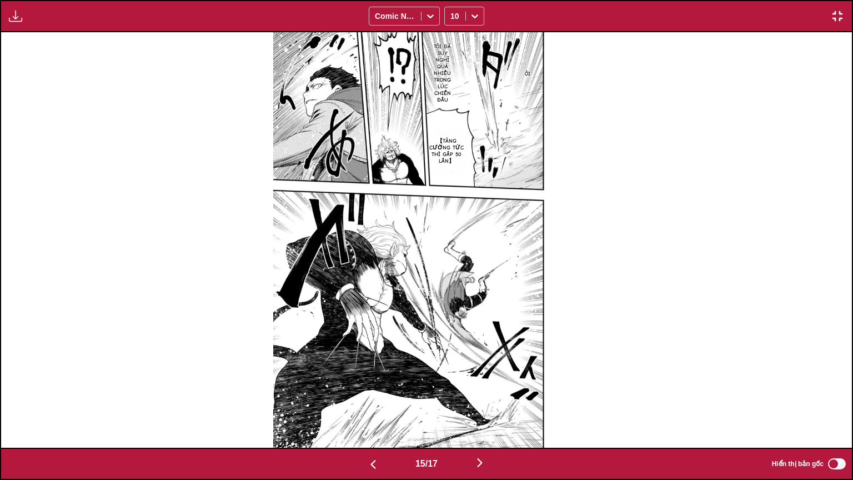
click at [9, 16] on img "button" at bounding box center [15, 15] width 13 height 13
click at [62, 22] on button "Bảng tải xuống" at bounding box center [45, 26] width 71 height 27
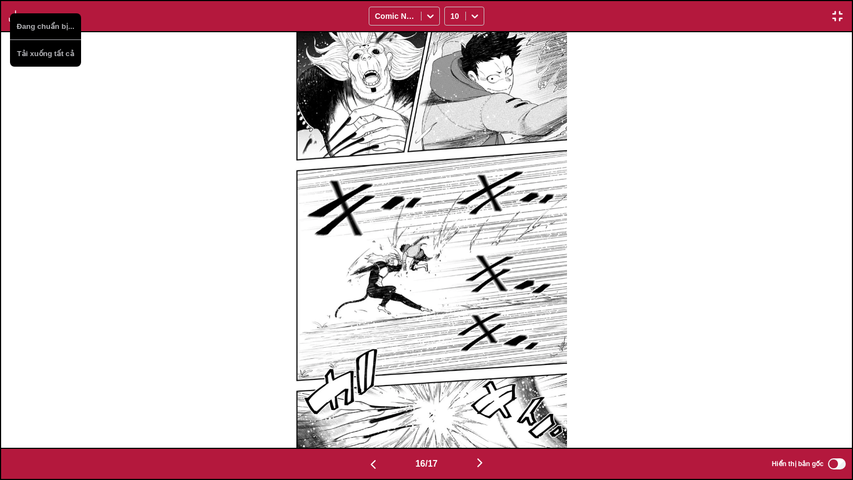
scroll to position [0, 13613]
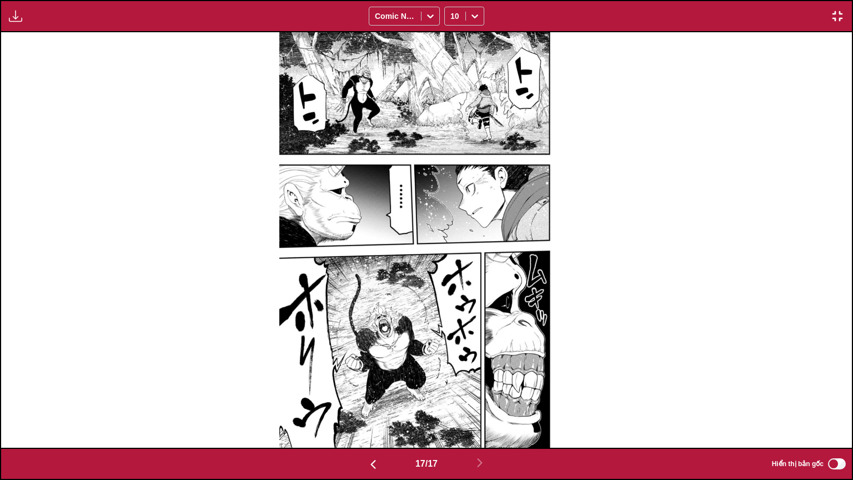
click at [370, 377] on img "button" at bounding box center [372, 463] width 13 height 13
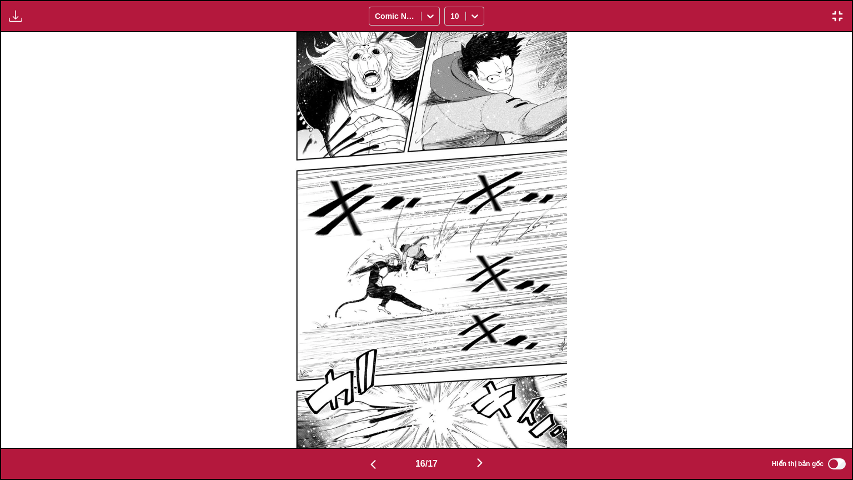
click at [13, 18] on img "button" at bounding box center [15, 15] width 13 height 13
click at [79, 164] on div at bounding box center [419, 239] width 850 height 415
click at [27, 20] on div "Bảng tải xuống Tải xuống tất cả Comic Neue 10" at bounding box center [426, 16] width 853 height 32
click at [18, 17] on img "button" at bounding box center [15, 15] width 13 height 13
click at [34, 27] on button "Bảng tải xuống" at bounding box center [45, 26] width 71 height 27
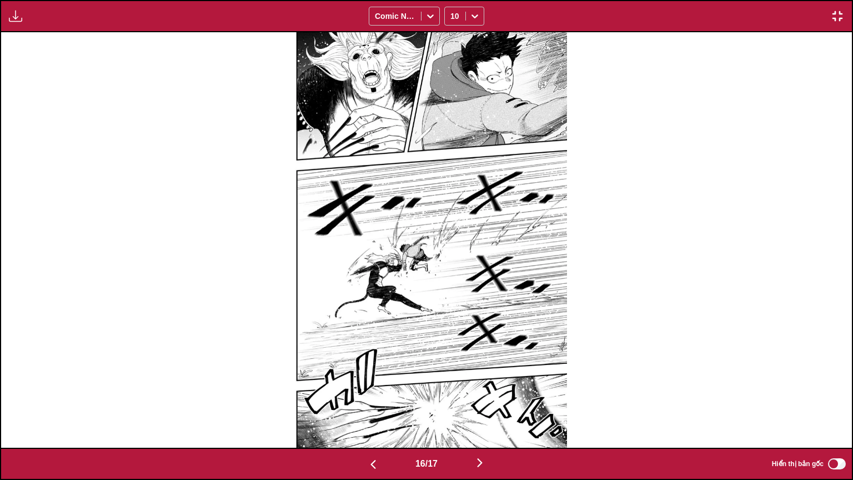
click at [844, 16] on button "button" at bounding box center [837, 16] width 20 height 14
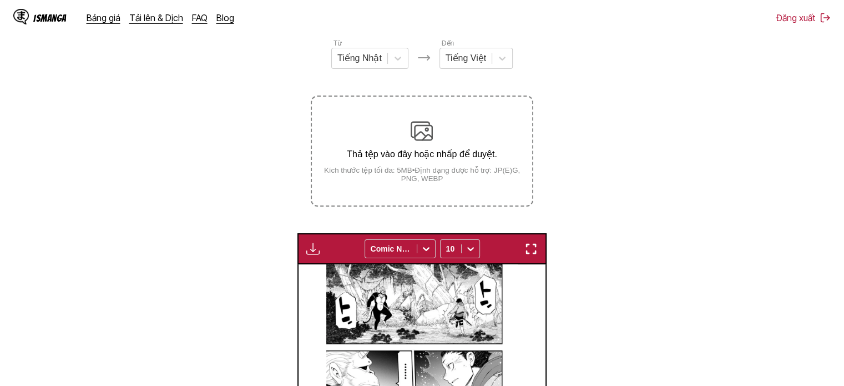
scroll to position [123, 0]
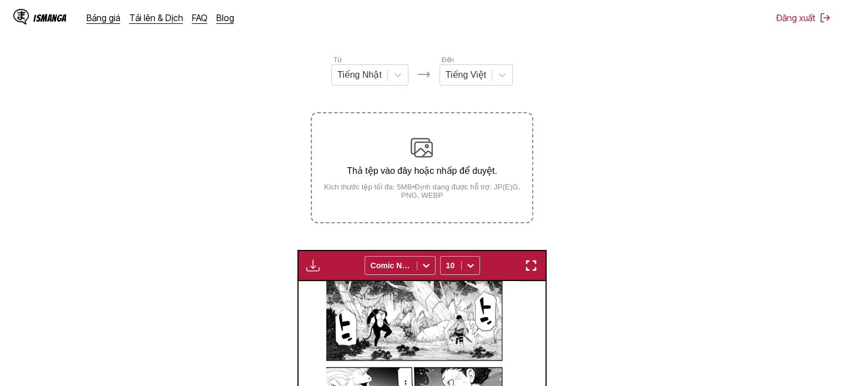
click at [410, 157] on div "Thả tệp vào đây hoặc nhấp để duyệt. Kích thước tệp tối đa: 5MB • Định dạng được…" at bounding box center [422, 168] width 220 height 63
click at [0, 0] on input "Thả tệp vào đây hoặc nhấp để duyệt. Kích thước tệp tối đa: 5MB • Định dạng được…" at bounding box center [0, 0] width 0 height 0
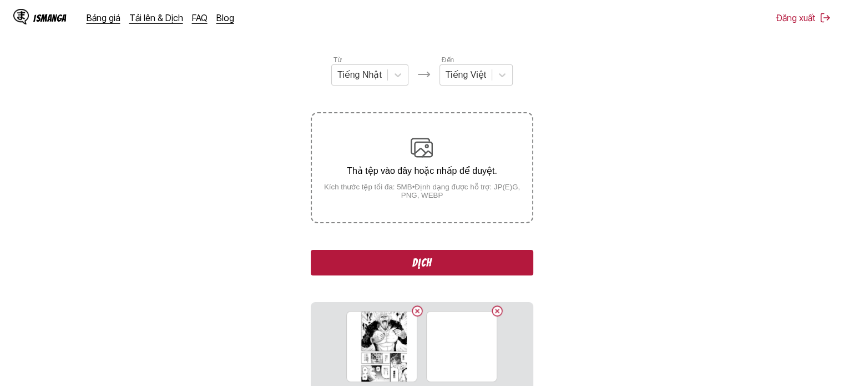
click at [429, 255] on button "Dịch" at bounding box center [422, 263] width 222 height 26
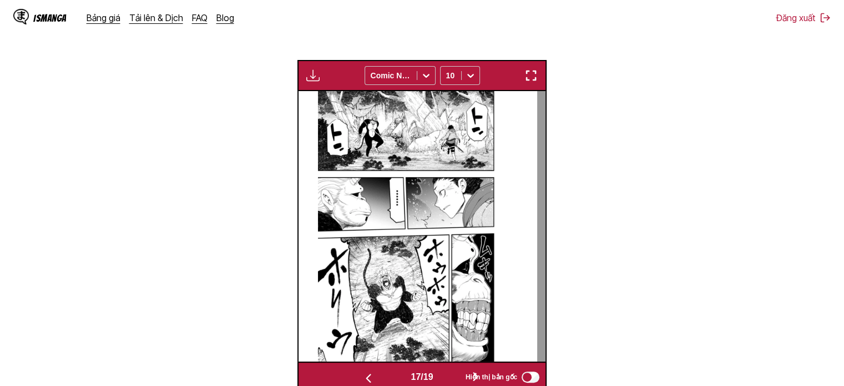
scroll to position [297, 0]
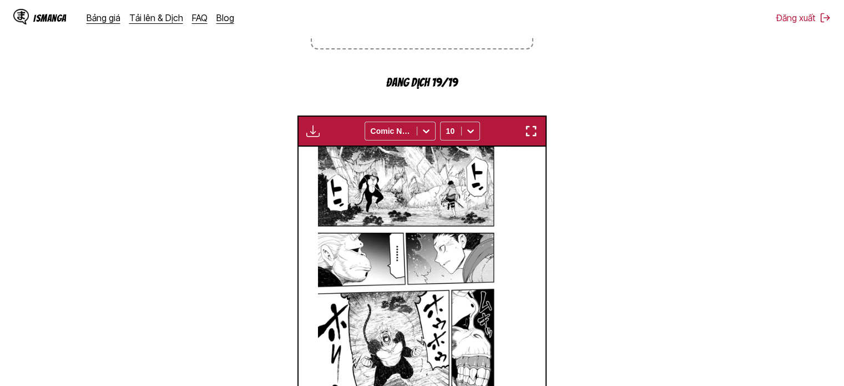
click at [317, 130] on img "button" at bounding box center [312, 130] width 13 height 13
click at [623, 169] on section "Từ Tiếng Nhật Đến Tiếng Việt Thả tệp vào đây hoặc nhấp để duyệt. Kích thước tệp…" at bounding box center [422, 164] width 827 height 567
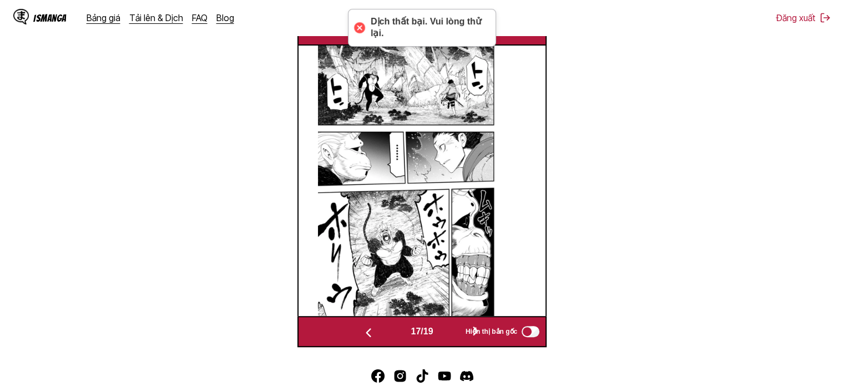
scroll to position [424, 0]
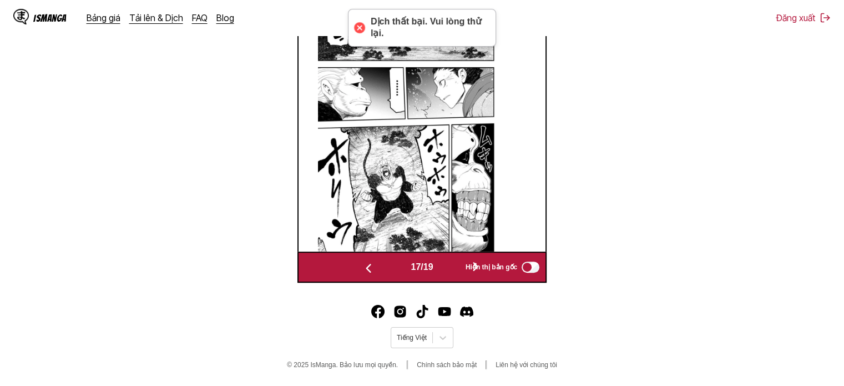
click at [482, 264] on span "Hiển thị bản gốc" at bounding box center [492, 267] width 52 height 8
click at [480, 264] on span "Hiển thị bản gốc" at bounding box center [492, 267] width 52 height 8
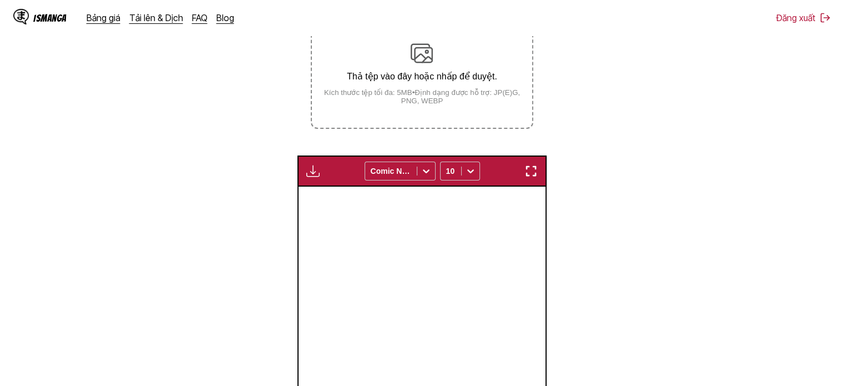
scroll to position [123, 0]
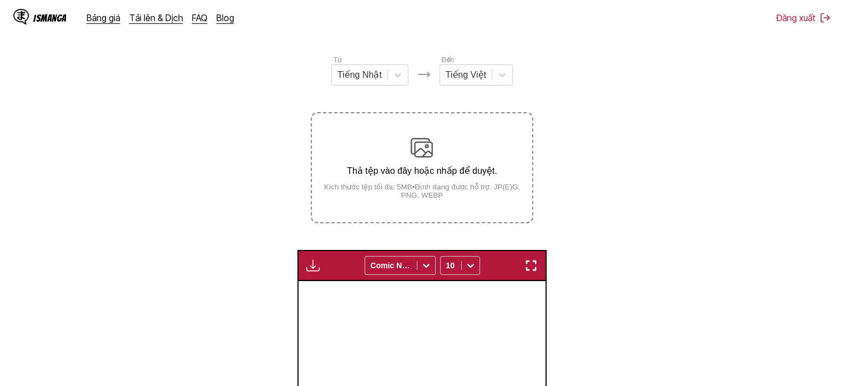
click at [422, 160] on div "Thả tệp vào đây hoặc nhấp để duyệt. Kích thước tệp tối đa: 5MB • Định dạng được…" at bounding box center [422, 168] width 220 height 63
click at [0, 0] on input "Thả tệp vào đây hoặc nhấp để duyệt. Kích thước tệp tối đa: 5MB • Định dạng được…" at bounding box center [0, 0] width 0 height 0
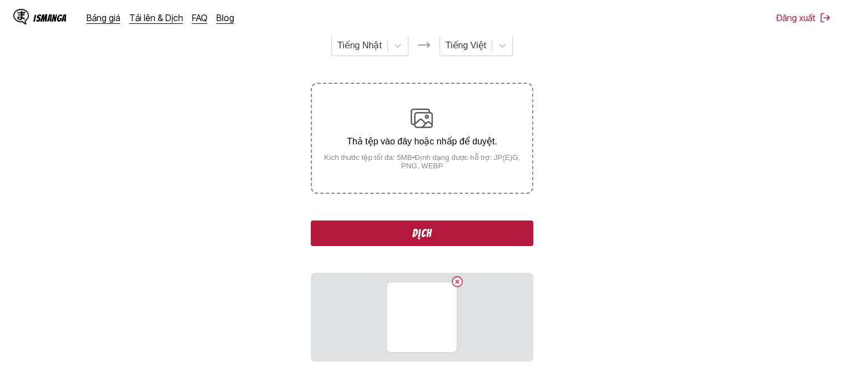
scroll to position [234, 0]
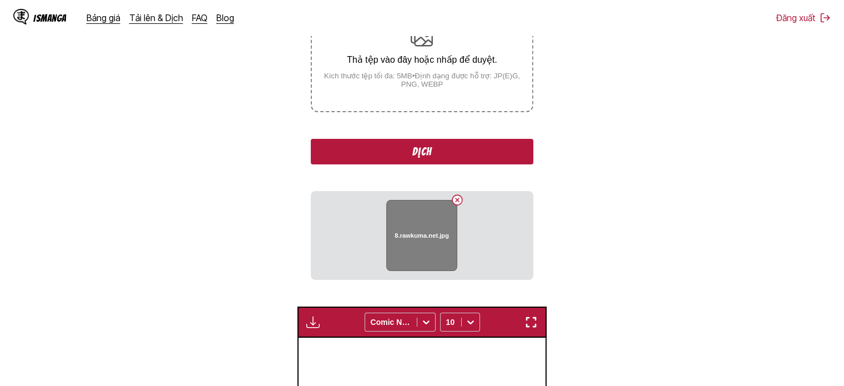
click at [434, 254] on div "8.rawkuma.net.jpg" at bounding box center [421, 235] width 71 height 71
click at [434, 251] on div "8.rawkuma.net.jpg" at bounding box center [421, 235] width 71 height 71
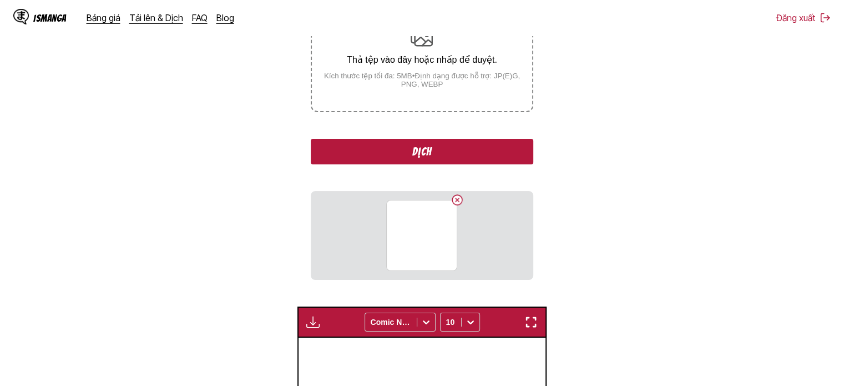
click at [317, 319] on img "button" at bounding box center [312, 321] width 13 height 13
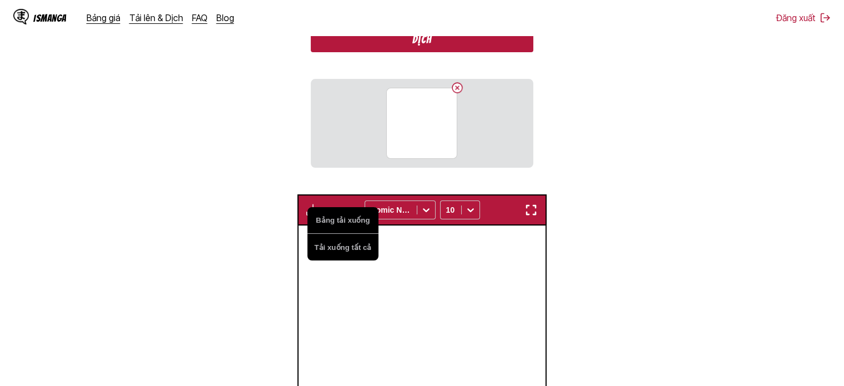
scroll to position [456, 0]
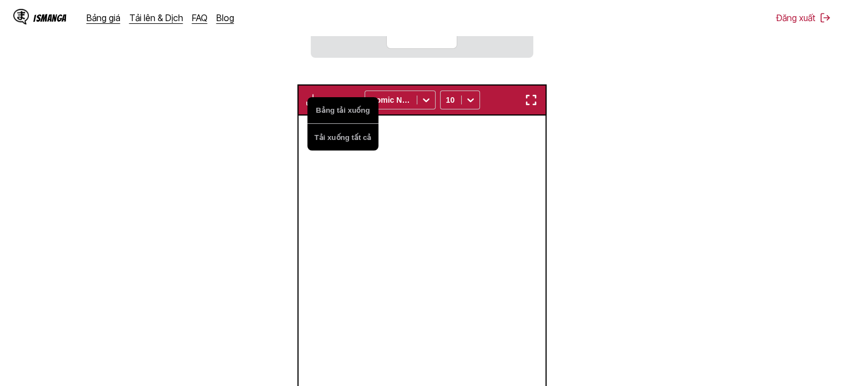
click at [496, 231] on img at bounding box center [422, 250] width 192 height 270
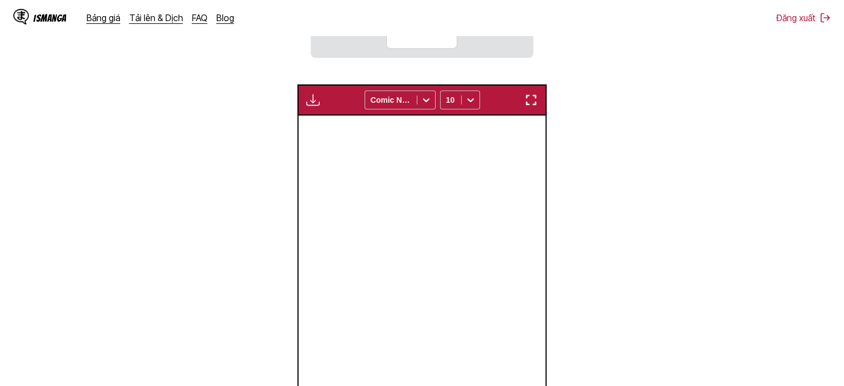
click at [532, 102] on img "button" at bounding box center [531, 99] width 13 height 13
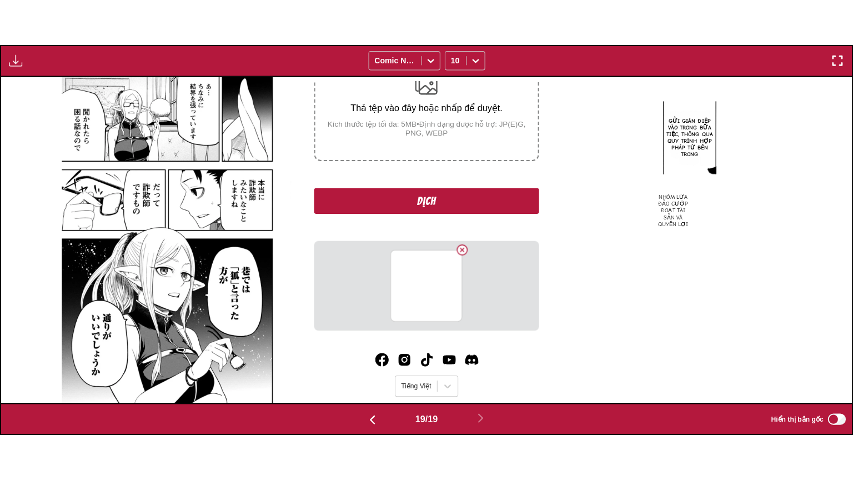
scroll to position [0, 15315]
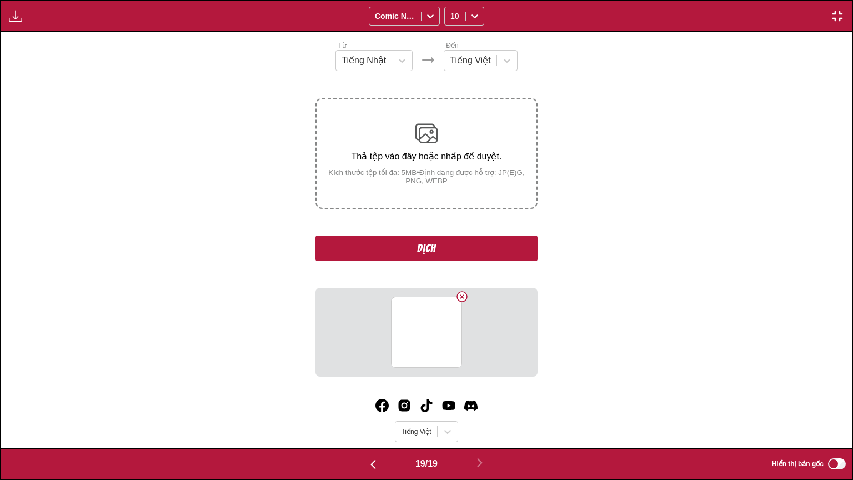
click at [9, 21] on img "button" at bounding box center [15, 15] width 13 height 13
click at [51, 33] on button "Bảng tải xuống" at bounding box center [45, 26] width 71 height 27
click at [828, 20] on button "button" at bounding box center [837, 16] width 20 height 14
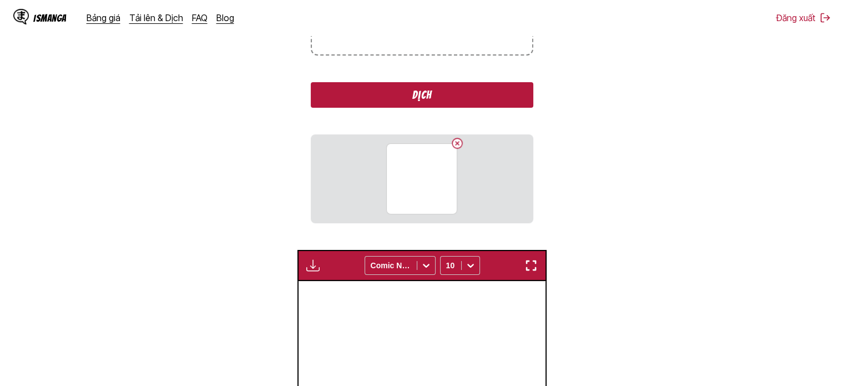
scroll to position [291, 0]
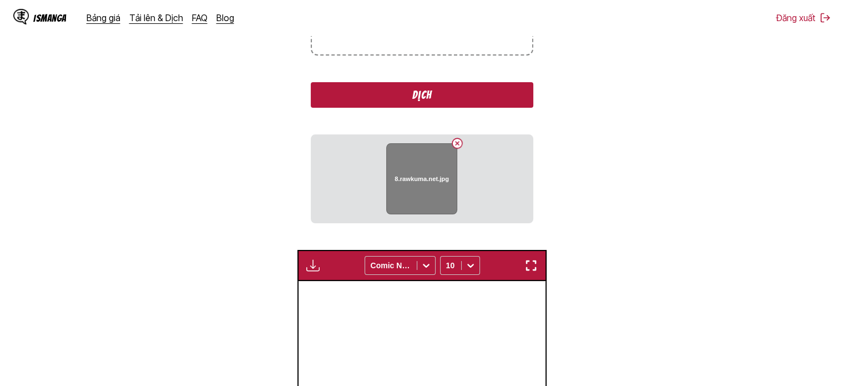
click at [459, 143] on button "Delete image" at bounding box center [457, 143] width 13 height 13
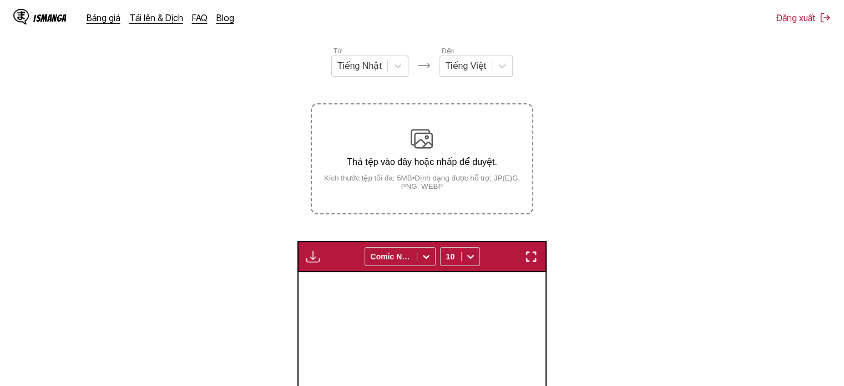
scroll to position [124, 0]
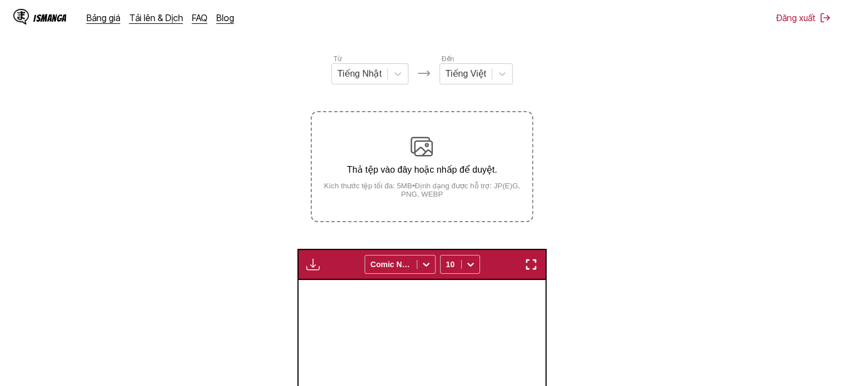
click at [485, 208] on label "Thả tệp vào đây hoặc nhấp để duyệt. Kích thước tệp tối đa: 5MB • Định dạng được…" at bounding box center [422, 166] width 220 height 109
click at [0, 0] on input "Thả tệp vào đây hoặc nhấp để duyệt. Kích thước tệp tối đa: 5MB • Định dạng được…" at bounding box center [0, 0] width 0 height 0
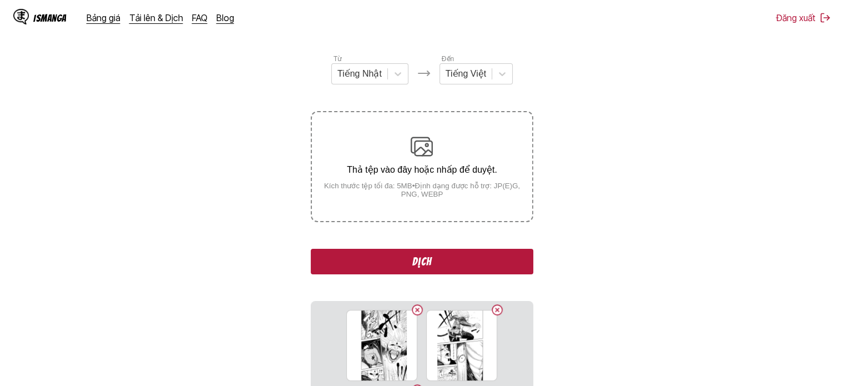
click at [419, 263] on button "Dịch" at bounding box center [422, 262] width 222 height 26
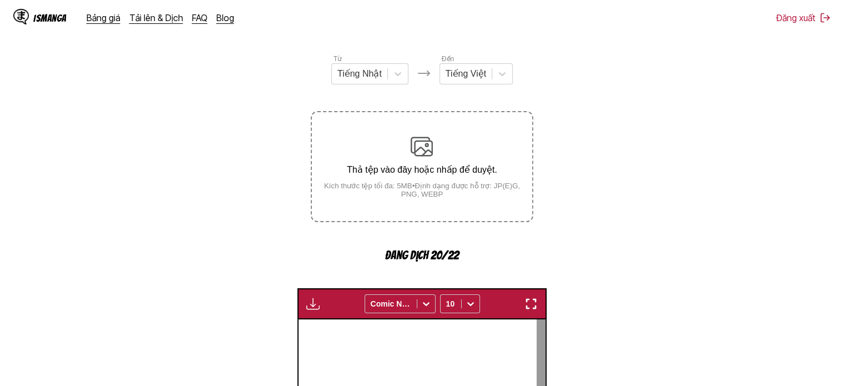
scroll to position [346, 0]
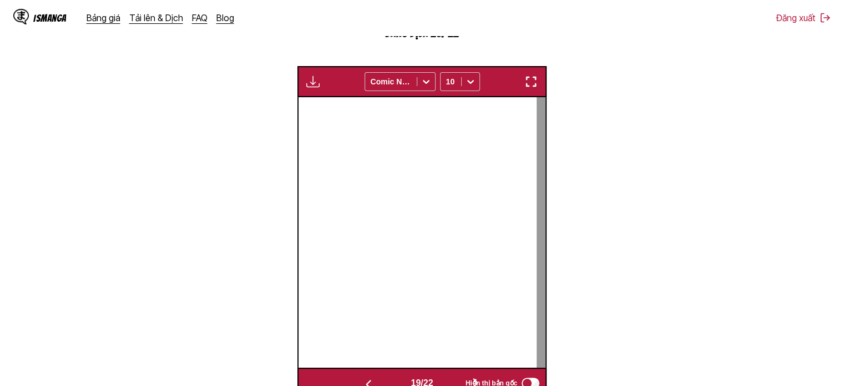
click at [536, 84] on img "button" at bounding box center [531, 81] width 13 height 13
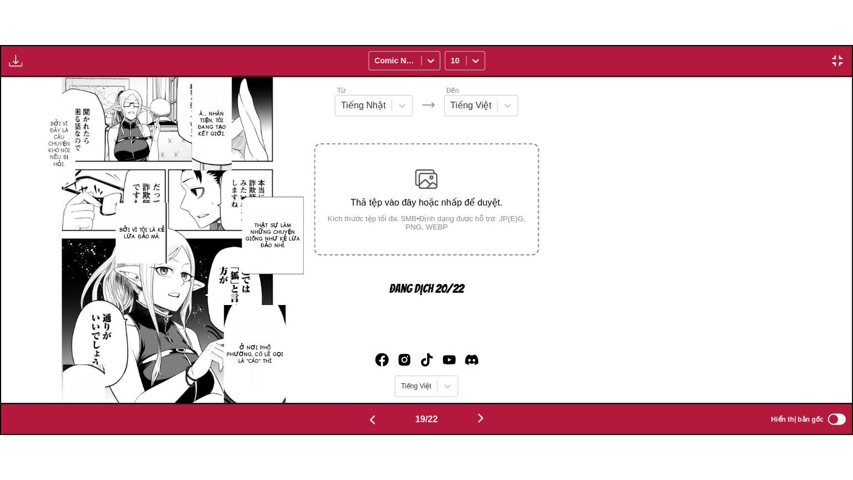
scroll to position [0, 15315]
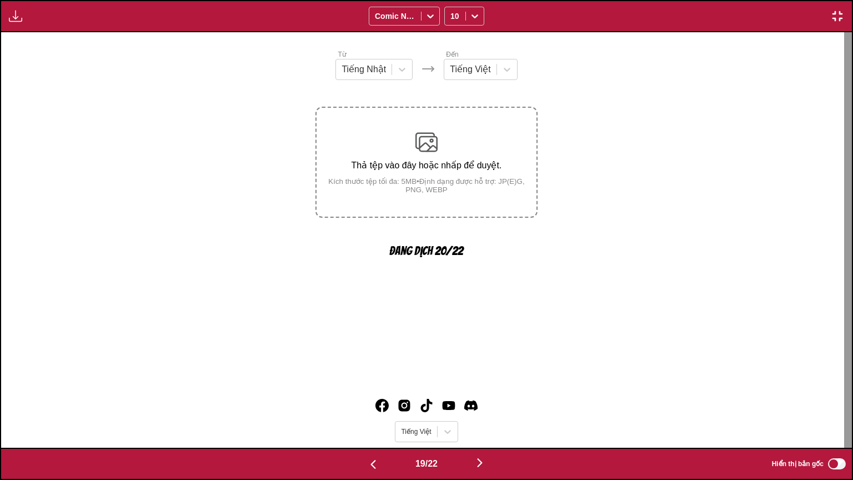
click at [366, 377] on img "button" at bounding box center [372, 463] width 13 height 13
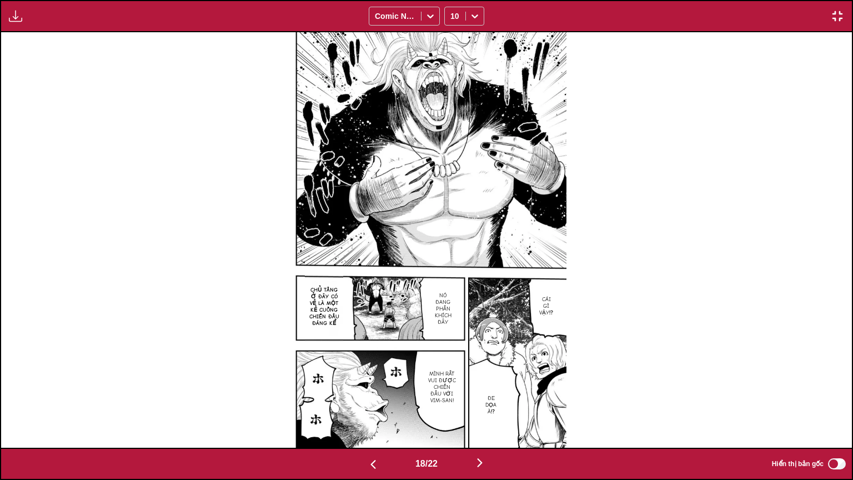
click at [367, 377] on img "button" at bounding box center [372, 463] width 13 height 13
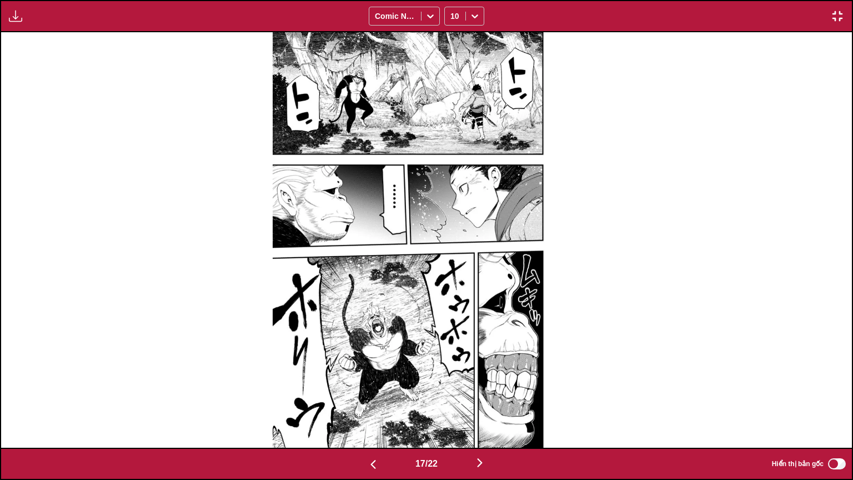
click at [367, 377] on img "button" at bounding box center [372, 463] width 13 height 13
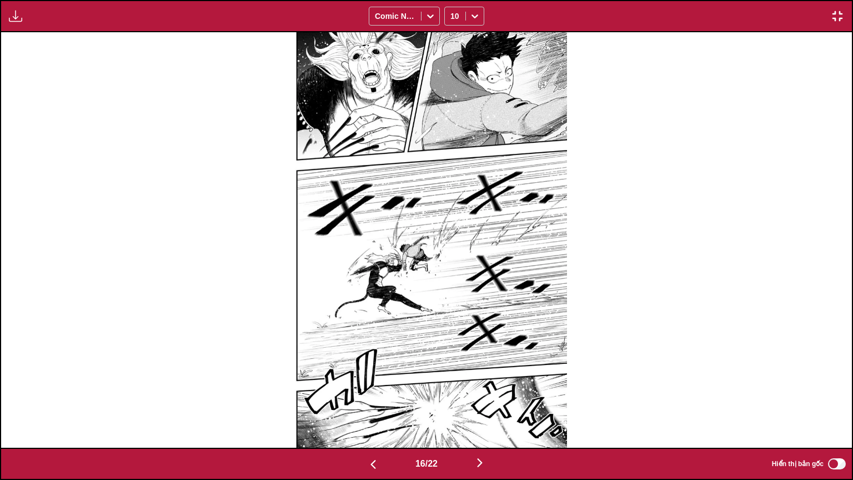
click at [367, 377] on img "button" at bounding box center [372, 463] width 13 height 13
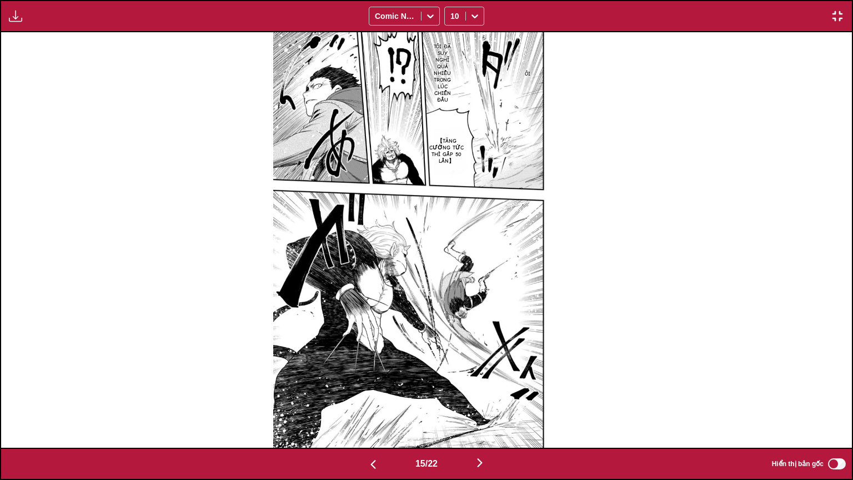
click at [477, 377] on img "button" at bounding box center [479, 462] width 13 height 13
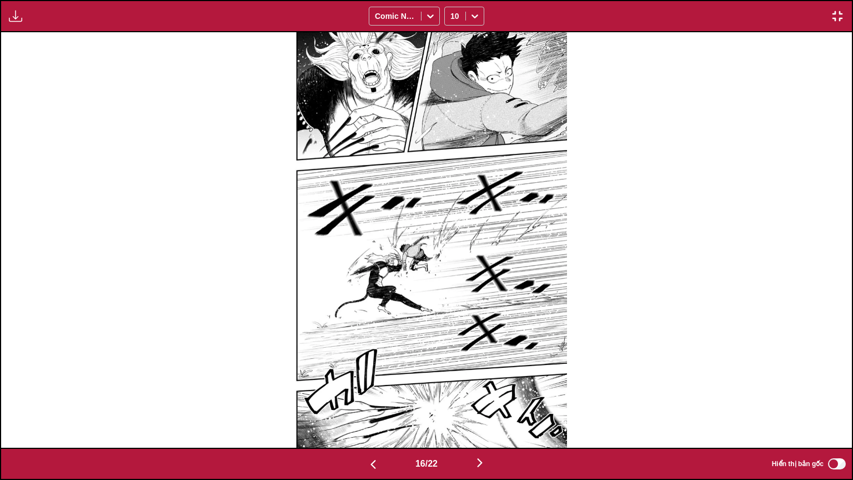
click at [477, 377] on img "button" at bounding box center [479, 462] width 13 height 13
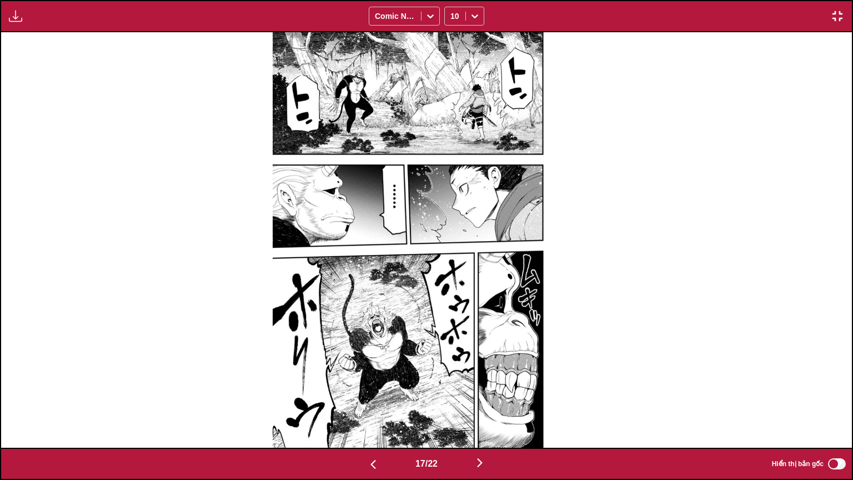
click at [10, 16] on img "button" at bounding box center [15, 15] width 13 height 13
click at [109, 143] on div at bounding box center [419, 239] width 850 height 415
click at [483, 377] on img "button" at bounding box center [479, 462] width 13 height 13
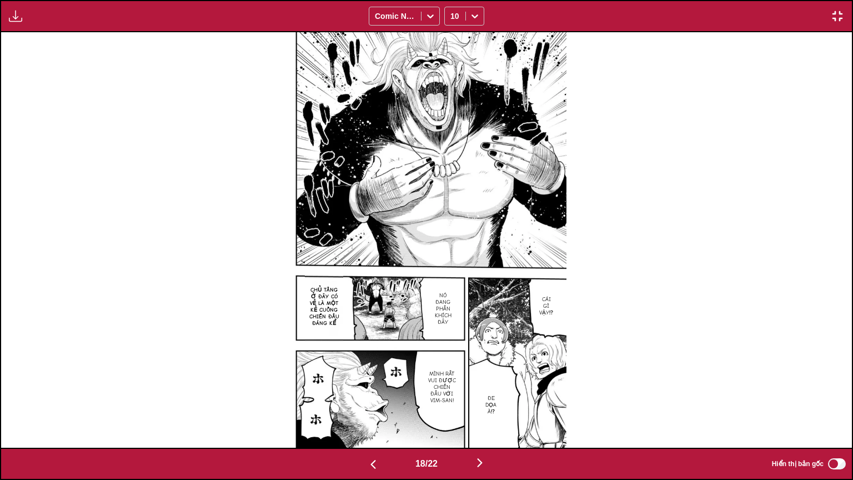
click at [371, 377] on img "button" at bounding box center [372, 463] width 13 height 13
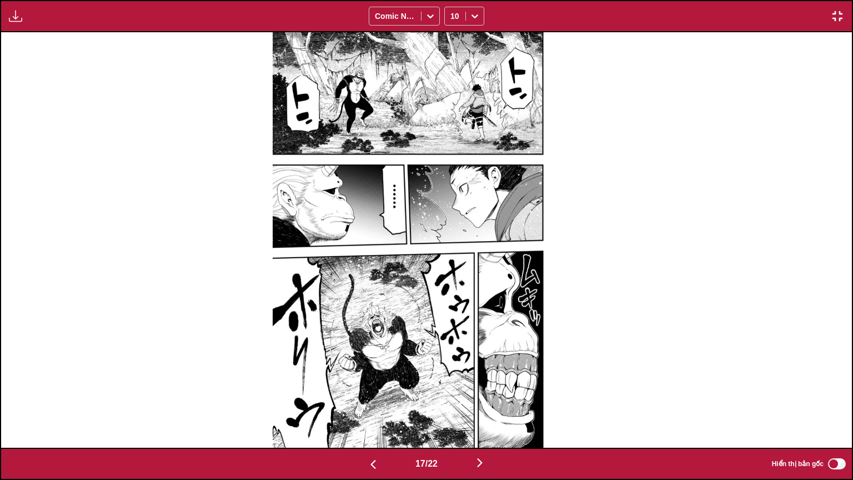
click at [11, 12] on img "button" at bounding box center [15, 15] width 13 height 13
click at [29, 27] on button "Bảng tải xuống" at bounding box center [45, 26] width 71 height 27
click at [486, 377] on img "button" at bounding box center [479, 462] width 13 height 13
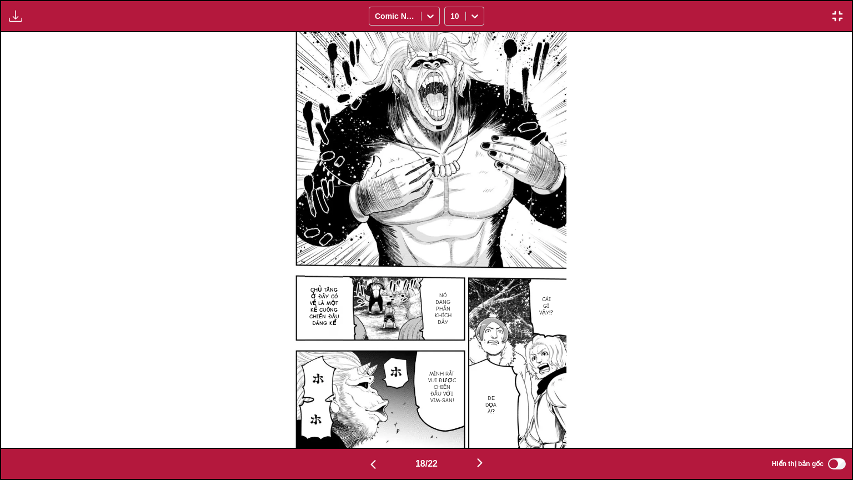
click at [486, 377] on img "button" at bounding box center [479, 462] width 13 height 13
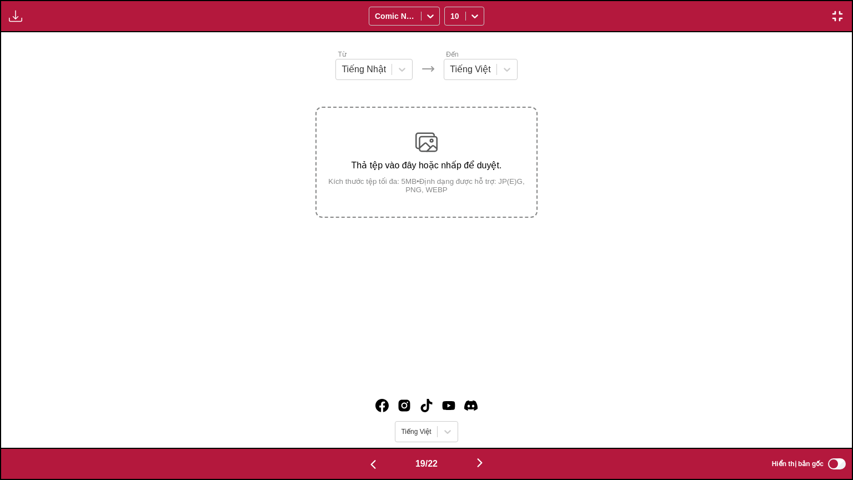
click at [486, 377] on img "button" at bounding box center [479, 462] width 13 height 13
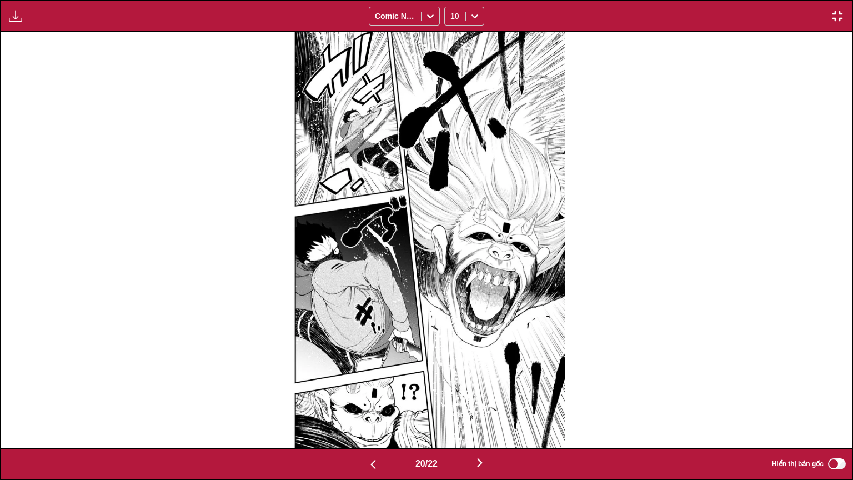
click at [486, 377] on img "button" at bounding box center [479, 462] width 13 height 13
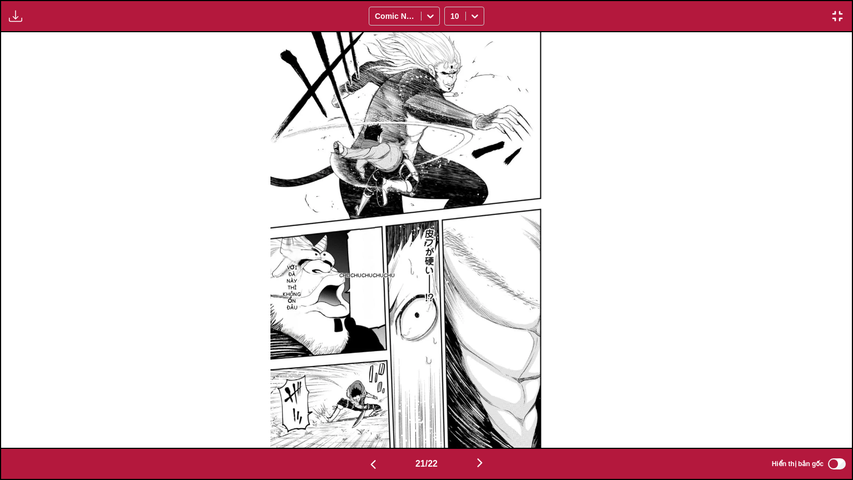
click at [486, 377] on img "button" at bounding box center [479, 462] width 13 height 13
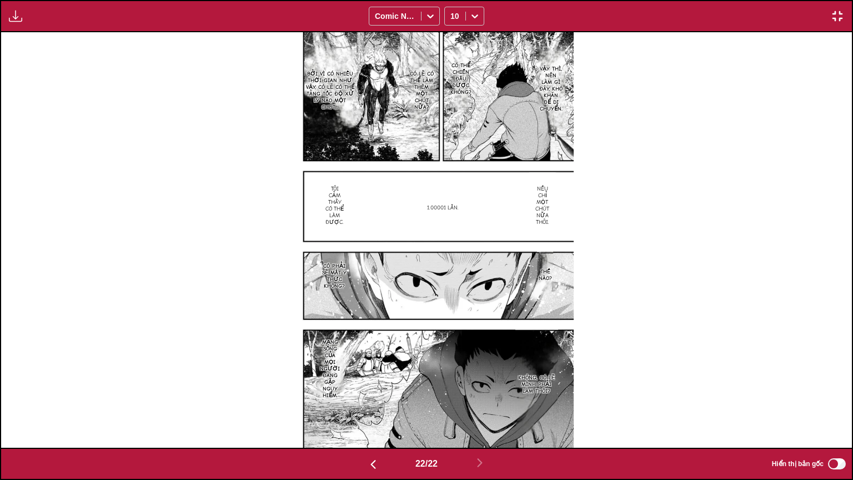
click at [439, 202] on p "1.00001 lần." at bounding box center [443, 207] width 36 height 11
click at [448, 200] on section "1.00001 lần." at bounding box center [443, 207] width 178 height 46
click at [471, 204] on section "1.00001 lần." at bounding box center [443, 207] width 178 height 46
click at [427, 189] on icon "close-tooltip" at bounding box center [424, 193] width 8 height 8
drag, startPoint x: 467, startPoint y: 199, endPoint x: 420, endPoint y: 204, distance: 47.5
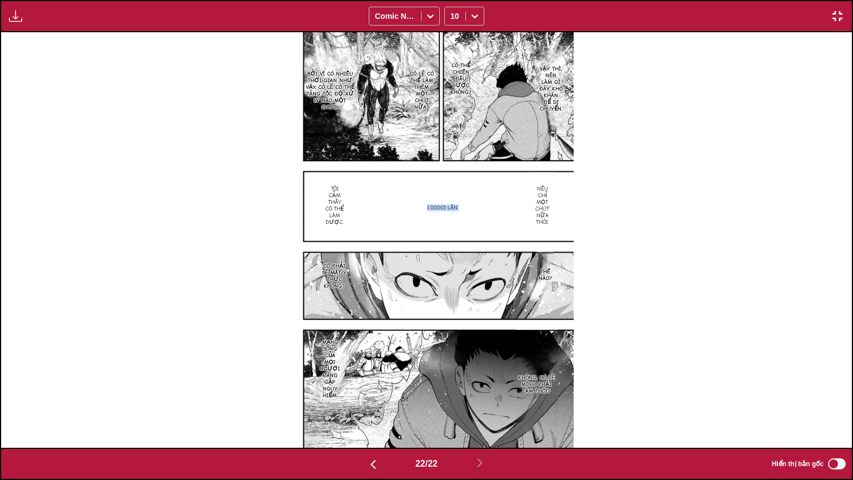
click at [420, 204] on section "1.00001 lần." at bounding box center [443, 207] width 178 height 46
click at [429, 14] on icon at bounding box center [430, 16] width 11 height 11
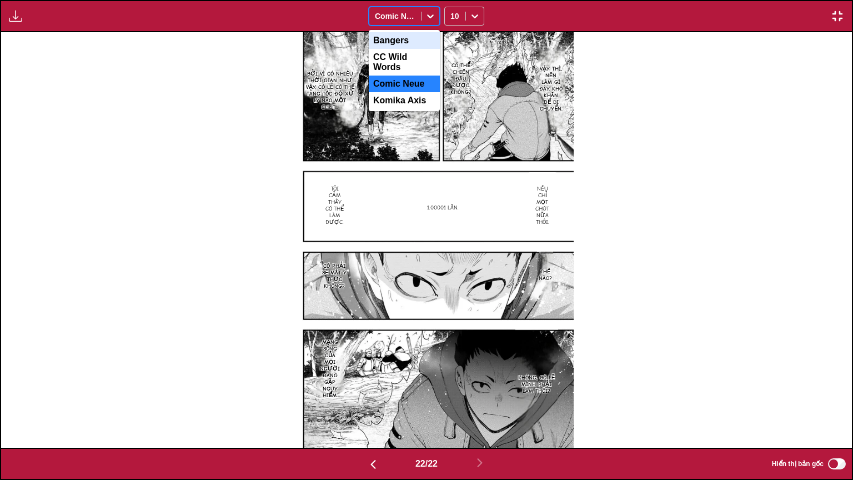
click at [401, 46] on div "Bangers" at bounding box center [404, 40] width 71 height 17
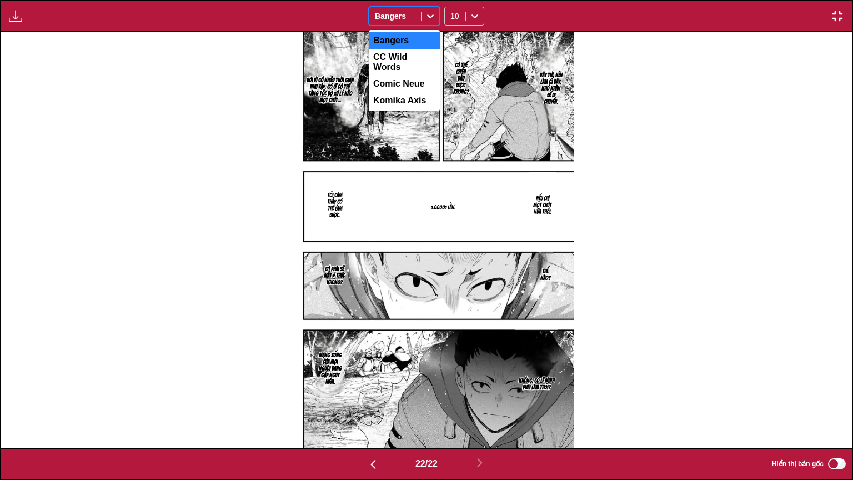
click at [426, 8] on div at bounding box center [430, 16] width 18 height 18
click at [409, 97] on div "Komika Axis" at bounding box center [404, 100] width 71 height 17
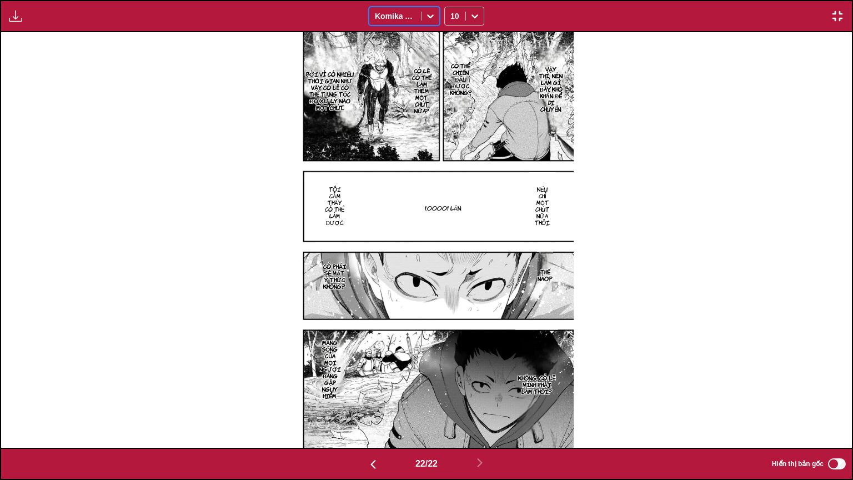
click at [835, 16] on img "button" at bounding box center [836, 15] width 13 height 13
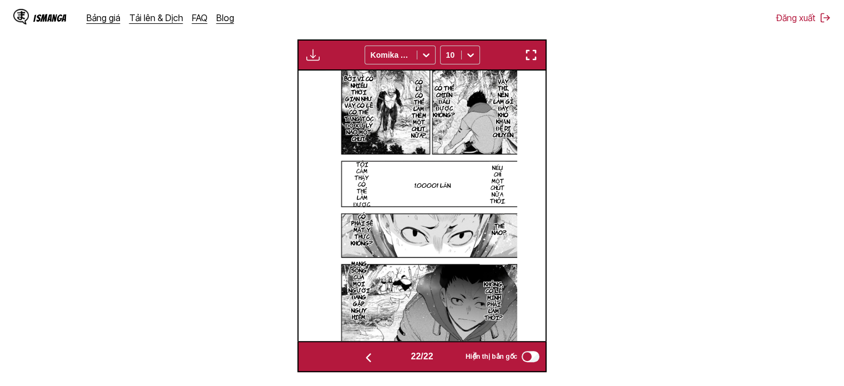
scroll to position [401, 0]
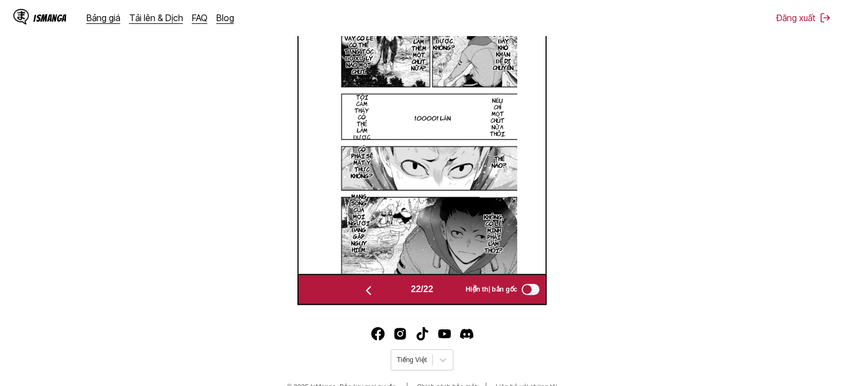
click at [369, 289] on img "button" at bounding box center [368, 290] width 13 height 13
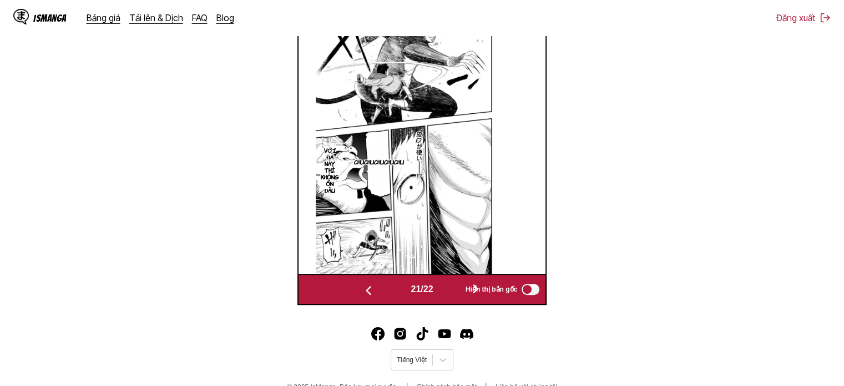
click at [371, 288] on img "button" at bounding box center [368, 290] width 13 height 13
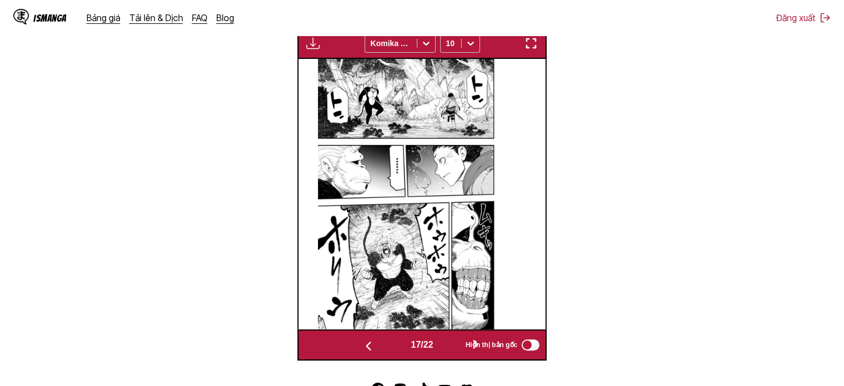
scroll to position [0, 4210]
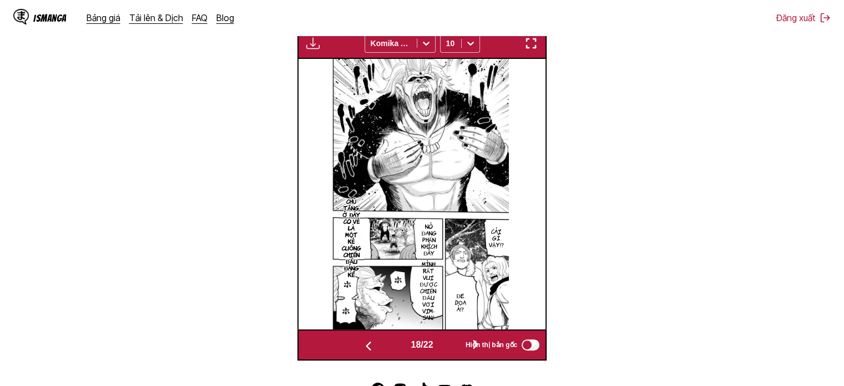
click at [548, 43] on section "Từ Tiếng Nhật Đến Tiếng Việt Thả tệp vào đây hoặc nhấp để duyệt. Kích thước tệp…" at bounding box center [422, 96] width 827 height 528
click at [538, 42] on button "button" at bounding box center [531, 43] width 20 height 14
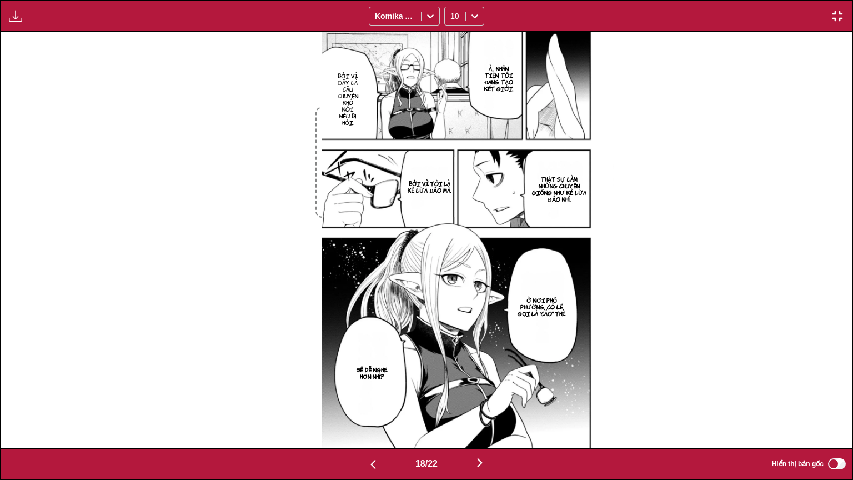
scroll to position [0, 14464]
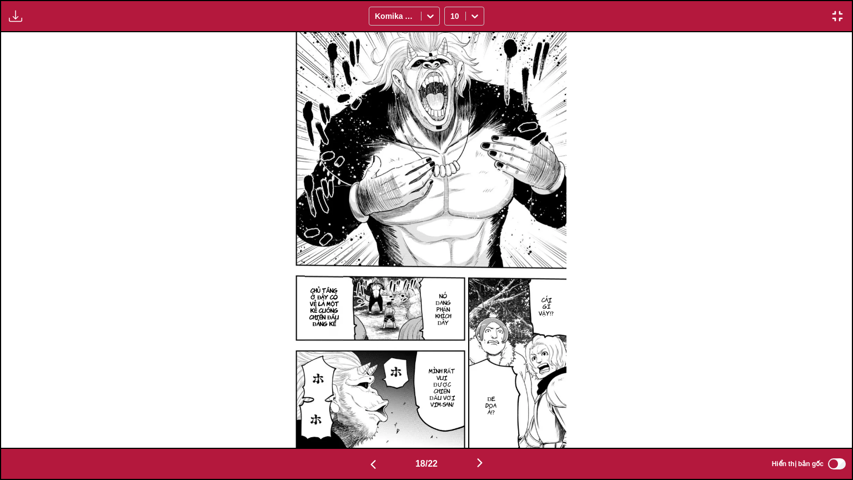
click at [31, 13] on div "Bảng tải xuống Tải xuống tất cả Komika Axis 10" at bounding box center [426, 16] width 853 height 32
click at [20, 13] on img "button" at bounding box center [15, 15] width 13 height 13
click at [39, 26] on button "Bảng tải xuống" at bounding box center [45, 26] width 71 height 27
click at [842, 4] on div "Đang chuẩn bị... Tải xuống tất cả Komika Axis 10" at bounding box center [426, 16] width 853 height 32
click at [837, 12] on img "button" at bounding box center [836, 15] width 13 height 13
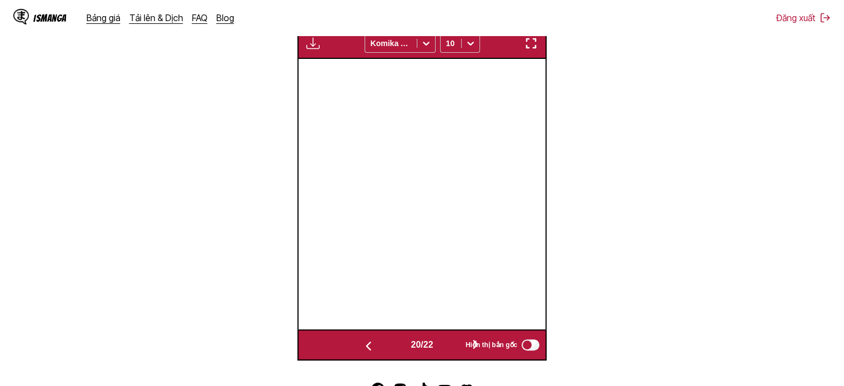
scroll to position [0, 4706]
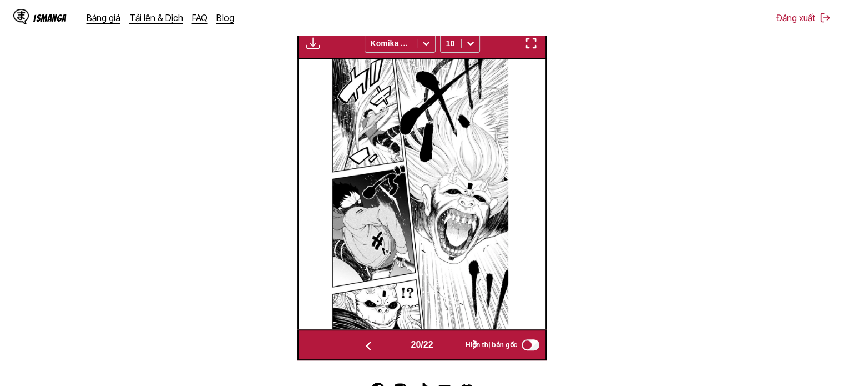
click at [314, 48] on img "button" at bounding box center [312, 43] width 13 height 13
click at [528, 47] on img "button" at bounding box center [531, 43] width 13 height 13
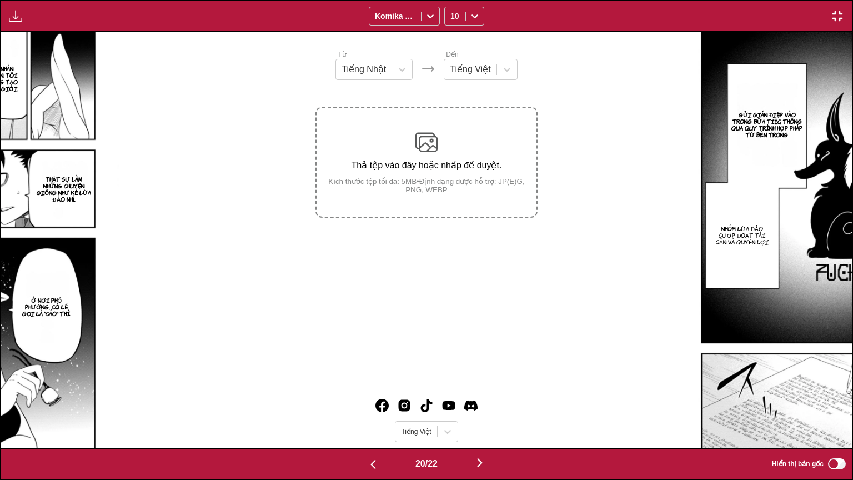
scroll to position [0, 16166]
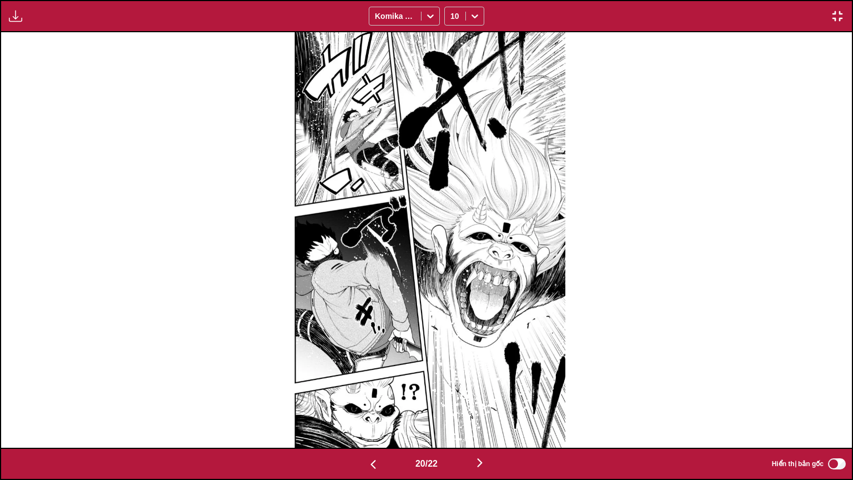
click at [17, 19] on img "button" at bounding box center [15, 15] width 13 height 13
click at [28, 31] on button "Bảng tải xuống" at bounding box center [45, 26] width 71 height 27
click at [836, 13] on img "button" at bounding box center [836, 15] width 13 height 13
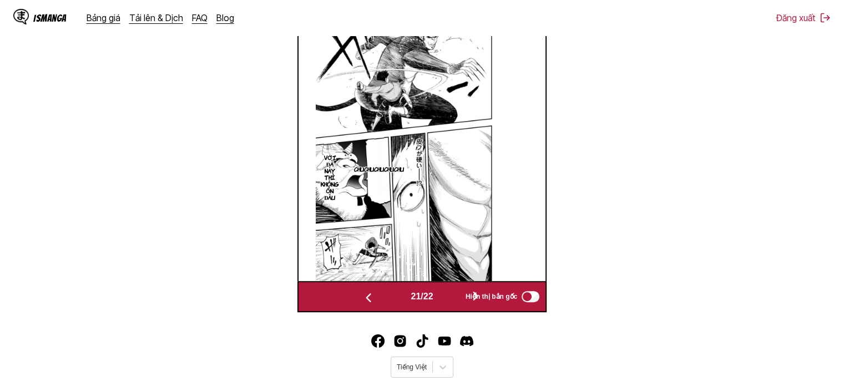
scroll to position [369, 0]
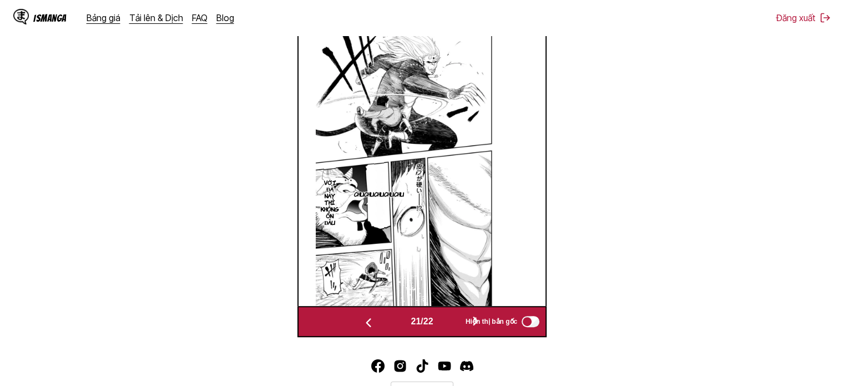
click at [425, 182] on img at bounding box center [412, 171] width 192 height 270
click at [431, 180] on img at bounding box center [412, 171] width 192 height 270
click at [383, 202] on img at bounding box center [412, 171] width 192 height 270
click at [385, 193] on p "Chuchuchuchuchu" at bounding box center [379, 193] width 54 height 11
drag, startPoint x: 491, startPoint y: 170, endPoint x: 475, endPoint y: 179, distance: 17.9
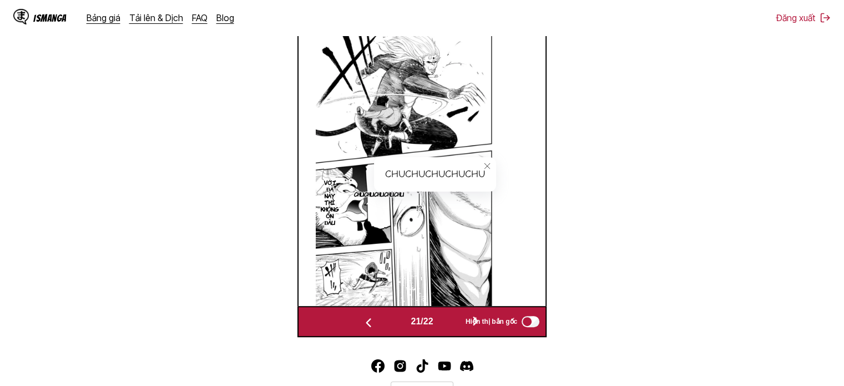
click at [475, 179] on div "Chuchuchuchuchu" at bounding box center [435, 174] width 122 height 34
click at [496, 161] on button "close-tooltip" at bounding box center [487, 166] width 18 height 18
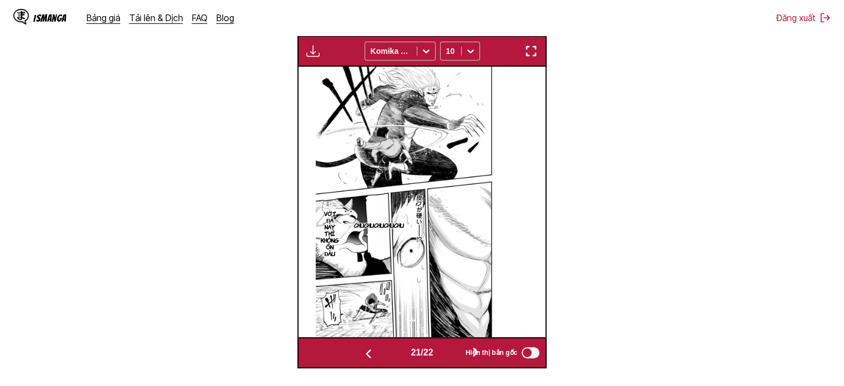
scroll to position [313, 0]
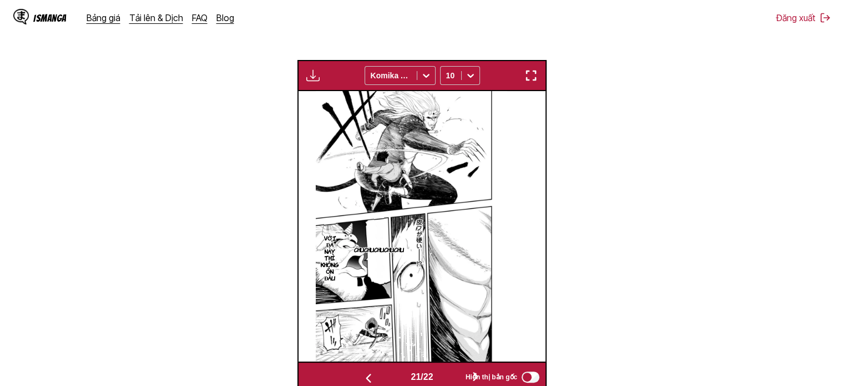
click at [527, 77] on img "button" at bounding box center [531, 75] width 13 height 13
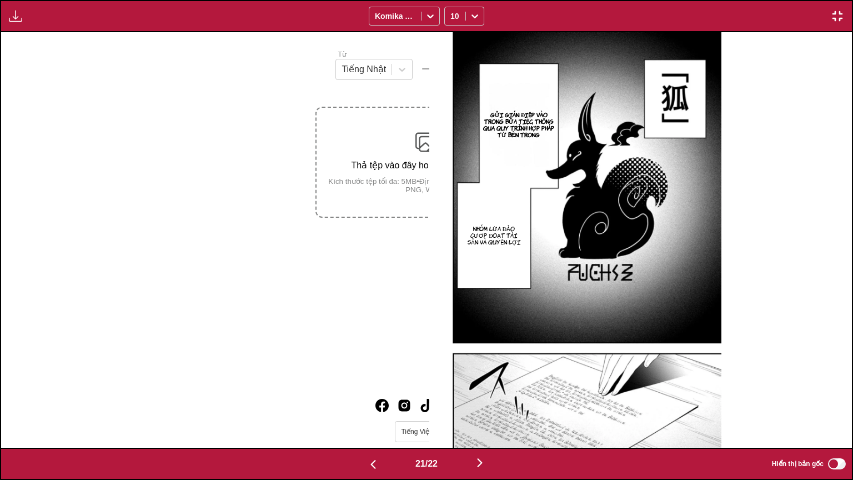
scroll to position [0, 17017]
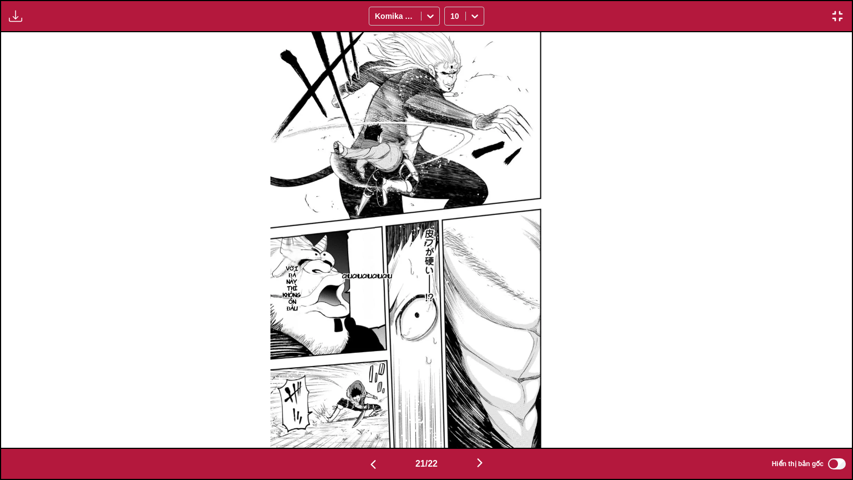
click at [19, 13] on img "button" at bounding box center [15, 15] width 13 height 13
click at [31, 23] on button "Bảng tải xuống" at bounding box center [45, 26] width 71 height 27
click at [835, 13] on img "button" at bounding box center [836, 15] width 13 height 13
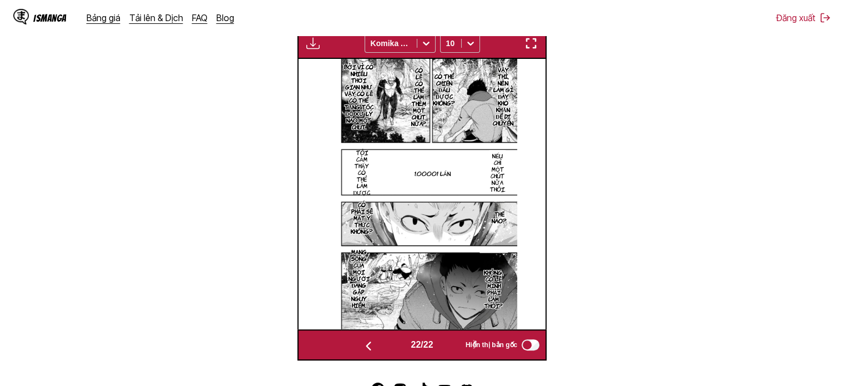
scroll to position [234, 0]
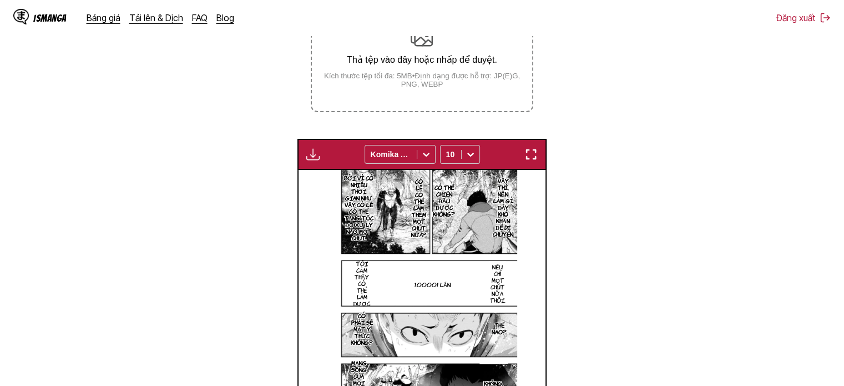
click at [387, 84] on small "Kích thước tệp tối đa: 5MB • Định dạng được hỗ trợ: JP(E)G, PNG, WEBP" at bounding box center [422, 80] width 220 height 17
click at [0, 0] on input "Thả tệp vào đây hoặc nhấp để duyệt. Kích thước tệp tối đa: 5MB • Định dạng được…" at bounding box center [0, 0] width 0 height 0
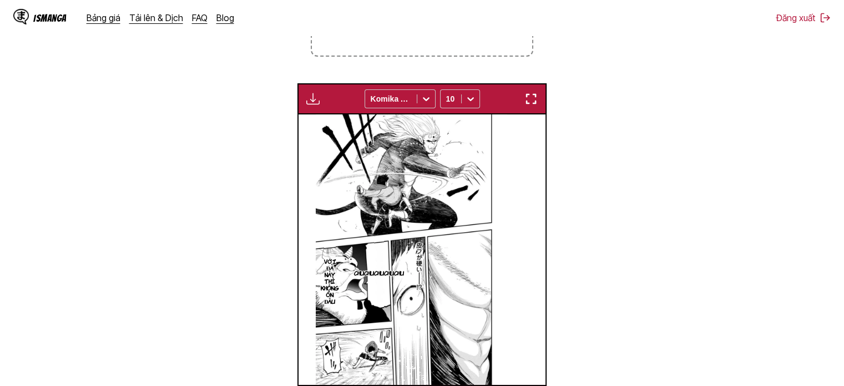
scroll to position [0, 5201]
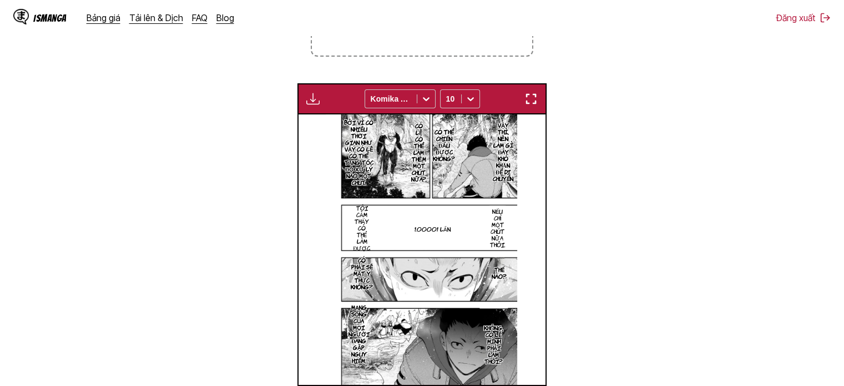
click at [532, 99] on img "button" at bounding box center [531, 98] width 13 height 13
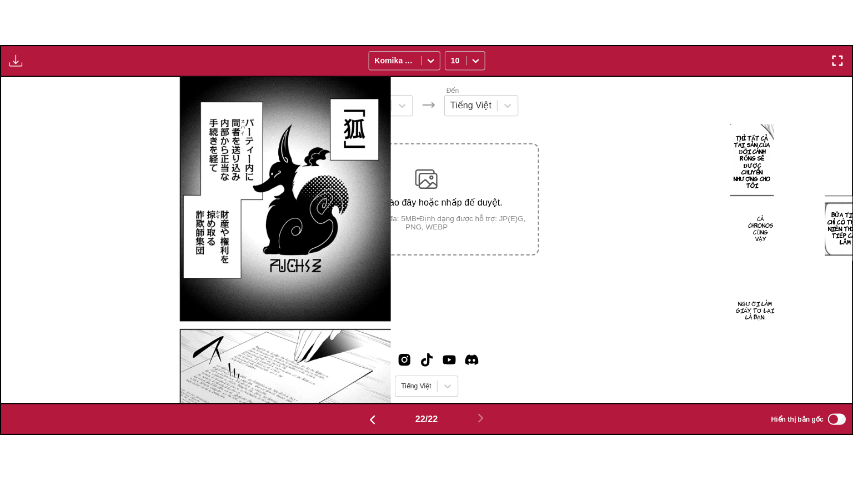
scroll to position [0, 17868]
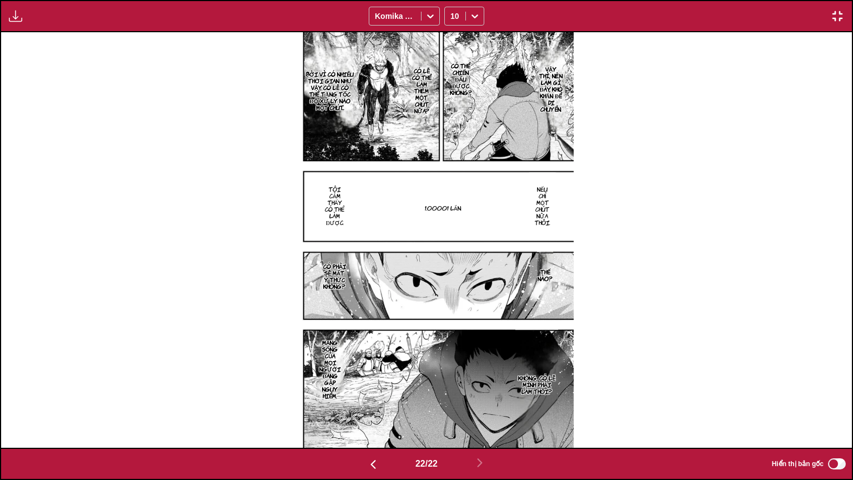
click at [18, 12] on img "button" at bounding box center [15, 15] width 13 height 13
click at [36, 27] on button "Bảng tải xuống" at bounding box center [45, 26] width 71 height 27
click at [839, 10] on img "button" at bounding box center [836, 15] width 13 height 13
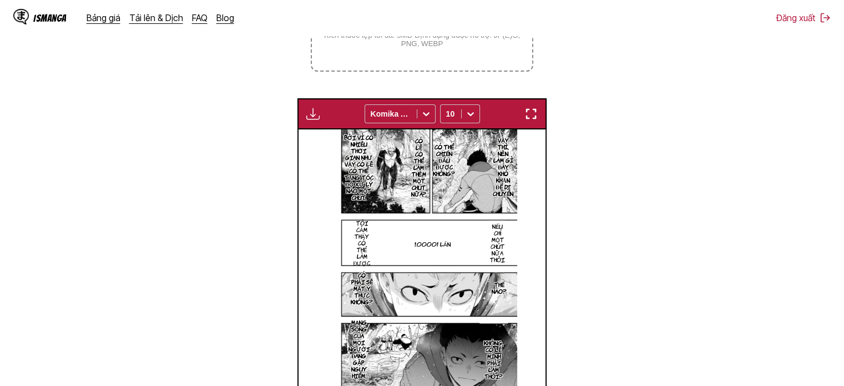
scroll to position [147, 0]
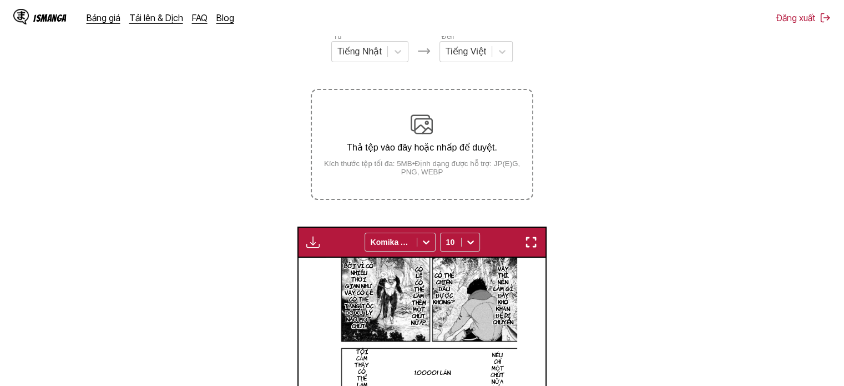
click at [445, 164] on small "Kích thước tệp tối đa: 5MB • Định dạng được hỗ trợ: JP(E)G, PNG, WEBP" at bounding box center [422, 167] width 220 height 17
click at [0, 0] on input "Thả tệp vào đây hoặc nhấp để duyệt. Kích thước tệp tối đa: 5MB • Định dạng được…" at bounding box center [0, 0] width 0 height 0
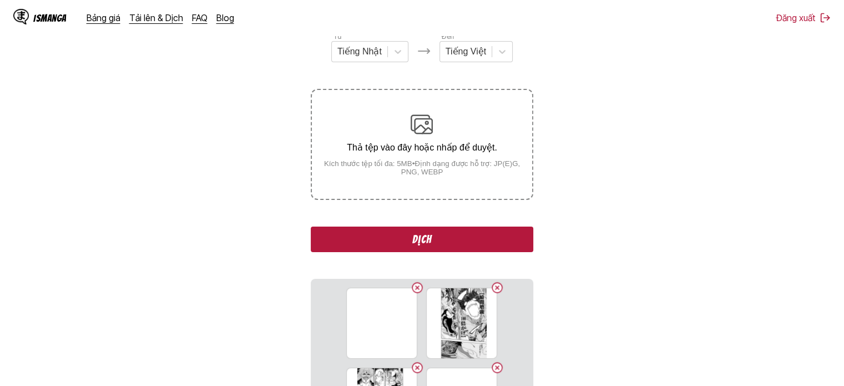
click at [455, 235] on button "Dịch" at bounding box center [422, 239] width 222 height 26
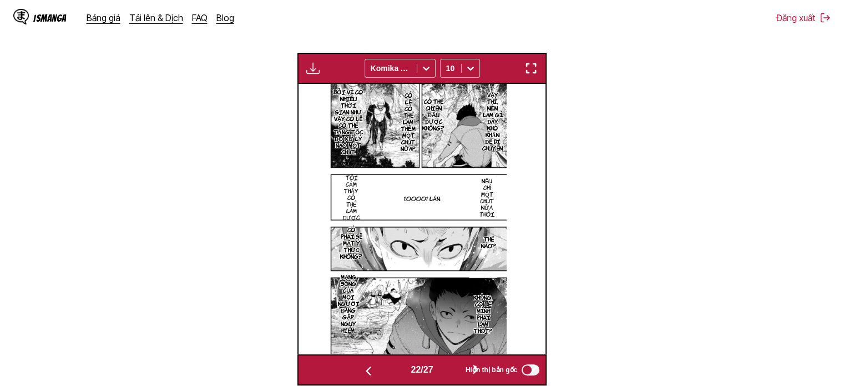
scroll to position [258, 0]
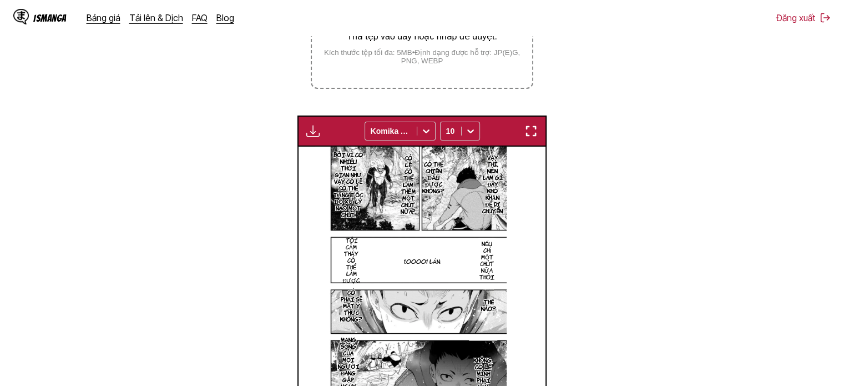
click at [481, 52] on small "Kích thước tệp tối đa: 5MB • Định dạng được hỗ trợ: JP(E)G, PNG, WEBP" at bounding box center [422, 56] width 220 height 17
click at [0, 0] on input "Thả tệp vào đây hoặc nhấp để duyệt. Kích thước tệp tối đa: 5MB • Định dạng được…" at bounding box center [0, 0] width 0 height 0
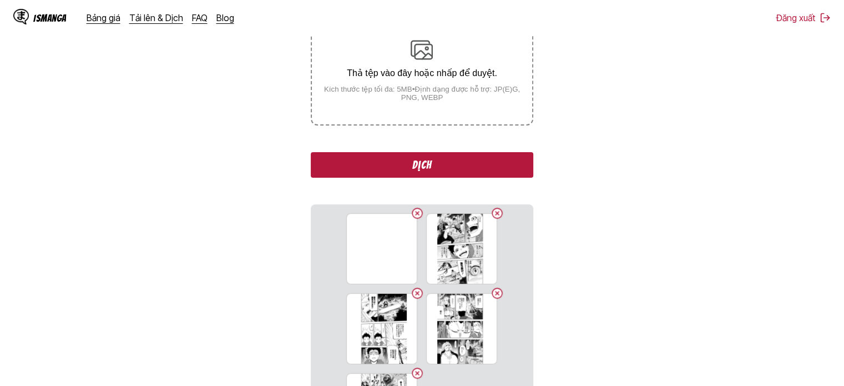
scroll to position [202, 0]
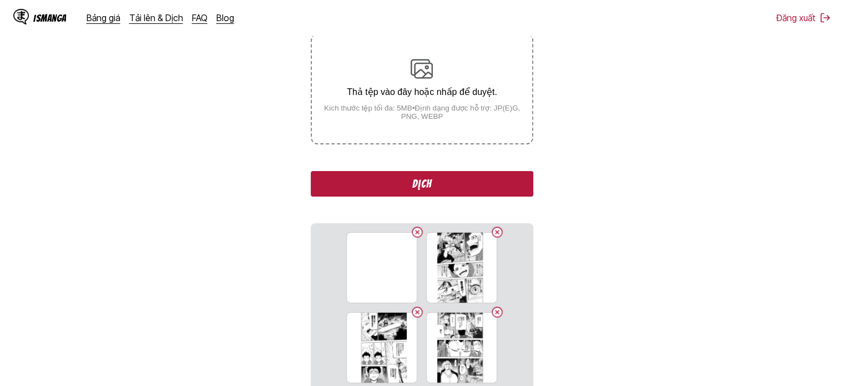
click at [450, 182] on button "Dịch" at bounding box center [422, 184] width 222 height 26
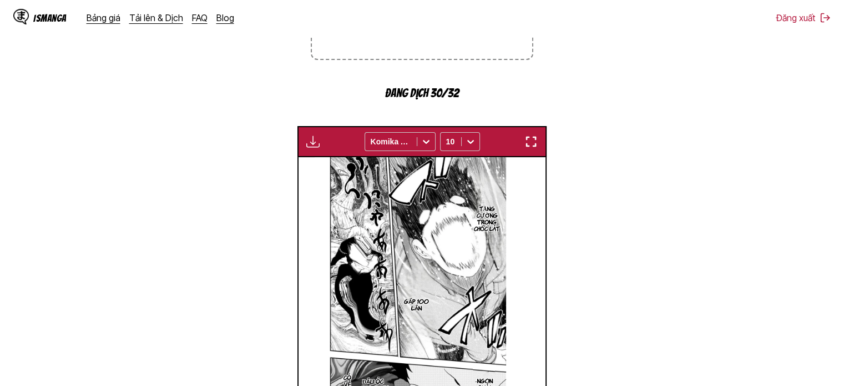
scroll to position [241, 0]
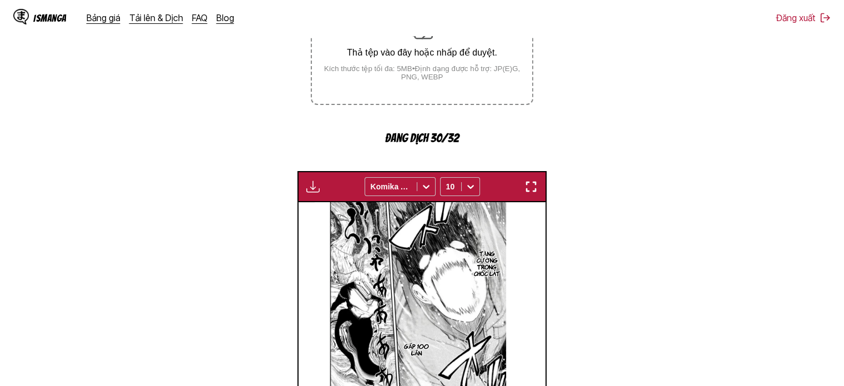
click at [319, 190] on img "button" at bounding box center [312, 186] width 13 height 13
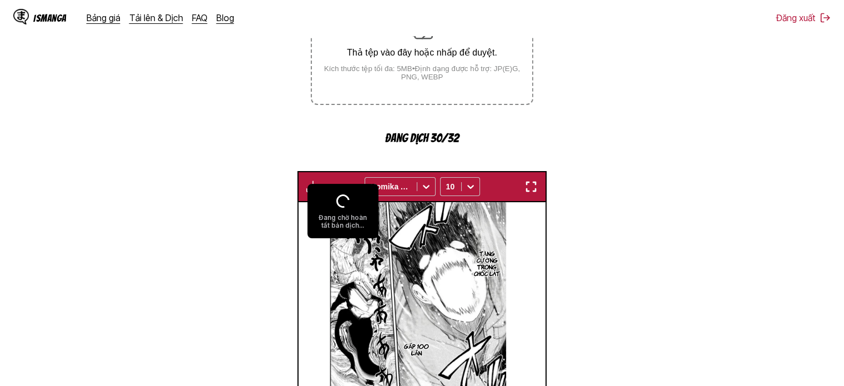
click at [289, 174] on section "Từ Tiếng Nhật Đến Tiếng Việt Thả tệp vào đây hoặc nhấp để duyệt. Kích thước tệp…" at bounding box center [422, 219] width 827 height 567
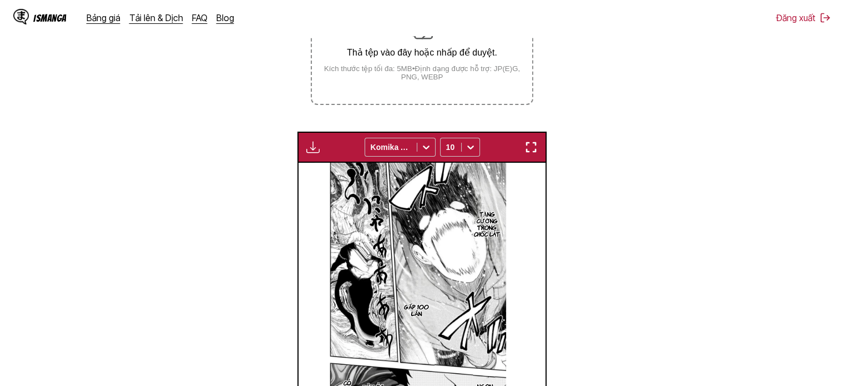
click at [532, 145] on img "button" at bounding box center [531, 146] width 13 height 13
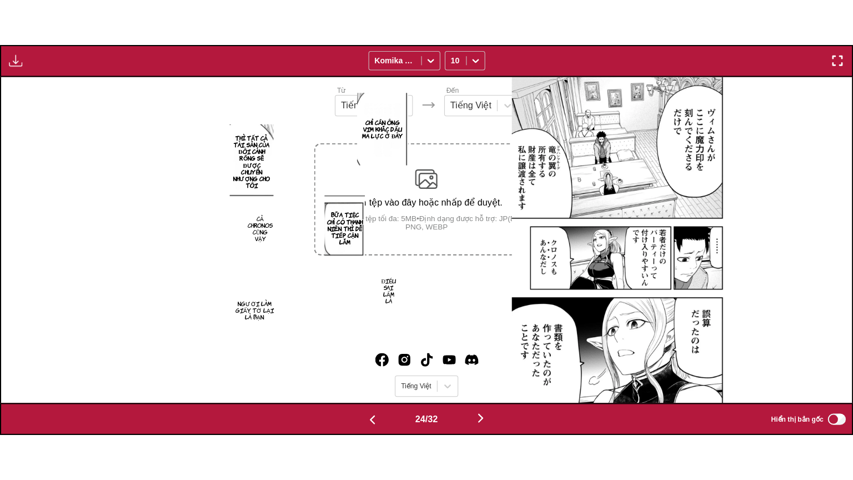
scroll to position [0, 19569]
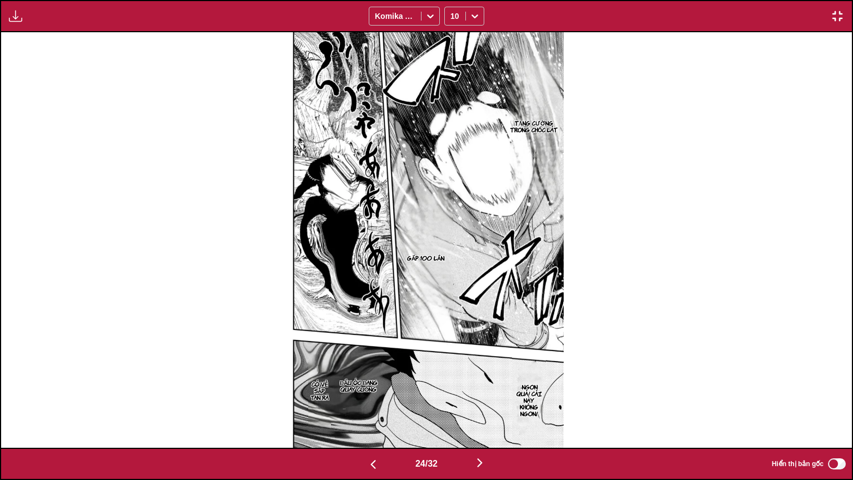
click at [21, 19] on img "button" at bounding box center [15, 15] width 13 height 13
click at [50, 29] on button "Bảng tải xuống" at bounding box center [45, 26] width 71 height 27
click at [837, 9] on button "button" at bounding box center [837, 16] width 20 height 14
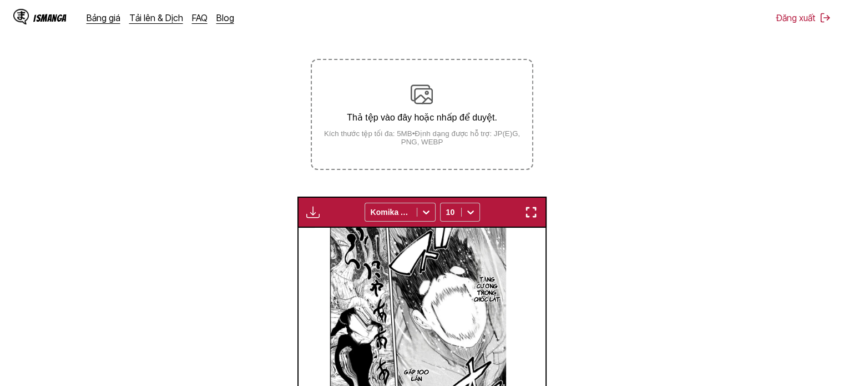
scroll to position [123, 0]
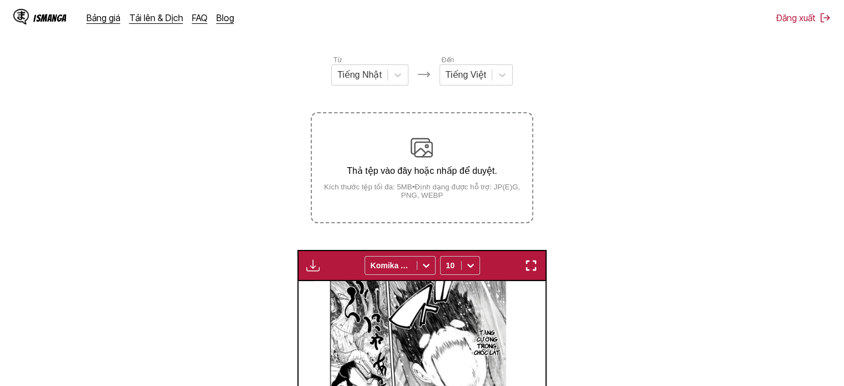
click at [427, 139] on img at bounding box center [422, 148] width 22 height 22
click at [0, 0] on input "Thả tệp vào đây hoặc nhấp để duyệt. Kích thước tệp tối đa: 5MB • Định dạng được…" at bounding box center [0, 0] width 0 height 0
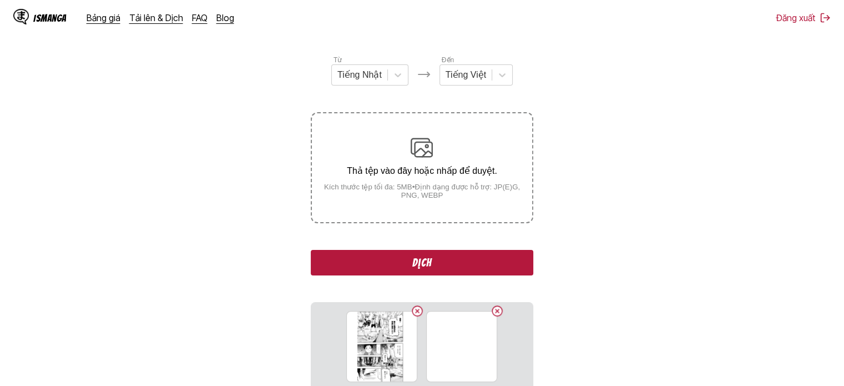
click at [422, 265] on button "Dịch" at bounding box center [422, 263] width 222 height 26
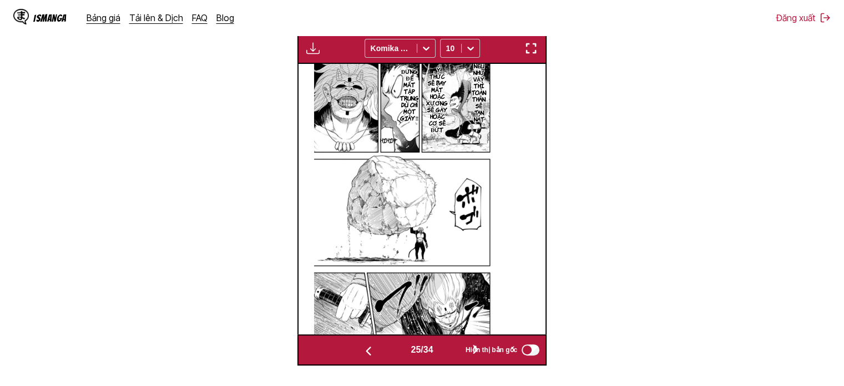
scroll to position [306, 0]
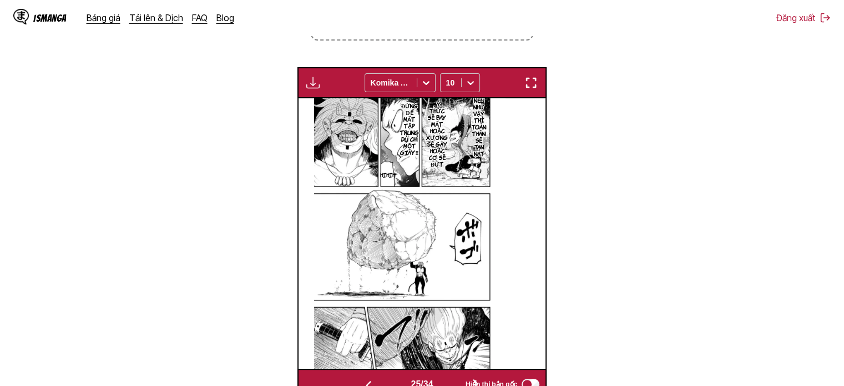
click at [540, 81] on button "button" at bounding box center [531, 82] width 20 height 14
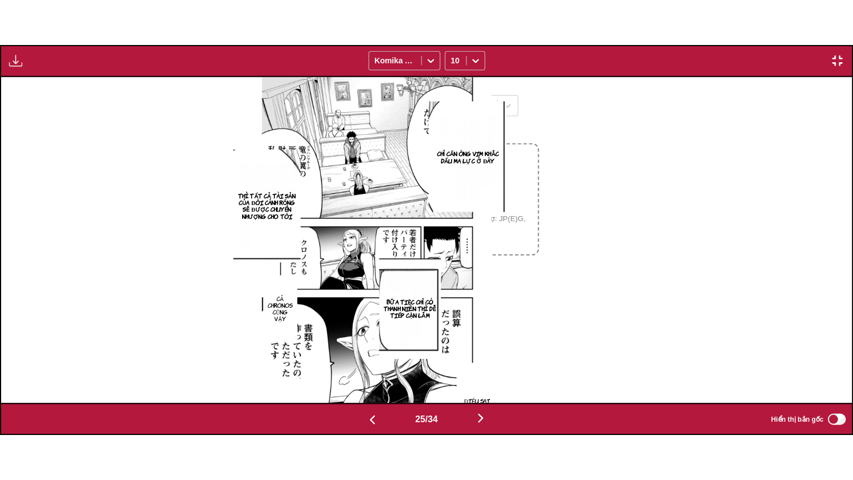
scroll to position [0, 20420]
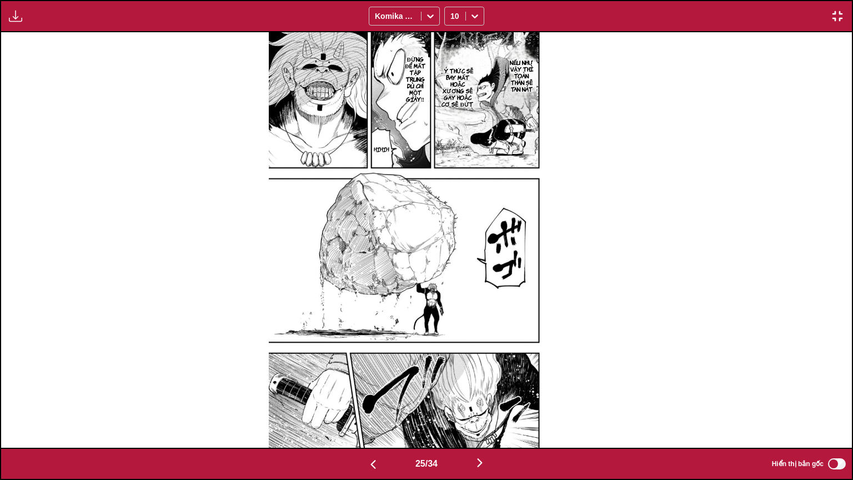
click at [24, 28] on div "Bảng tải xuống Tải xuống tất cả Komika Axis 10" at bounding box center [426, 16] width 853 height 32
click at [23, 22] on button "button" at bounding box center [16, 16] width 20 height 14
click at [55, 32] on button "Bảng tải xuống" at bounding box center [45, 26] width 71 height 27
click at [834, 13] on img "button" at bounding box center [836, 15] width 13 height 13
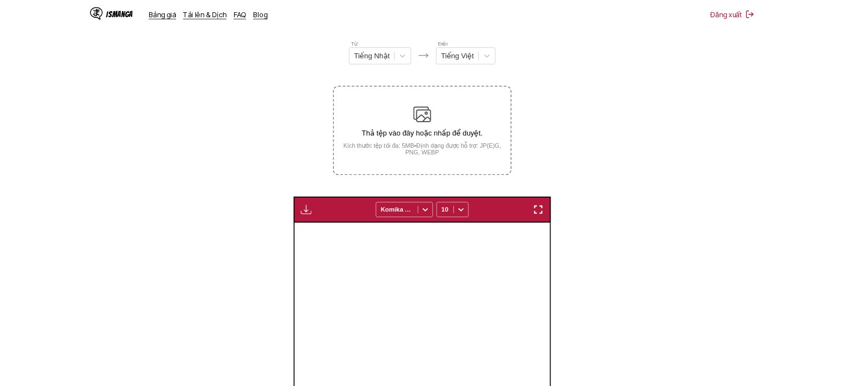
scroll to position [0, 5944]
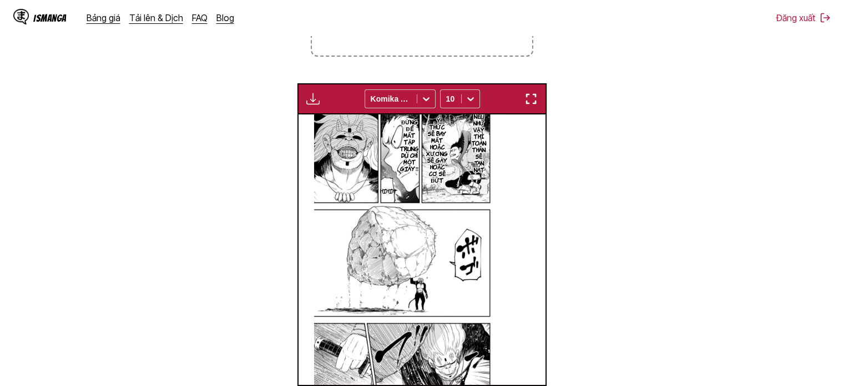
click at [532, 97] on img "button" at bounding box center [531, 98] width 13 height 13
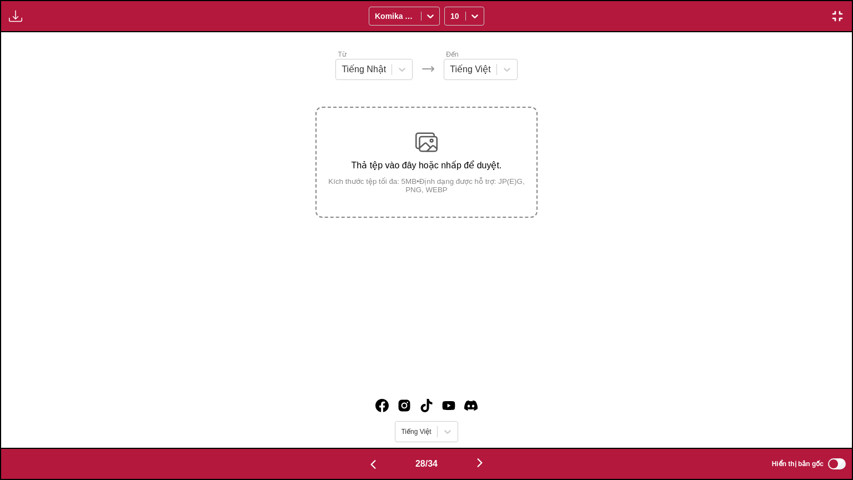
scroll to position [0, 23824]
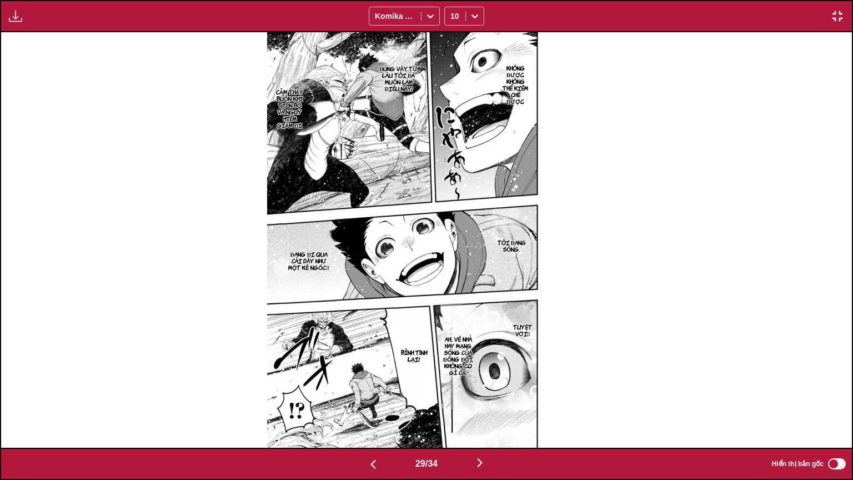
click at [13, 21] on img "button" at bounding box center [15, 15] width 13 height 13
click at [47, 31] on button "Bảng tải xuống" at bounding box center [45, 26] width 71 height 27
click at [839, 13] on img "button" at bounding box center [836, 15] width 13 height 13
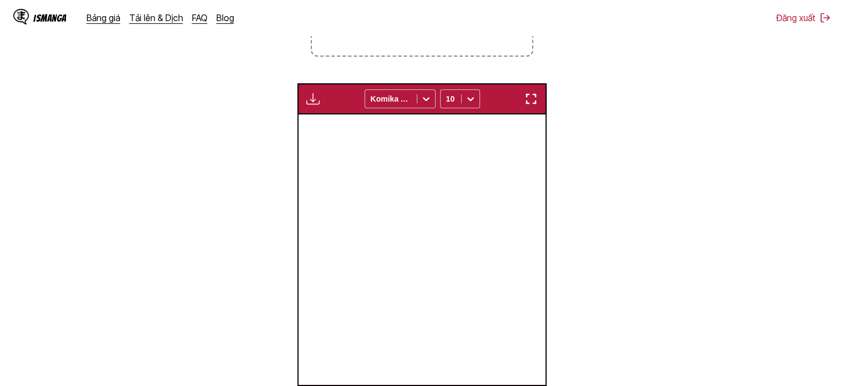
scroll to position [0, 6935]
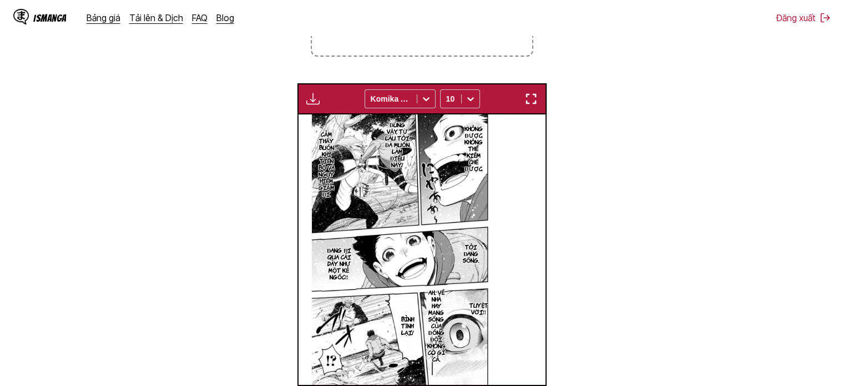
click at [315, 95] on img "button" at bounding box center [312, 98] width 13 height 13
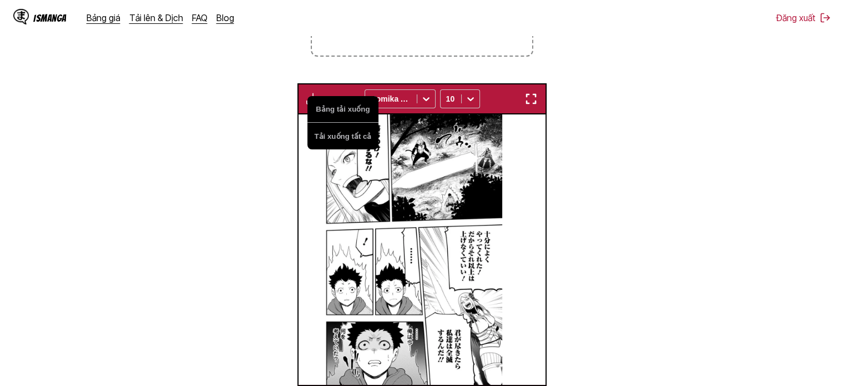
scroll to position [0, 7431]
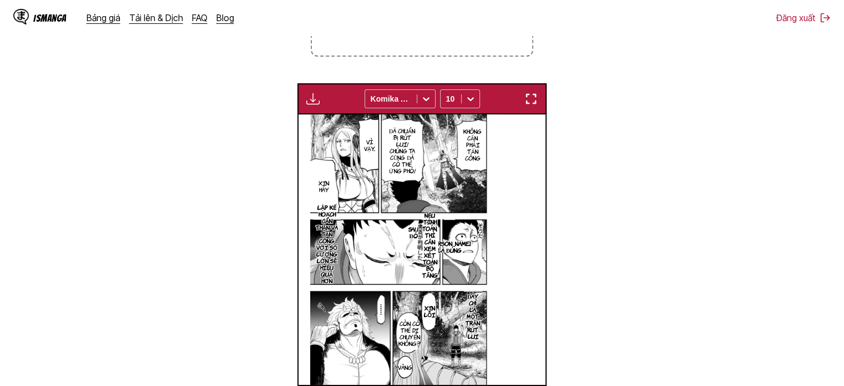
click at [595, 186] on section "Từ Tiếng Nhật Đến Tiếng Việt Thả tệp vào đây hoặc nhấp để duyệt. Kích thước tệp…" at bounding box center [422, 152] width 827 height 528
click at [537, 97] on img "button" at bounding box center [531, 98] width 13 height 13
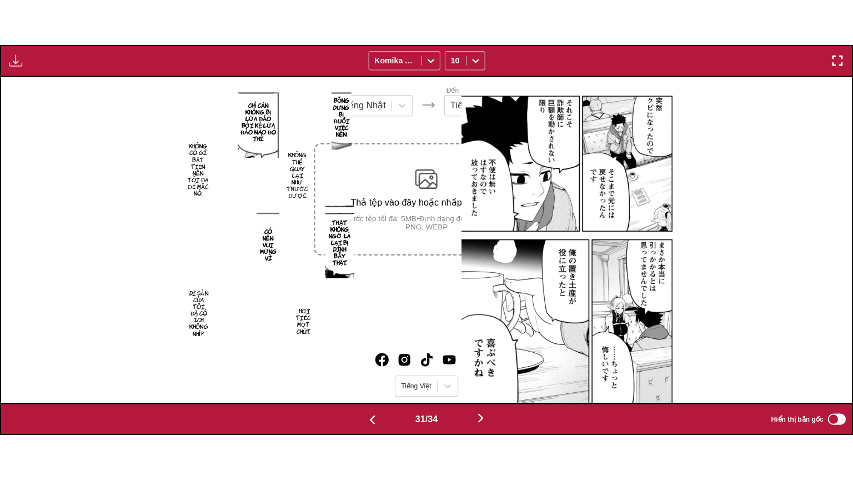
scroll to position [0, 25526]
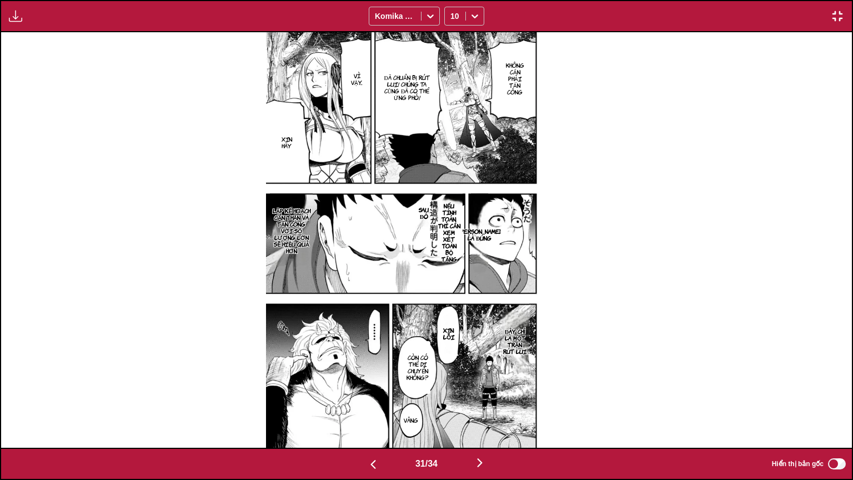
click at [16, 21] on img "button" at bounding box center [15, 15] width 13 height 13
click at [31, 24] on button "Bảng tải xuống" at bounding box center [45, 26] width 71 height 27
click at [830, 11] on img "button" at bounding box center [836, 15] width 13 height 13
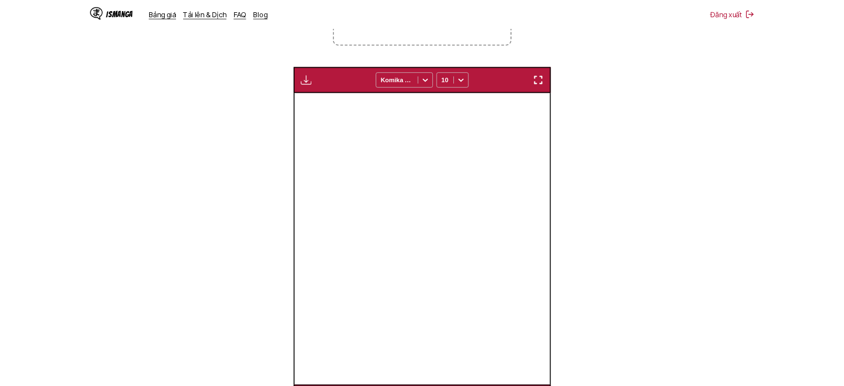
scroll to position [0, 7431]
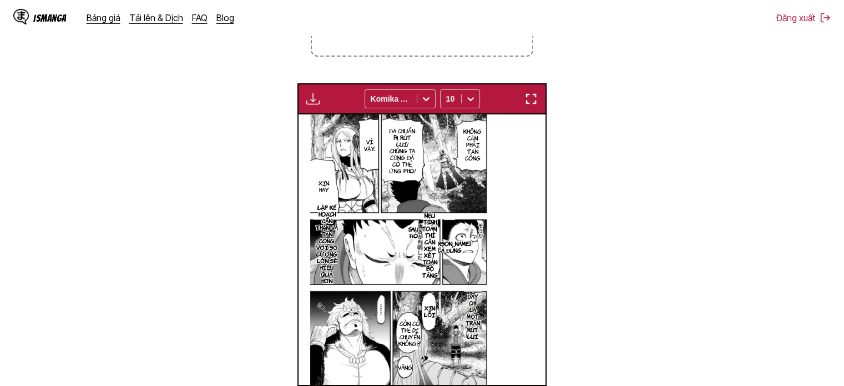
click at [313, 99] on img "button" at bounding box center [312, 98] width 13 height 13
click at [658, 177] on section "Từ Tiếng Nhật Đến Tiếng Việt Thả tệp vào đây hoặc nhấp để duyệt. Kích thước tệp…" at bounding box center [422, 152] width 827 height 528
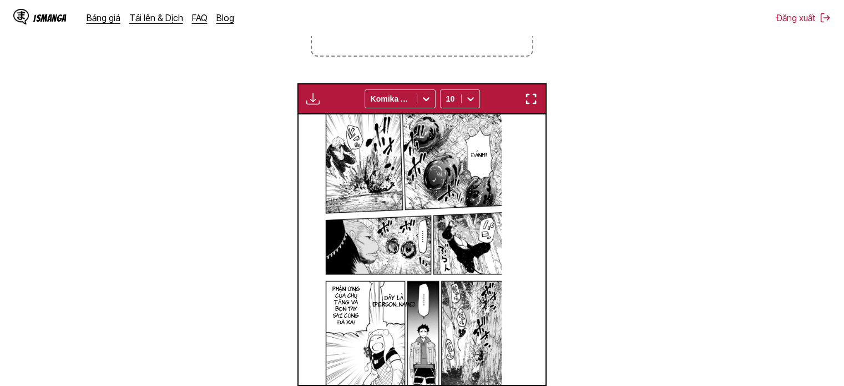
click at [535, 93] on img "button" at bounding box center [531, 98] width 13 height 13
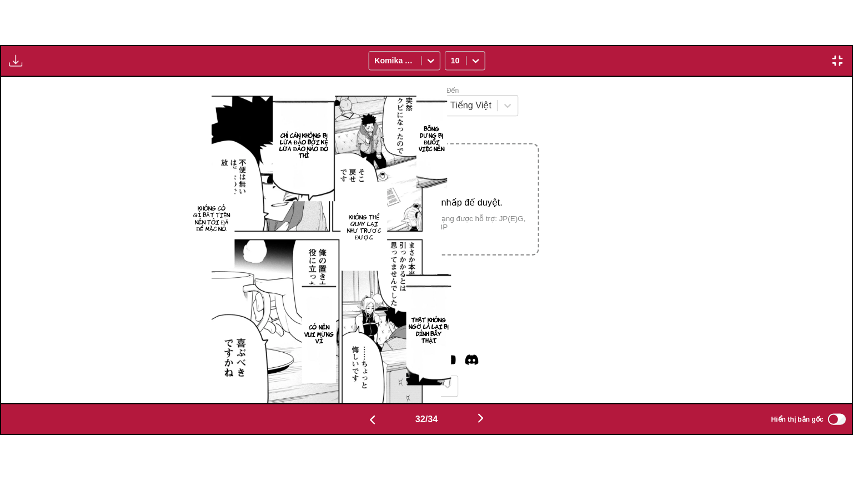
scroll to position [0, 26376]
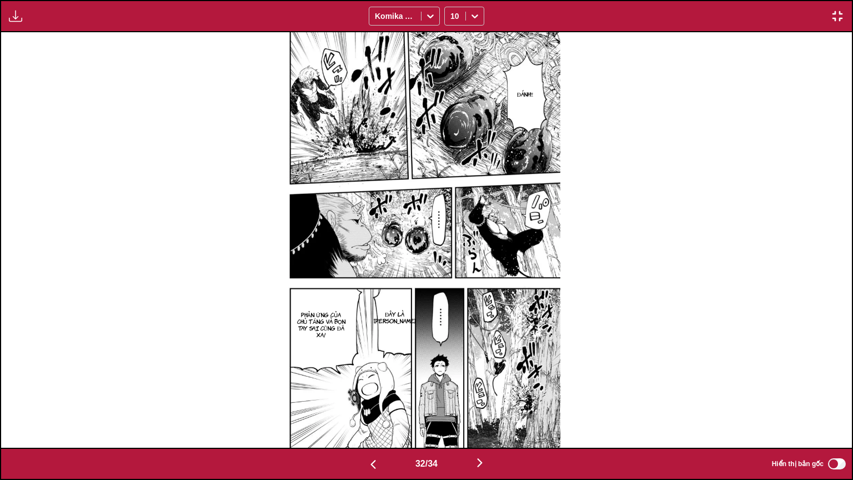
click at [11, 14] on img "button" at bounding box center [15, 15] width 13 height 13
click at [44, 27] on button "Bảng tải xuống" at bounding box center [45, 26] width 71 height 27
click at [835, 17] on img "button" at bounding box center [836, 15] width 13 height 13
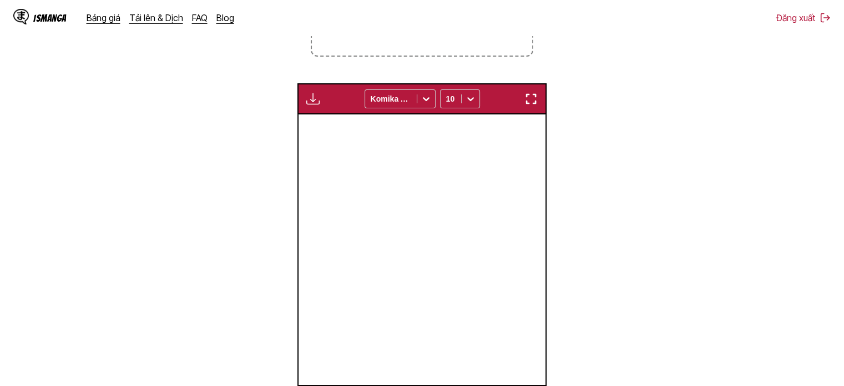
scroll to position [0, 7678]
